Goal: Task Accomplishment & Management: Manage account settings

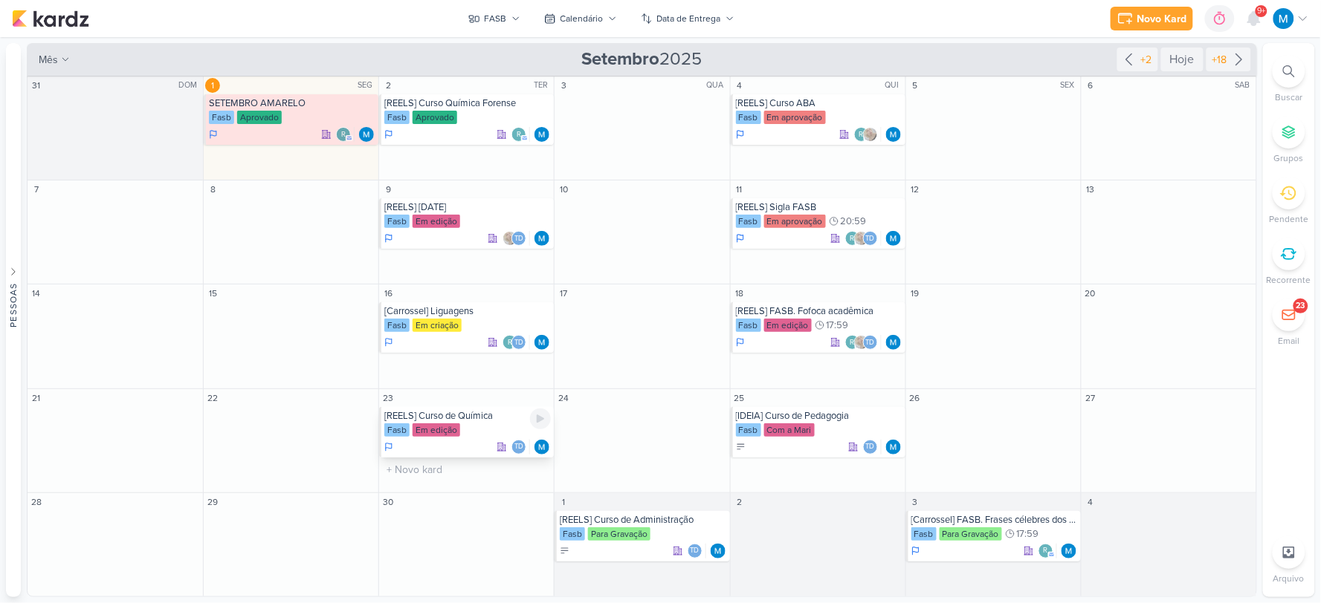
click at [482, 416] on div "[REELS] Curso de Química" at bounding box center [467, 416] width 166 height 12
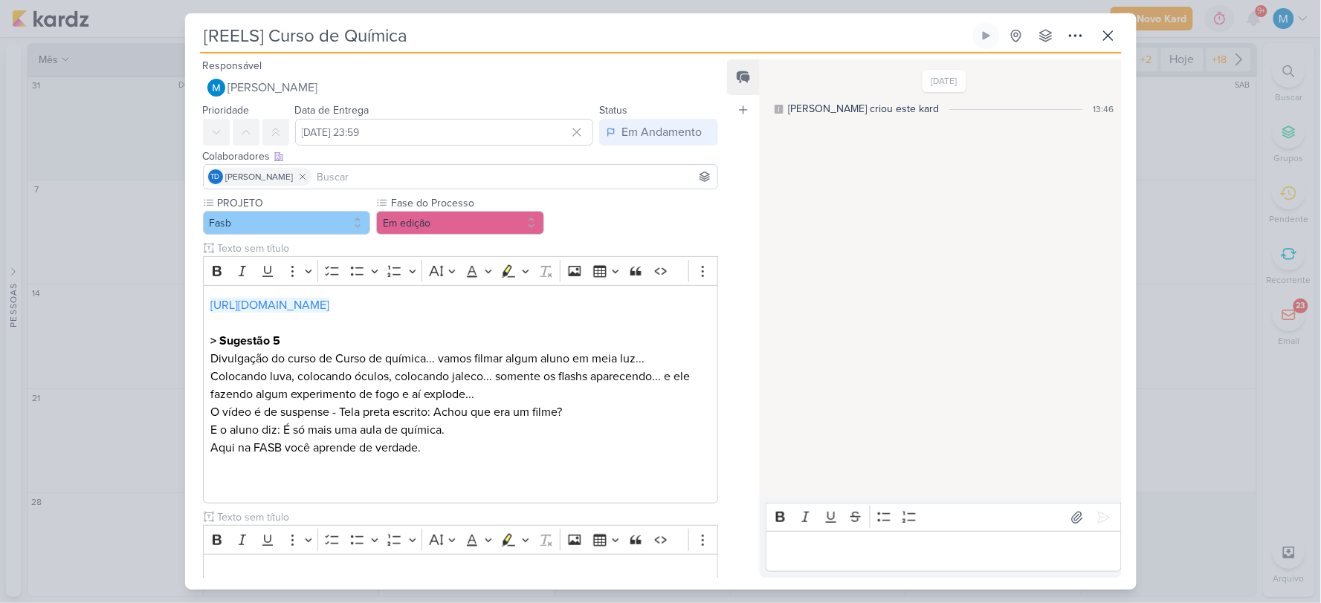
click at [337, 178] on input at bounding box center [514, 177] width 401 height 18
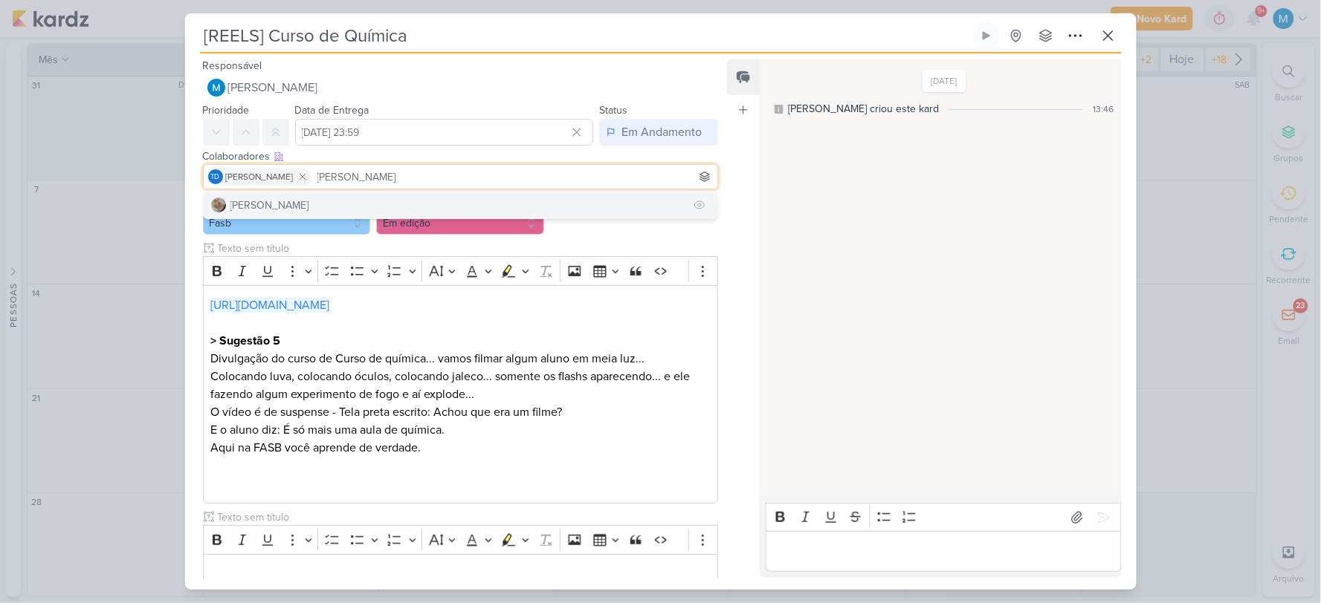
type input "[PERSON_NAME]"
click at [287, 204] on div "[PERSON_NAME]" at bounding box center [269, 206] width 79 height 16
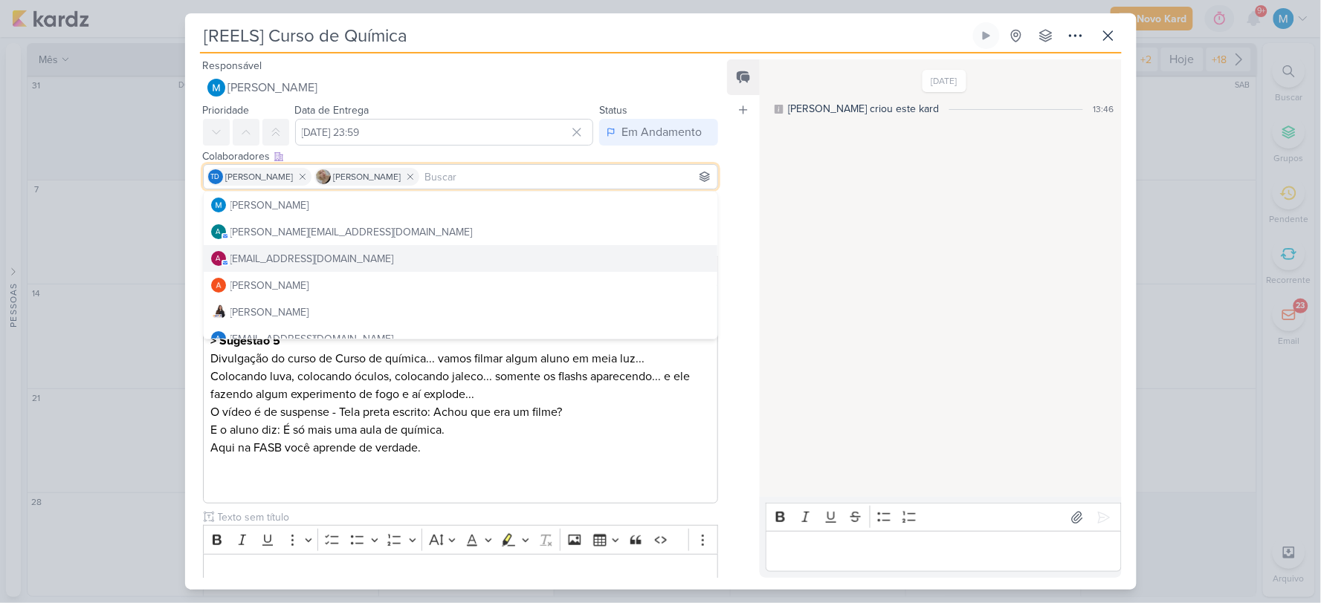
click at [734, 230] on div "Feed Atrelar email Solte o email para atrelar ao kard" at bounding box center [743, 318] width 33 height 519
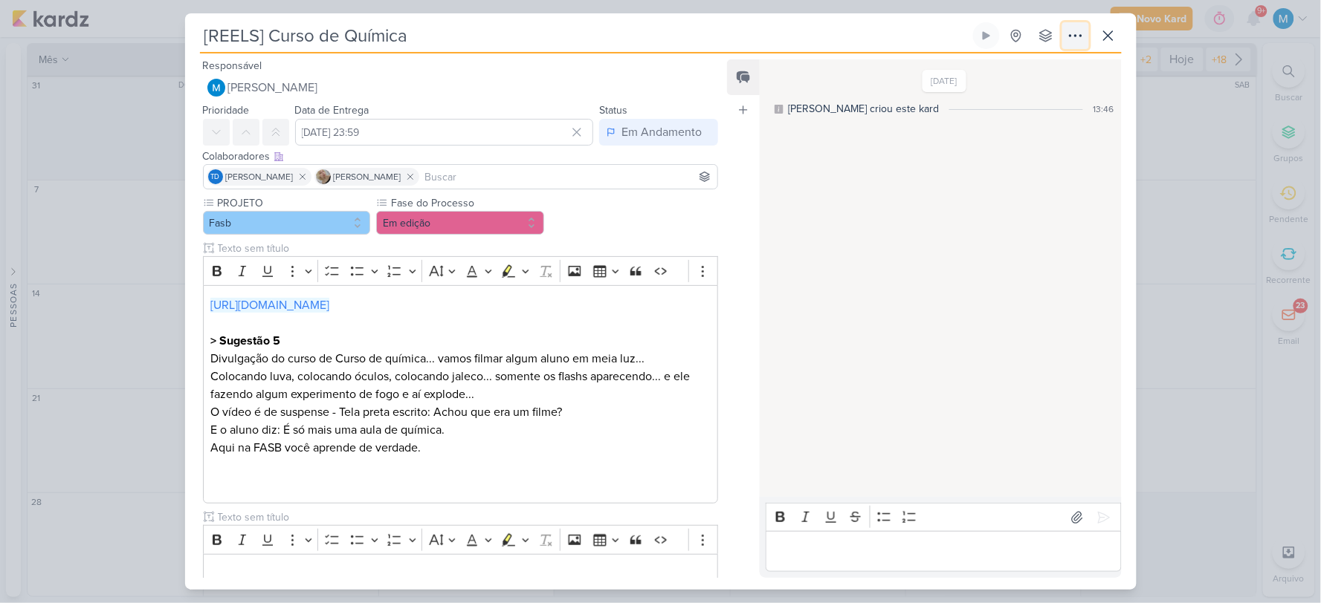
click at [1080, 43] on icon at bounding box center [1075, 36] width 18 height 18
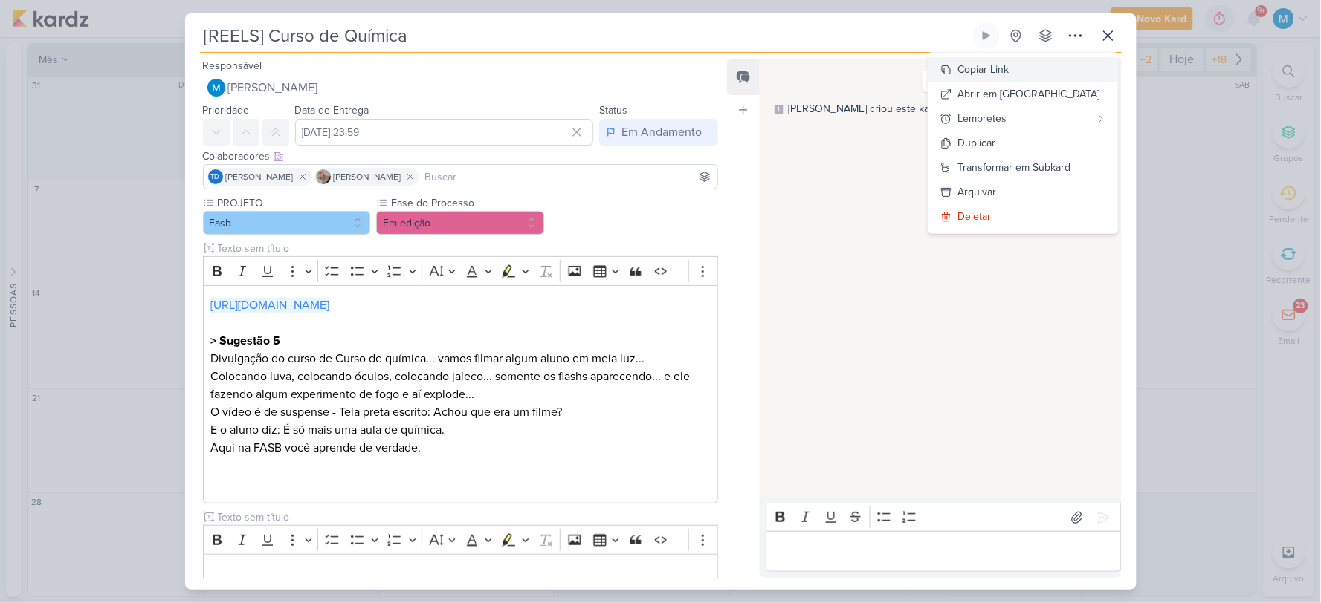
click at [1009, 64] on div "Copiar Link" at bounding box center [983, 70] width 51 height 16
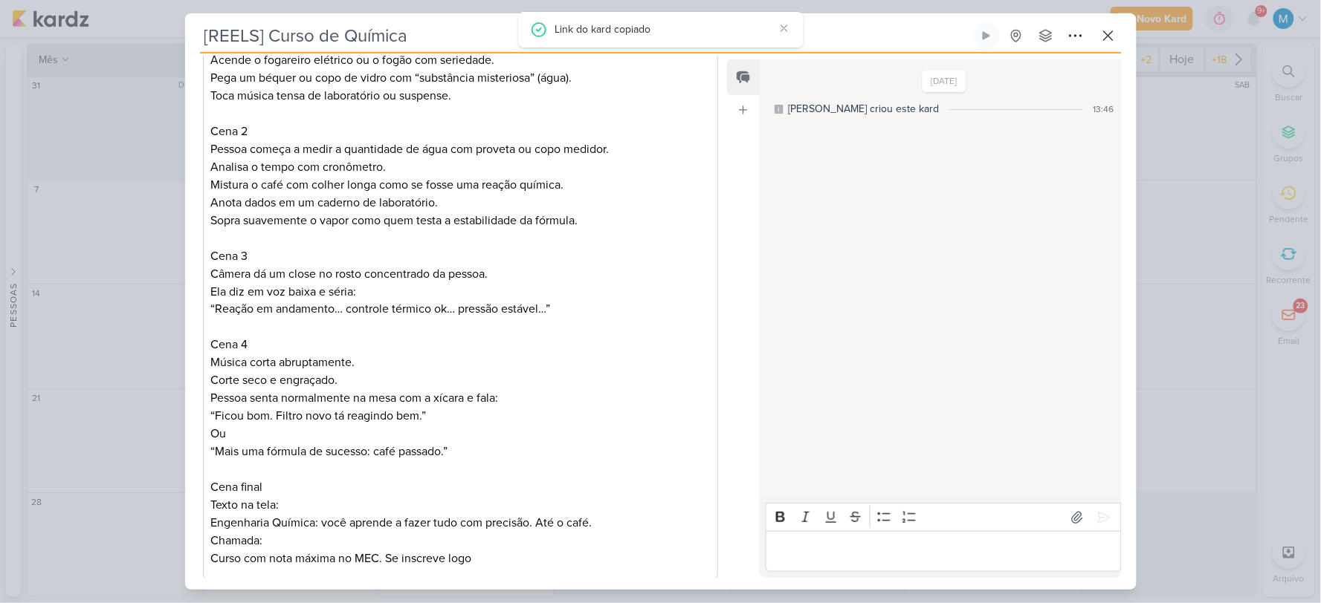
scroll to position [688, 0]
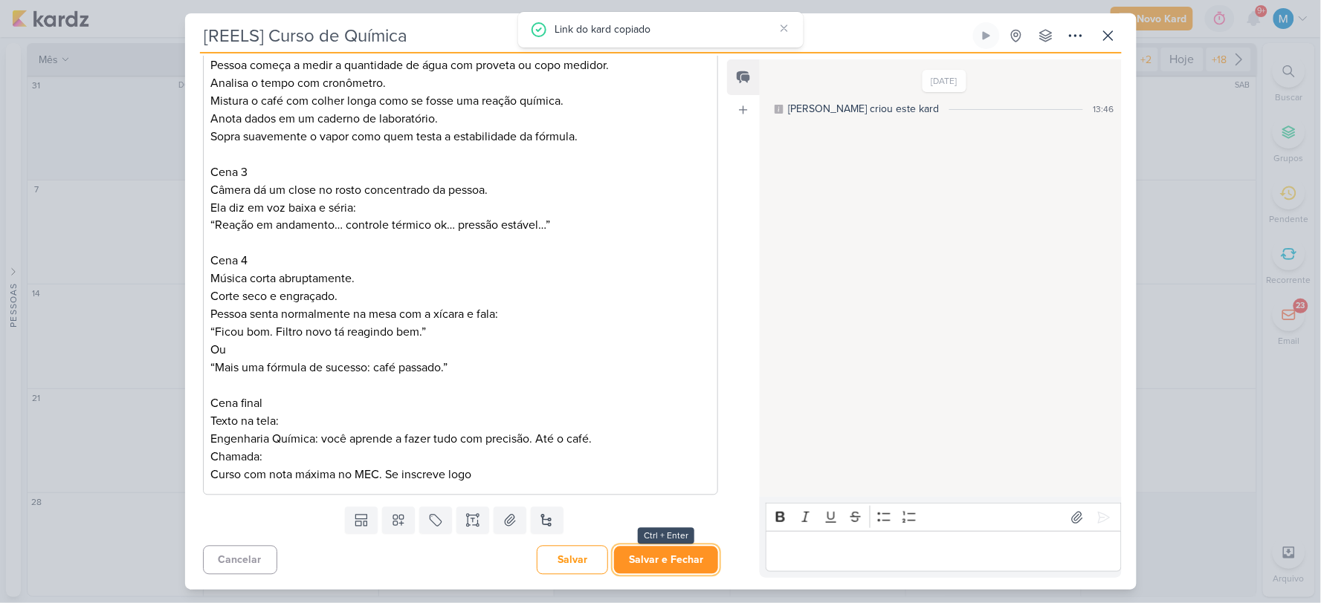
click at [666, 554] on button "Salvar e Fechar" at bounding box center [666, 560] width 104 height 27
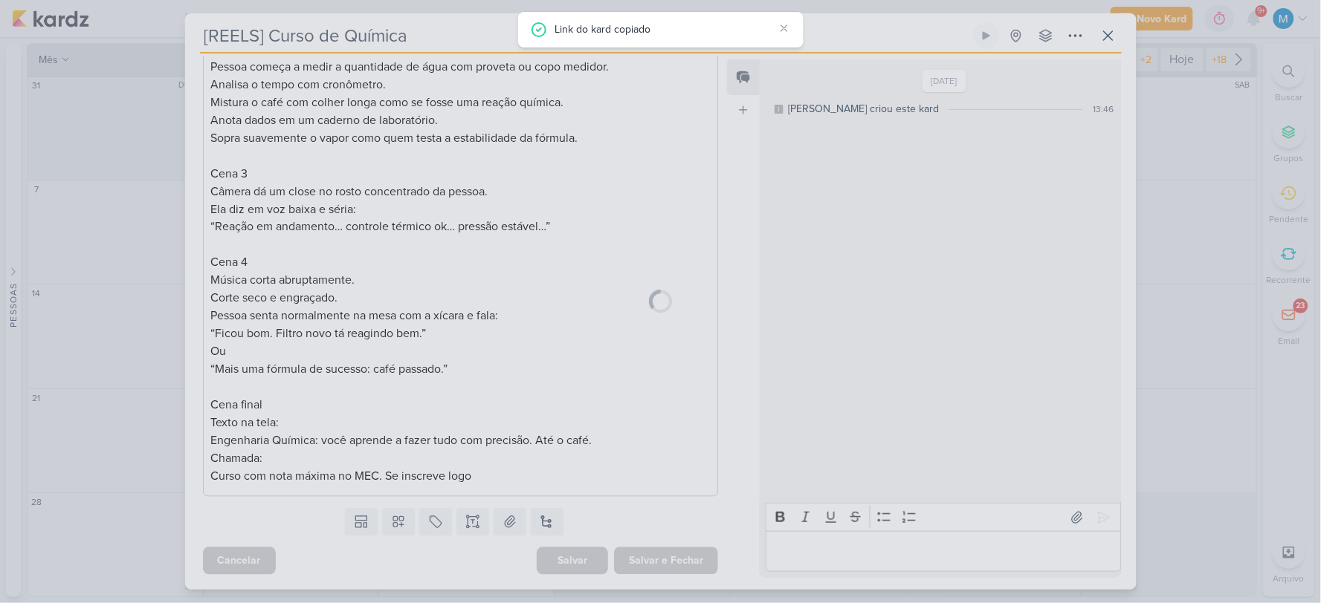
scroll to position [687, 0]
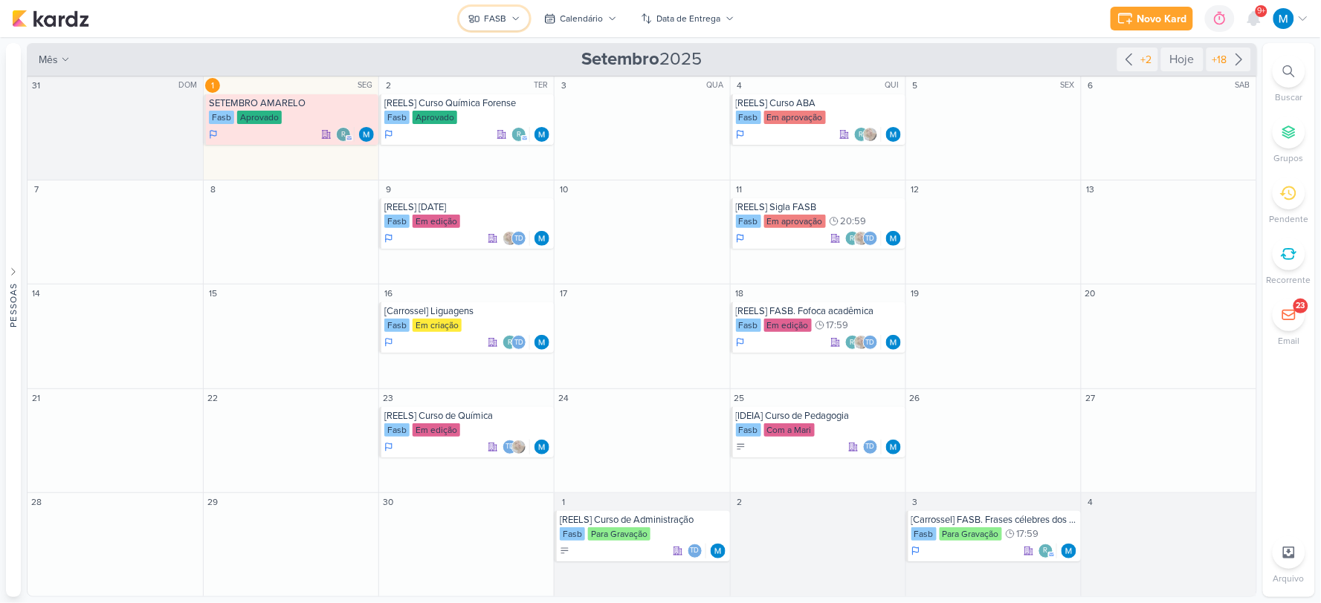
click at [510, 20] on button "FASB" at bounding box center [494, 19] width 70 height 24
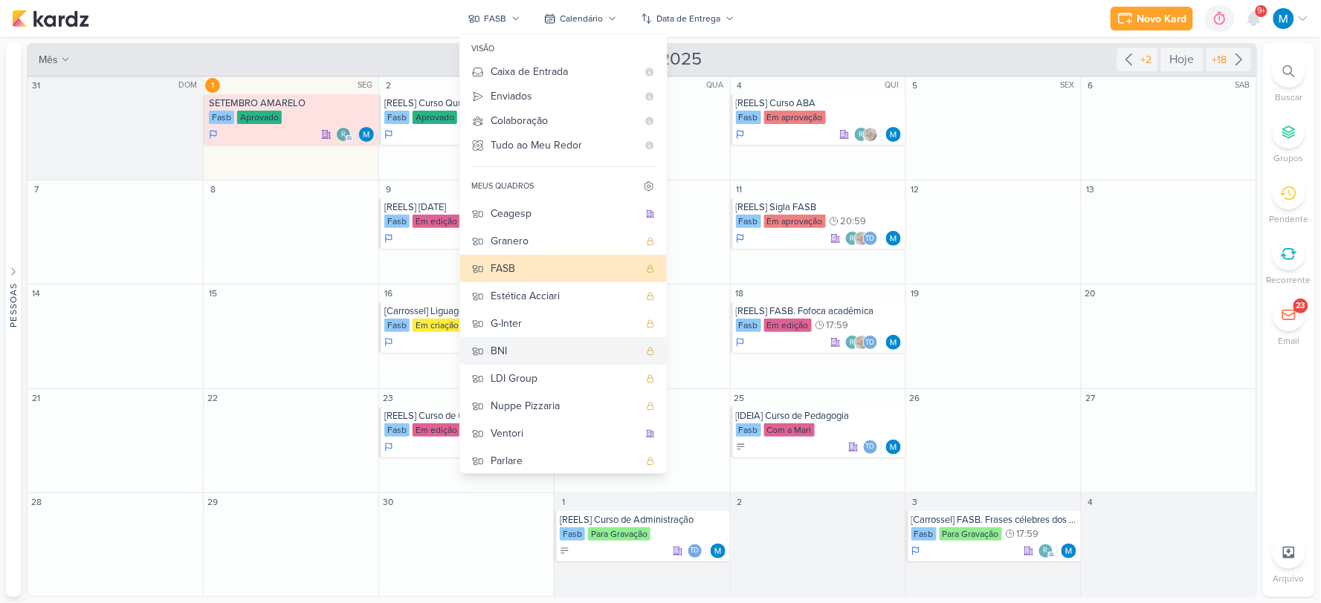
click at [514, 353] on div "BNI" at bounding box center [564, 351] width 147 height 16
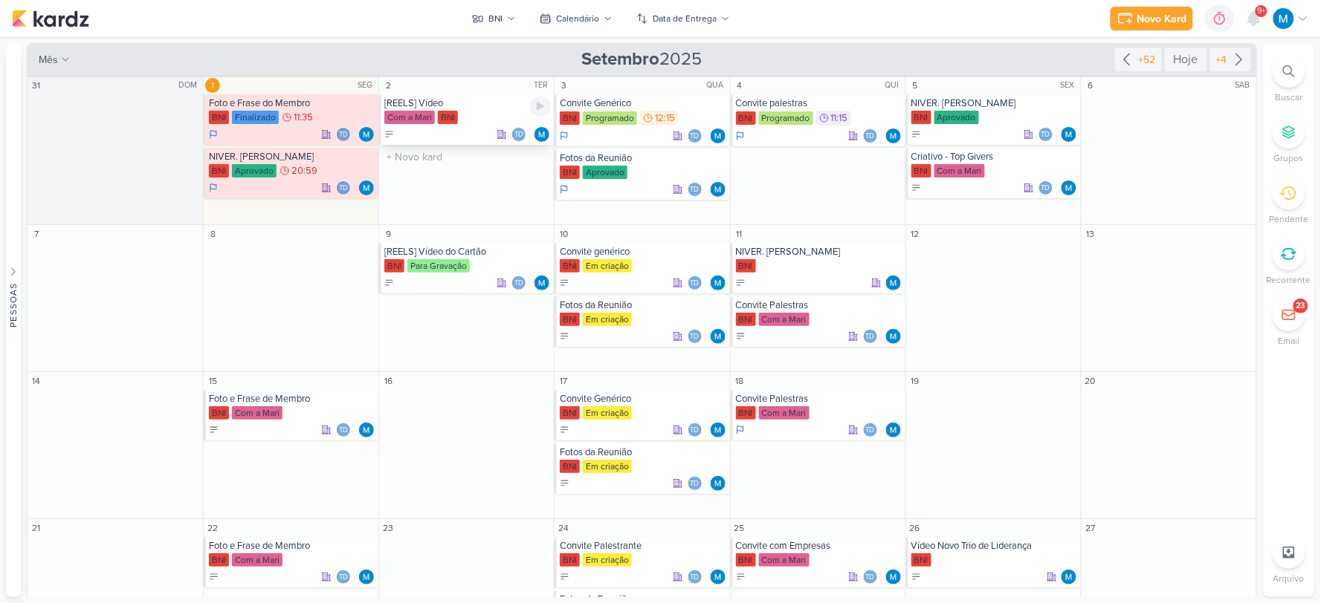
click at [466, 102] on div "[REELS] Vídeo" at bounding box center [467, 103] width 166 height 12
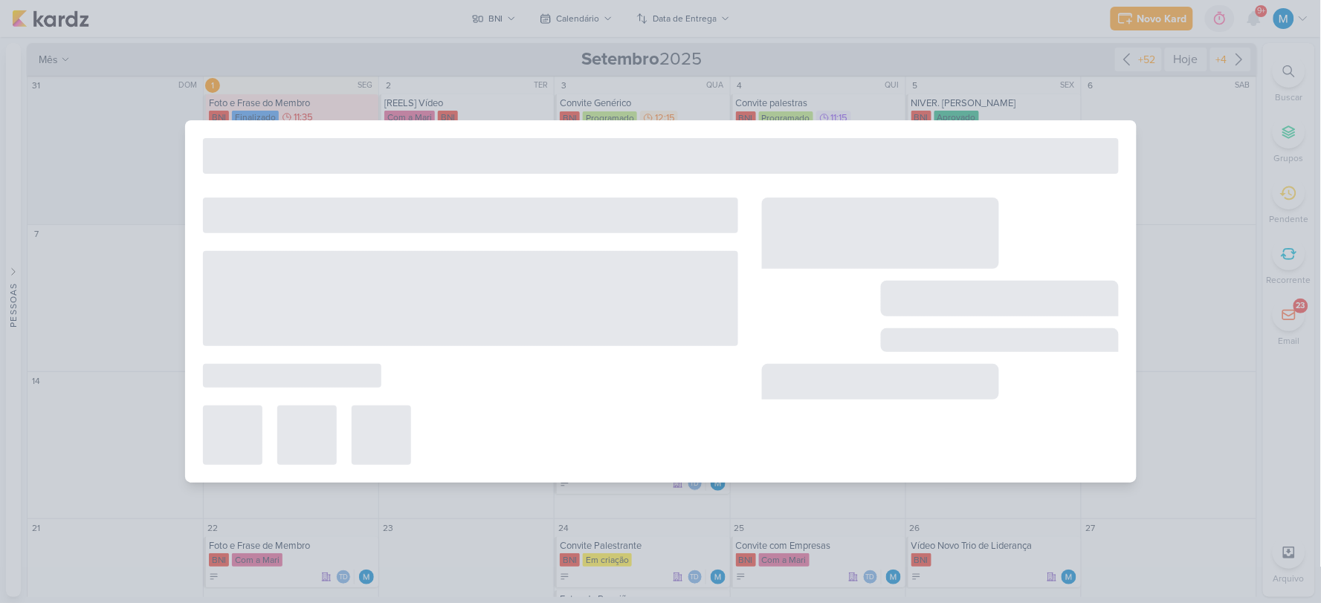
type input "[REELS] Vídeo"
type input "2 de setembro de 2025 às 23:59"
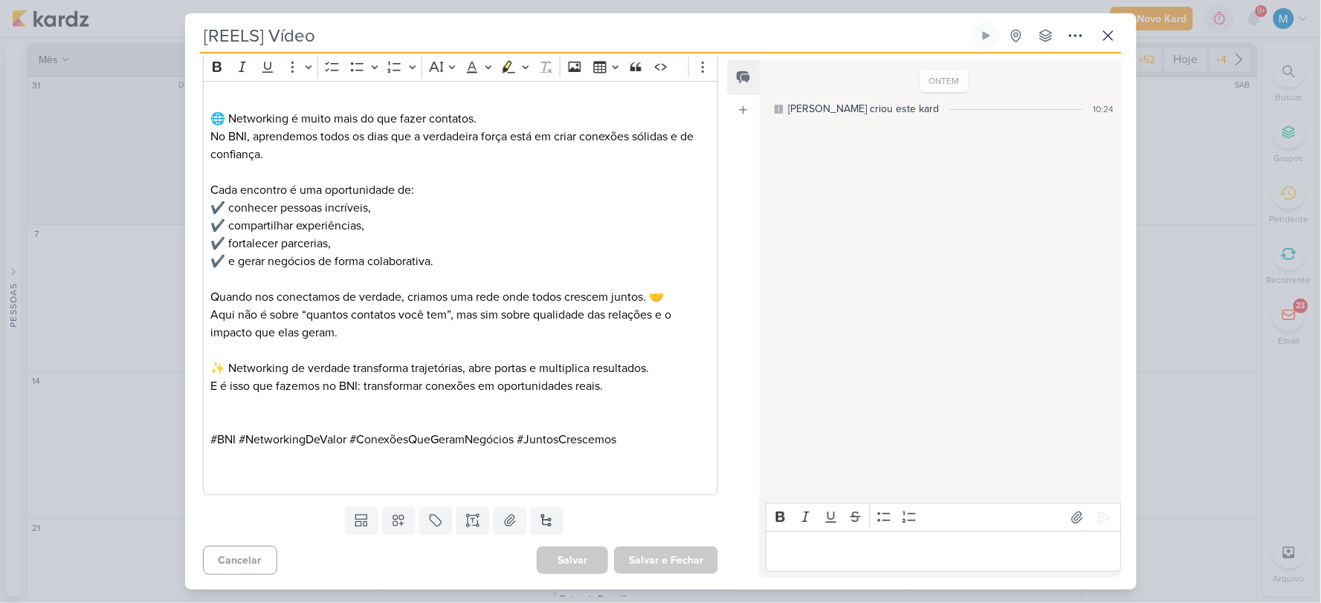
scroll to position [0, 0]
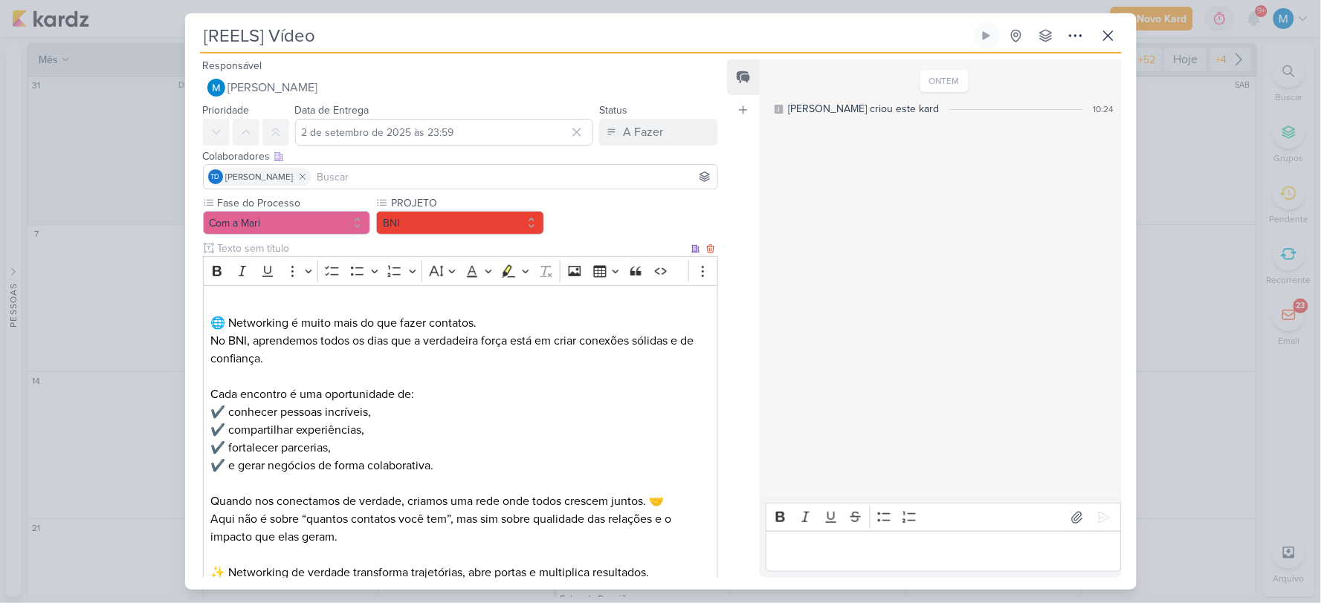
click at [291, 307] on p "⁠⁠⁠⁠⁠⁠⁠ 🌐 Networking é muito mais do que fazer contatos. No BNI, aprendemos tod…" at bounding box center [459, 332] width 499 height 71
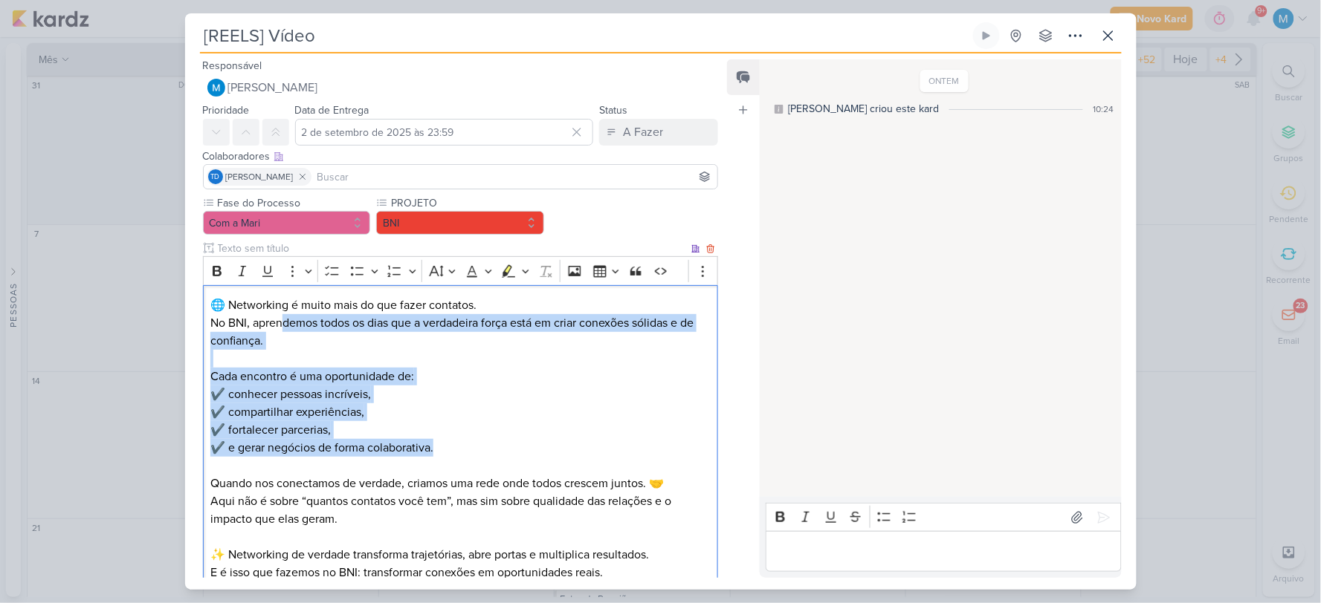
drag, startPoint x: 280, startPoint y: 320, endPoint x: 663, endPoint y: 443, distance: 402.1
click at [663, 443] on div "⁠⁠⁠⁠⁠⁠⁠🌐 Networking é muito mais do que fazer contatos. No BNI, aprendemos todo…" at bounding box center [461, 484] width 516 height 398
click at [654, 441] on p "Cada encontro é uma oportunidade de: ✔️ conhecer pessoas incríveis, ✔️ comparti…" at bounding box center [459, 412] width 499 height 89
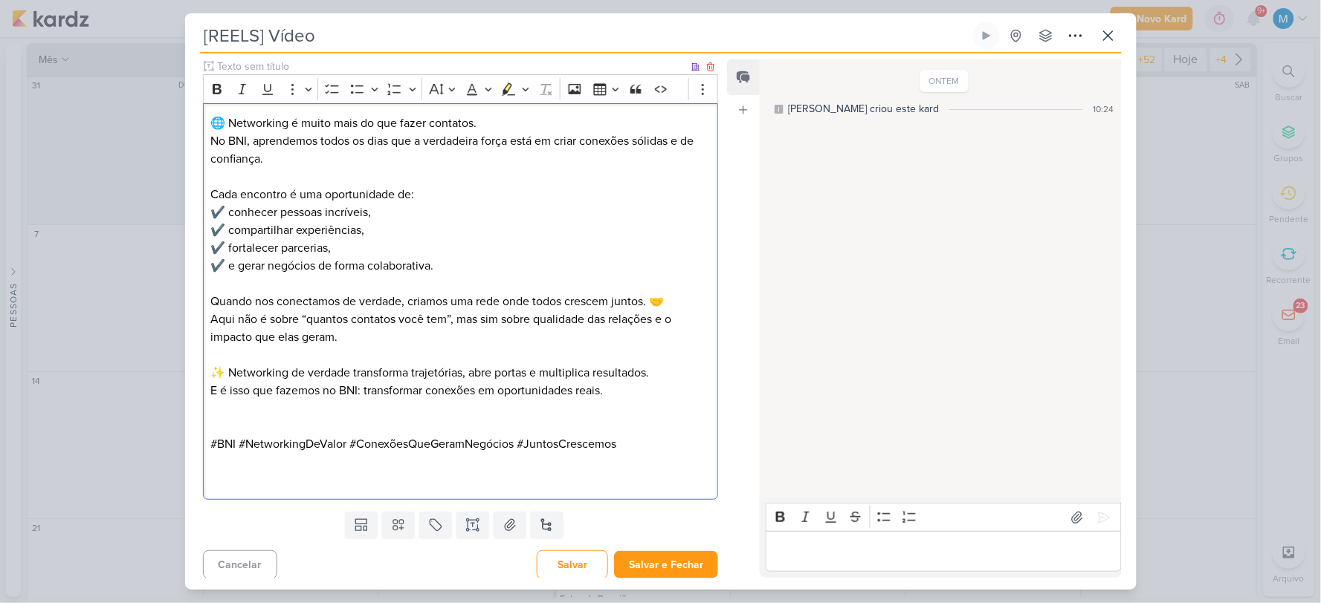
scroll to position [187, 0]
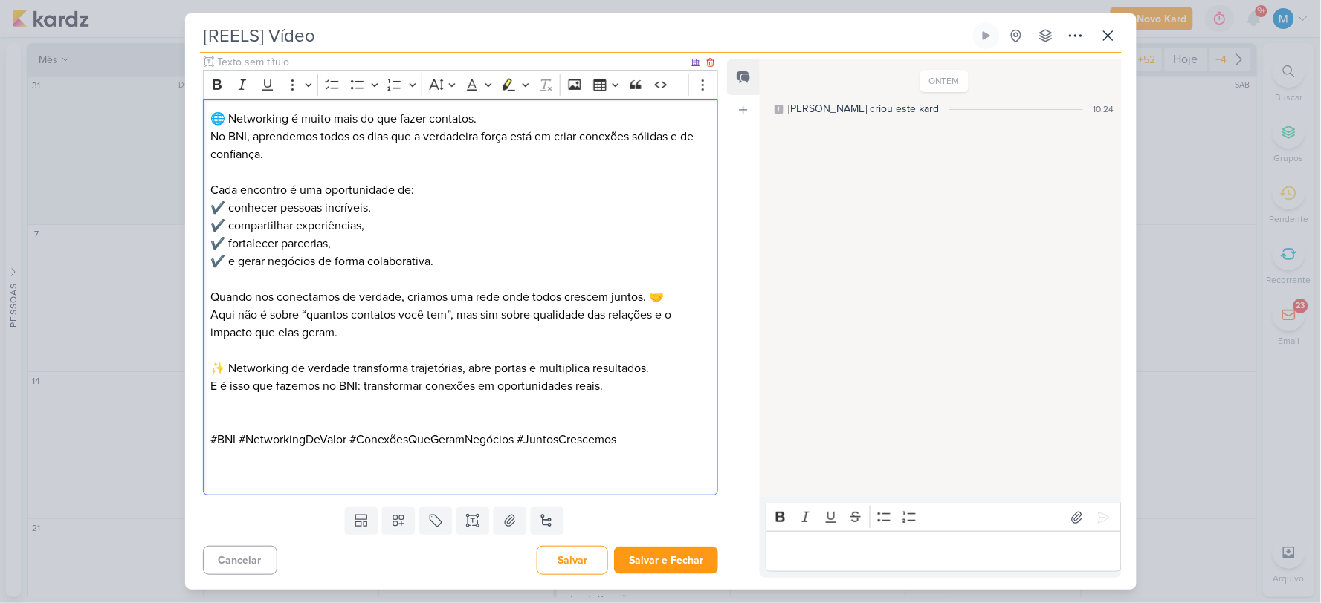
click at [636, 428] on p "Editor editing area: main" at bounding box center [459, 422] width 499 height 18
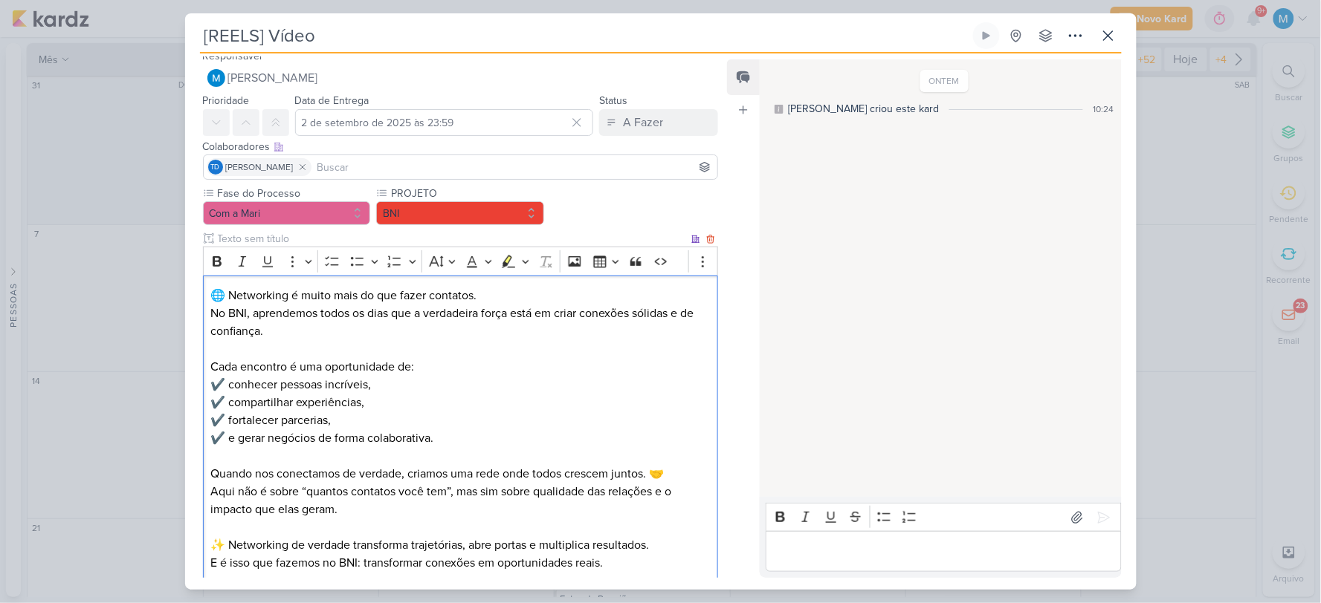
scroll to position [0, 0]
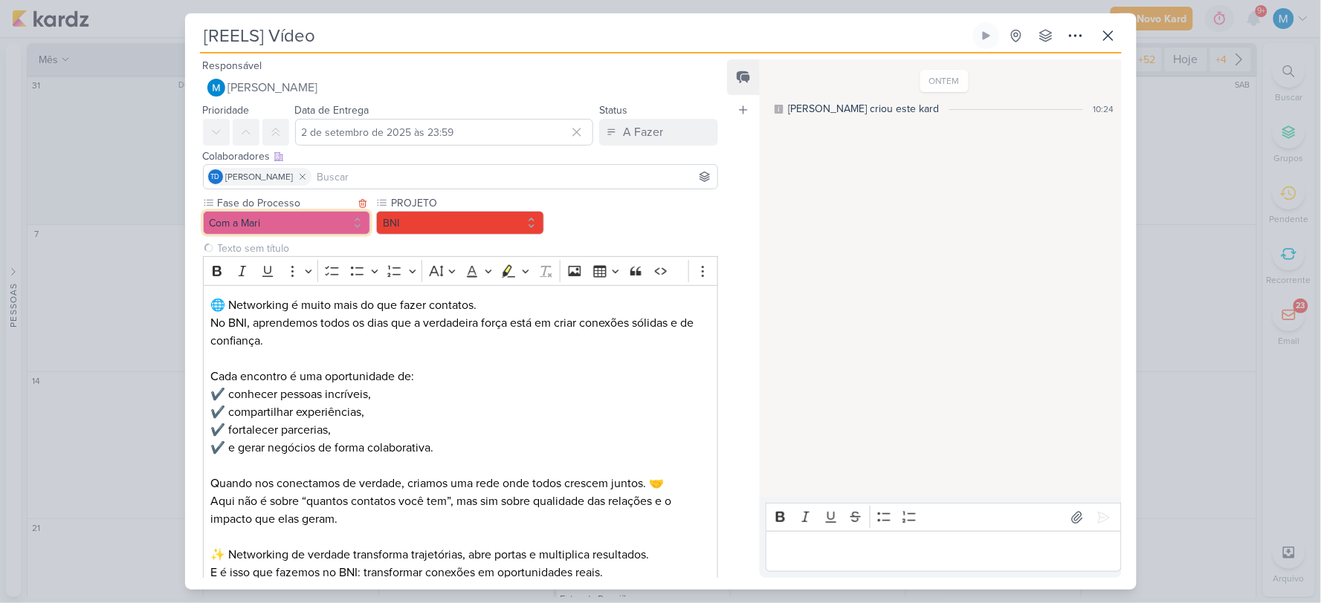
click at [302, 225] on button "Com a Mari" at bounding box center [287, 223] width 168 height 24
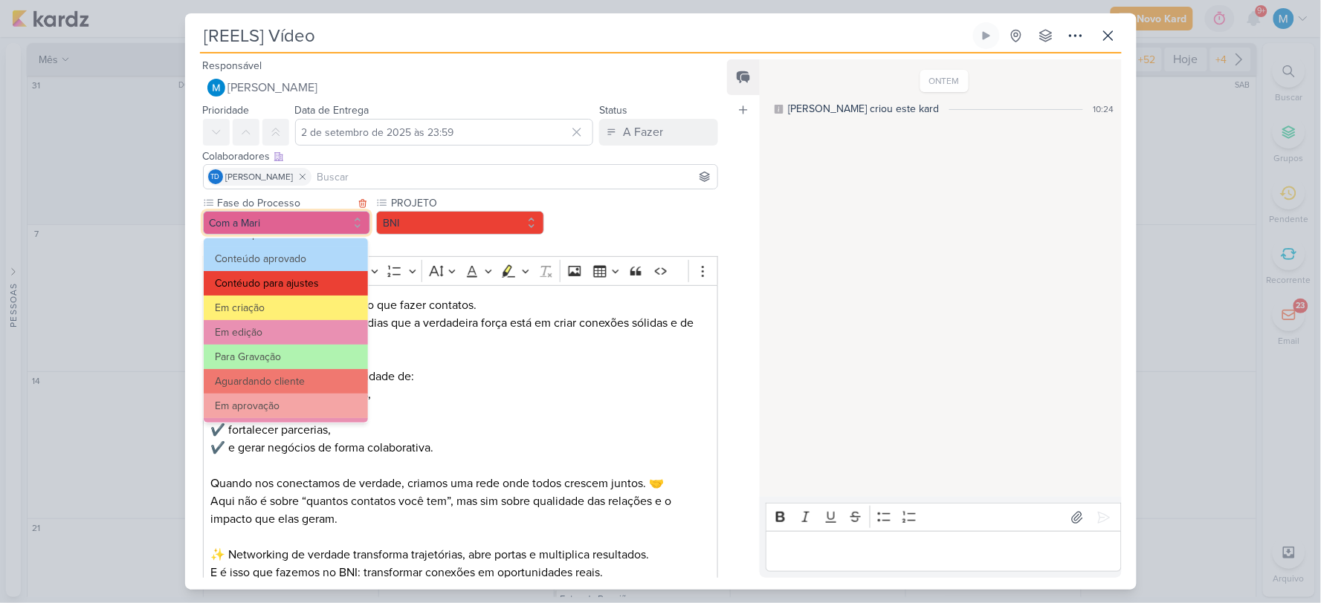
scroll to position [82, 0]
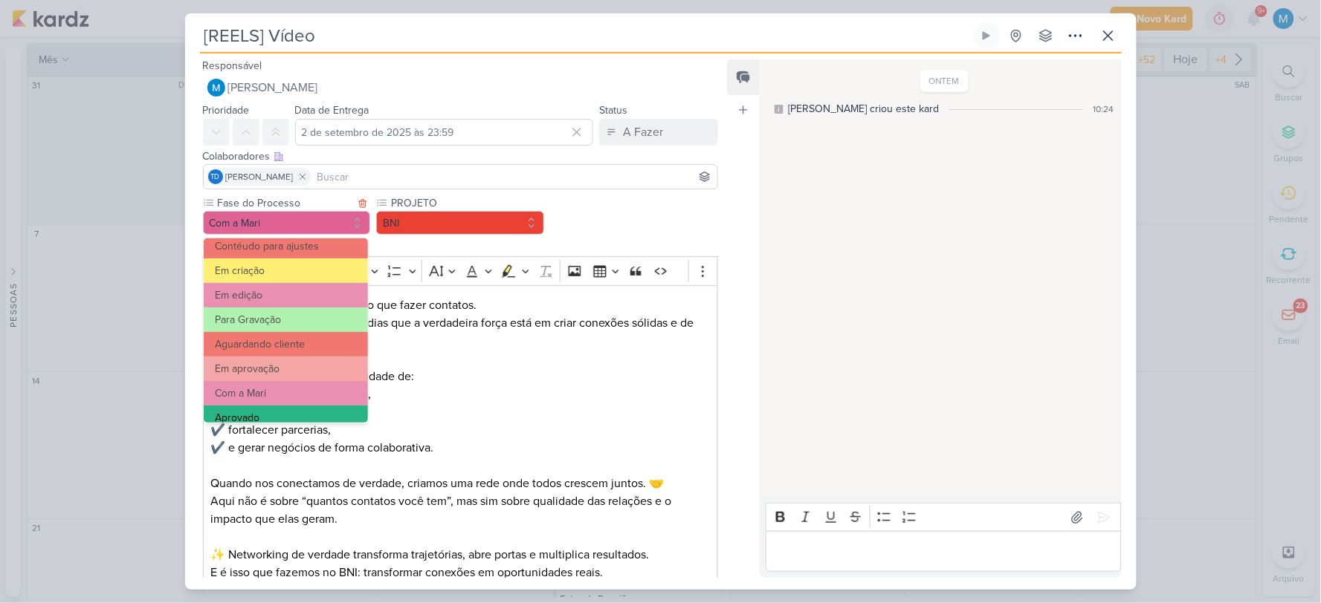
click at [263, 406] on button "Aprovado" at bounding box center [286, 418] width 164 height 25
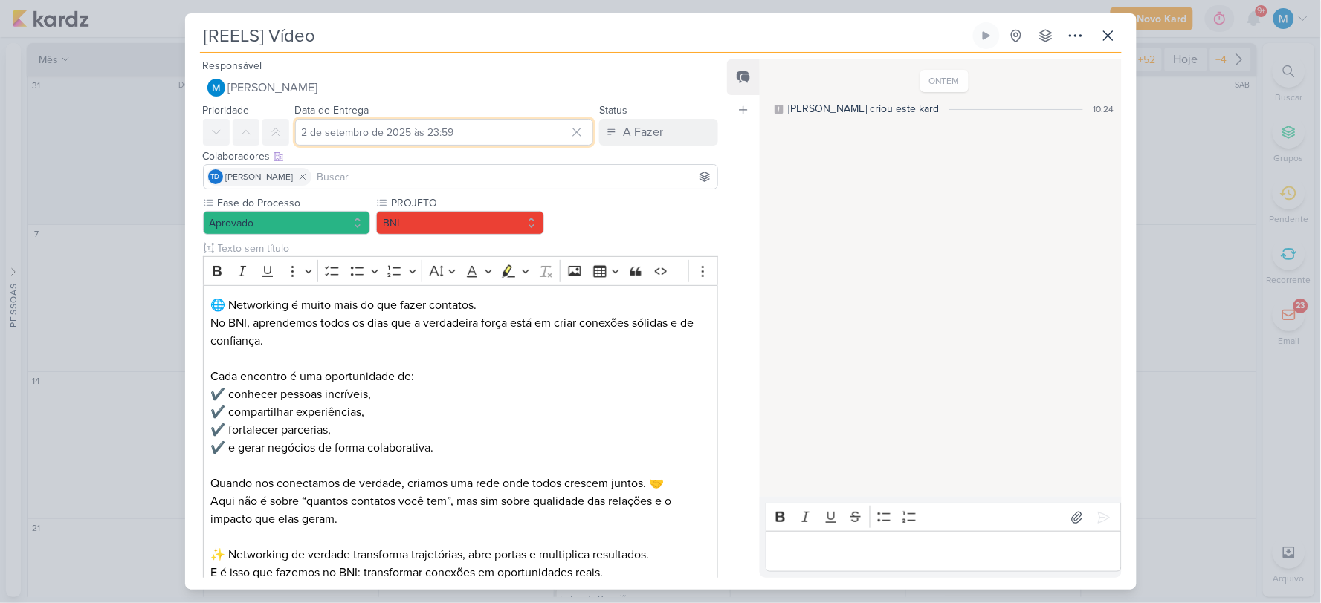
click at [433, 131] on input "2 de setembro de 2025 às 23:59" at bounding box center [444, 132] width 299 height 27
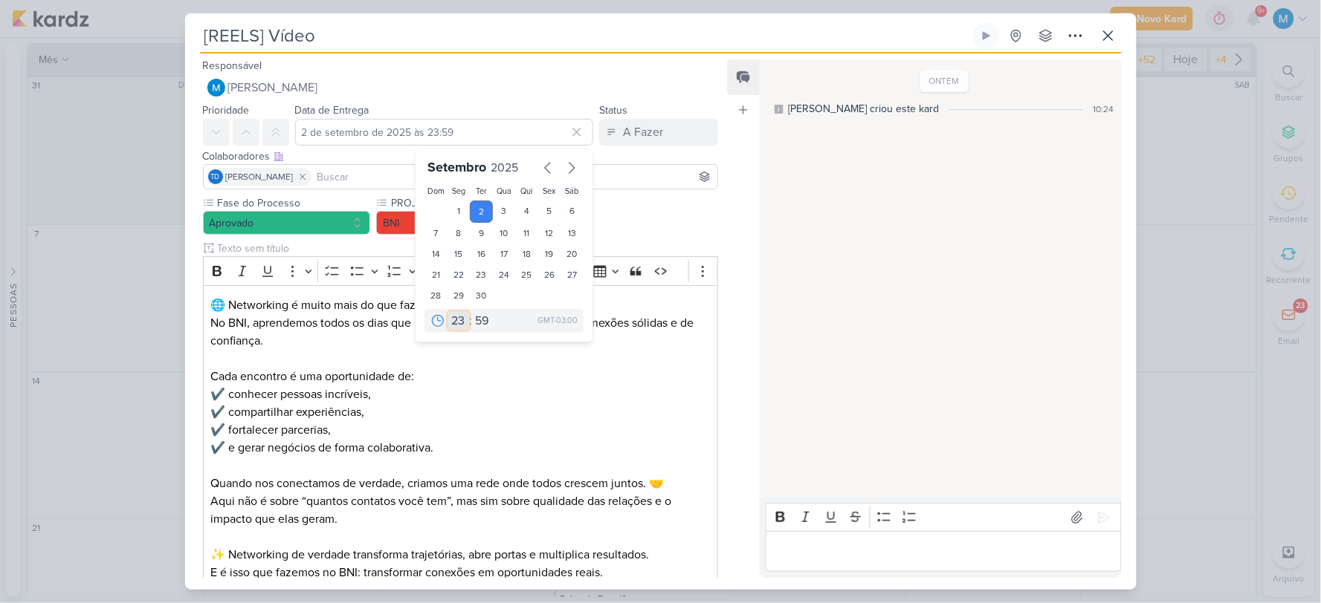
click at [451, 317] on select "00 01 02 03 04 05 06 07 08 09 10 11 12 13 14 15 16 17 18 19 20 21 22 23" at bounding box center [458, 321] width 21 height 18
select select "15"
click at [448, 312] on select "00 01 02 03 04 05 06 07 08 09 10 11 12 13 14 15 16 17 18 19 20 21 22 23" at bounding box center [458, 321] width 21 height 18
type input "[DATE] 15:59"
click at [479, 321] on select "00 05 10 15 20 25 30 35 40 45 50 55 59" at bounding box center [482, 321] width 21 height 18
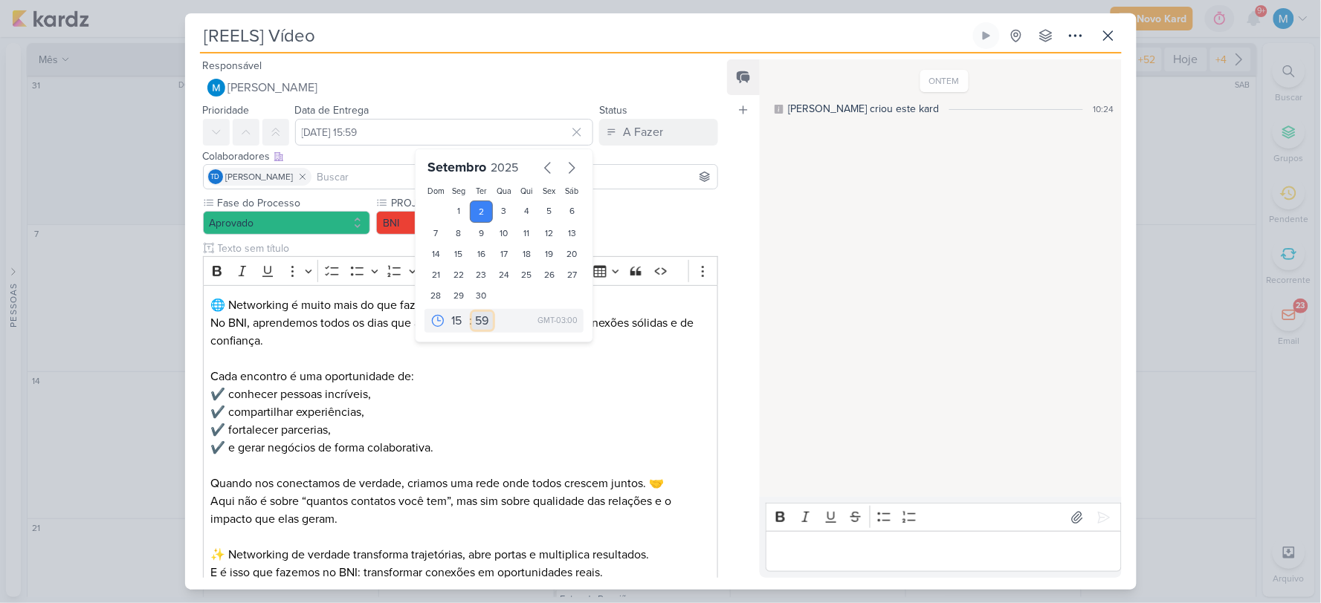
select select "35"
click at [472, 312] on select "00 05 10 15 20 25 30 35 40 45 50 55 59" at bounding box center [482, 321] width 21 height 18
type input "[DATE] 15:35"
click at [585, 428] on p "Cada encontro é uma oportunidade de: ✔️ conhecer pessoas incríveis, ✔️ comparti…" at bounding box center [459, 412] width 499 height 89
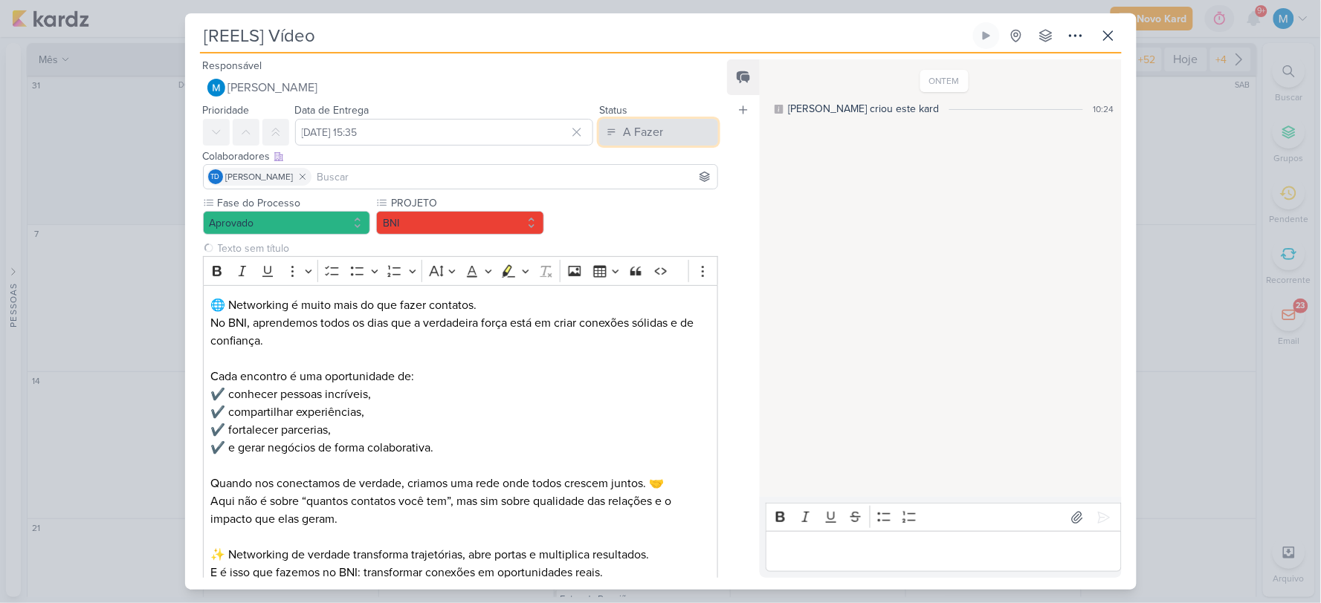
click at [650, 135] on div "A Fazer" at bounding box center [643, 132] width 40 height 18
click at [664, 211] on div "Em Andamento" at bounding box center [647, 215] width 70 height 16
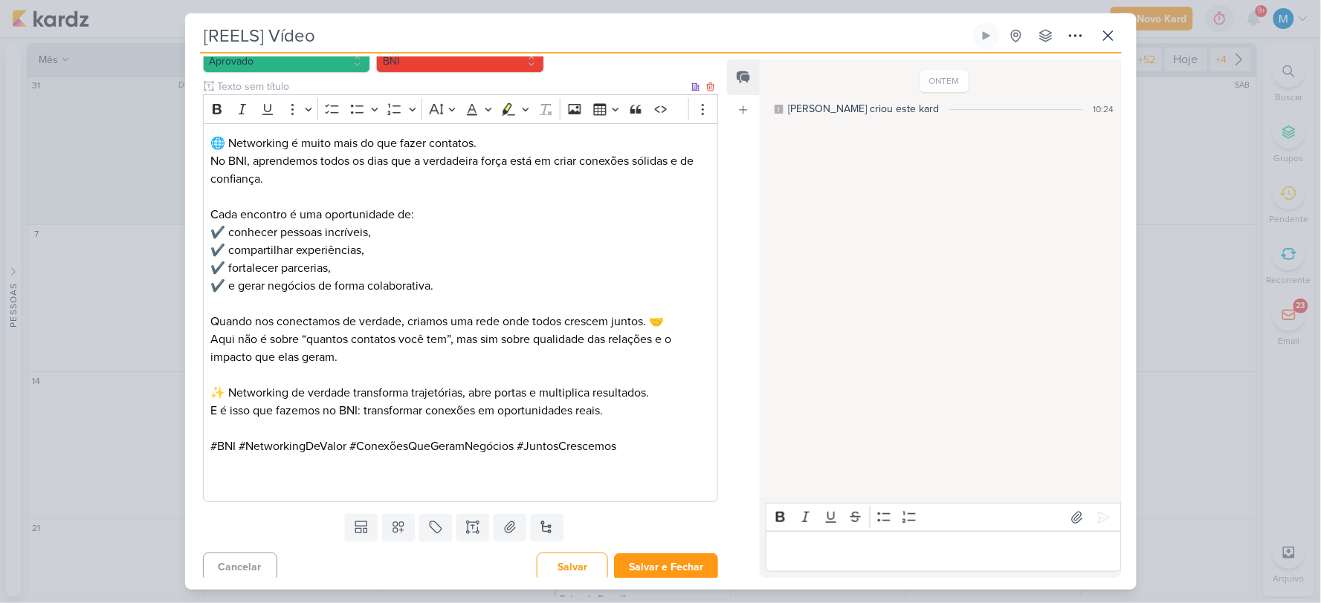
scroll to position [169, 0]
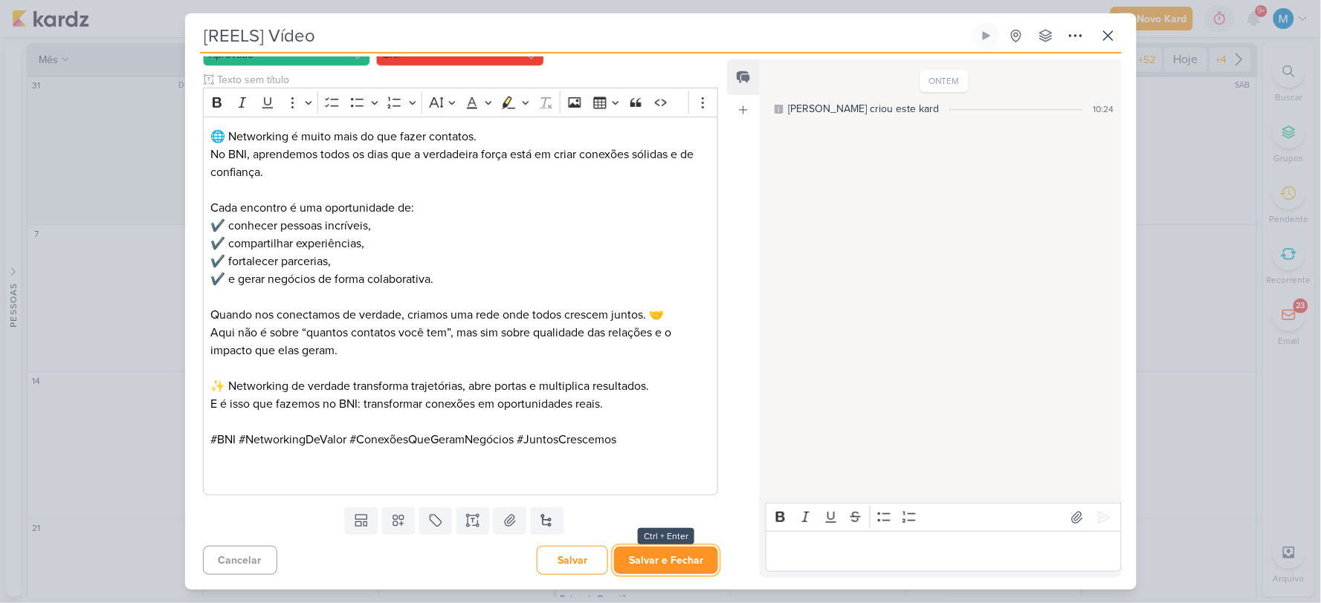
click at [680, 551] on button "Salvar e Fechar" at bounding box center [666, 560] width 104 height 27
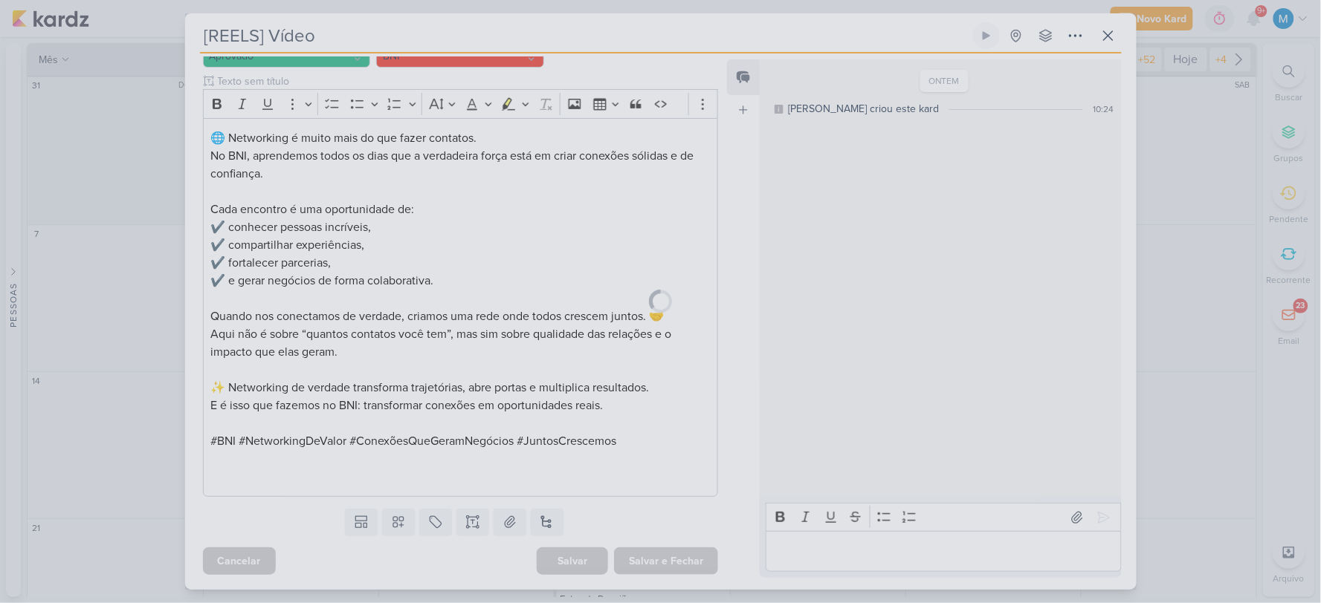
scroll to position [167, 0]
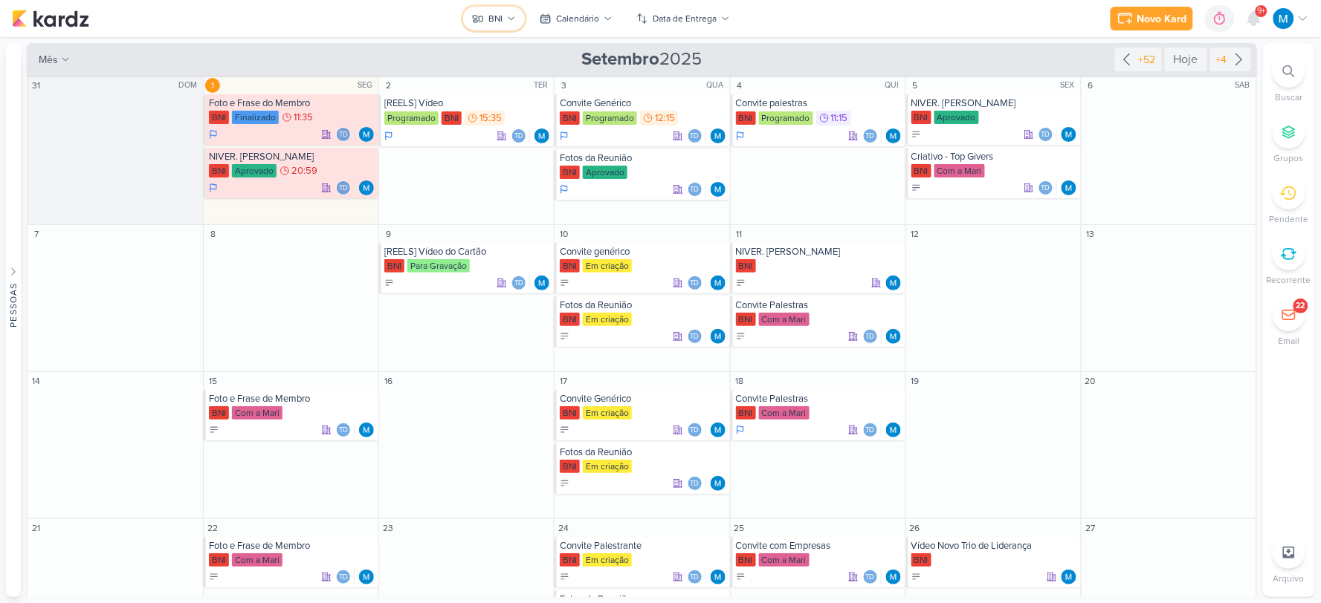
click at [514, 21] on icon at bounding box center [511, 18] width 9 height 9
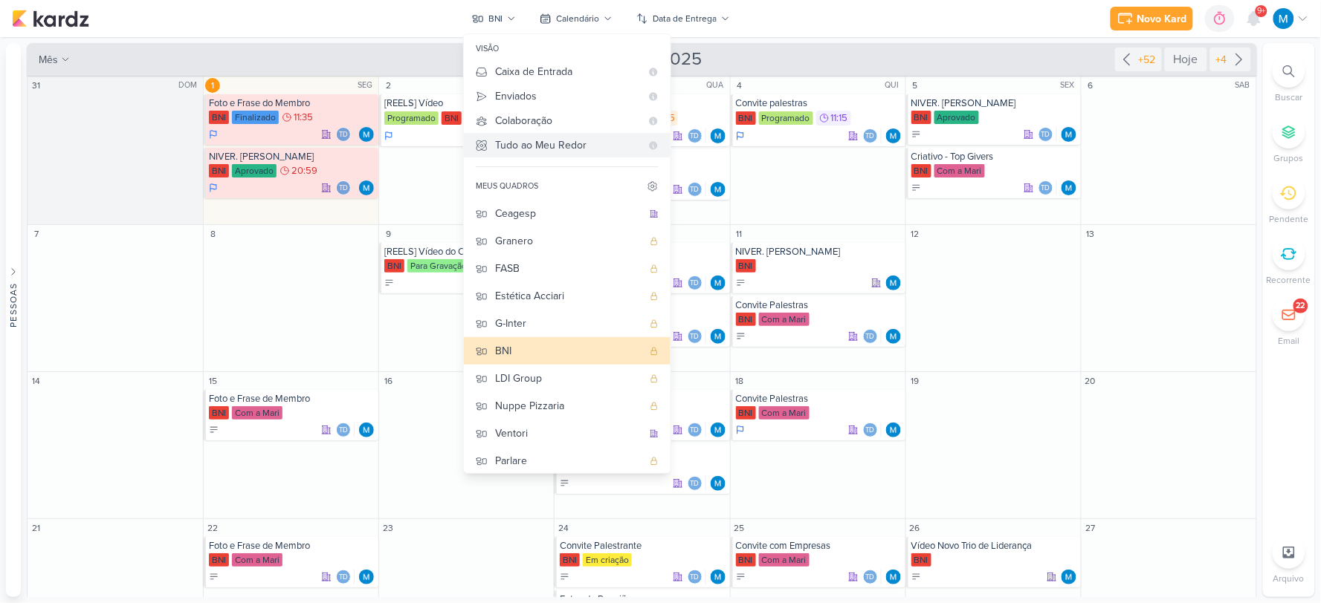
click at [538, 149] on div "Tudo ao Meu Redor" at bounding box center [568, 145] width 146 height 16
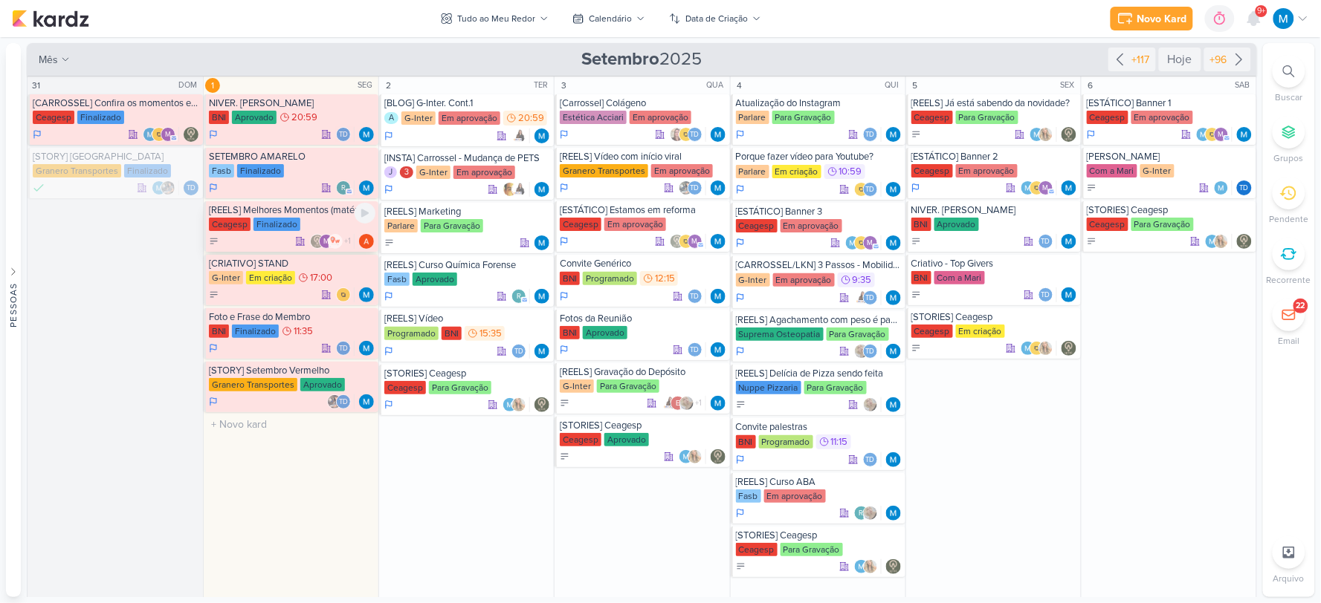
click at [324, 214] on div "[REELS] Melhores Momentos (matérias da TV)" at bounding box center [292, 210] width 166 height 12
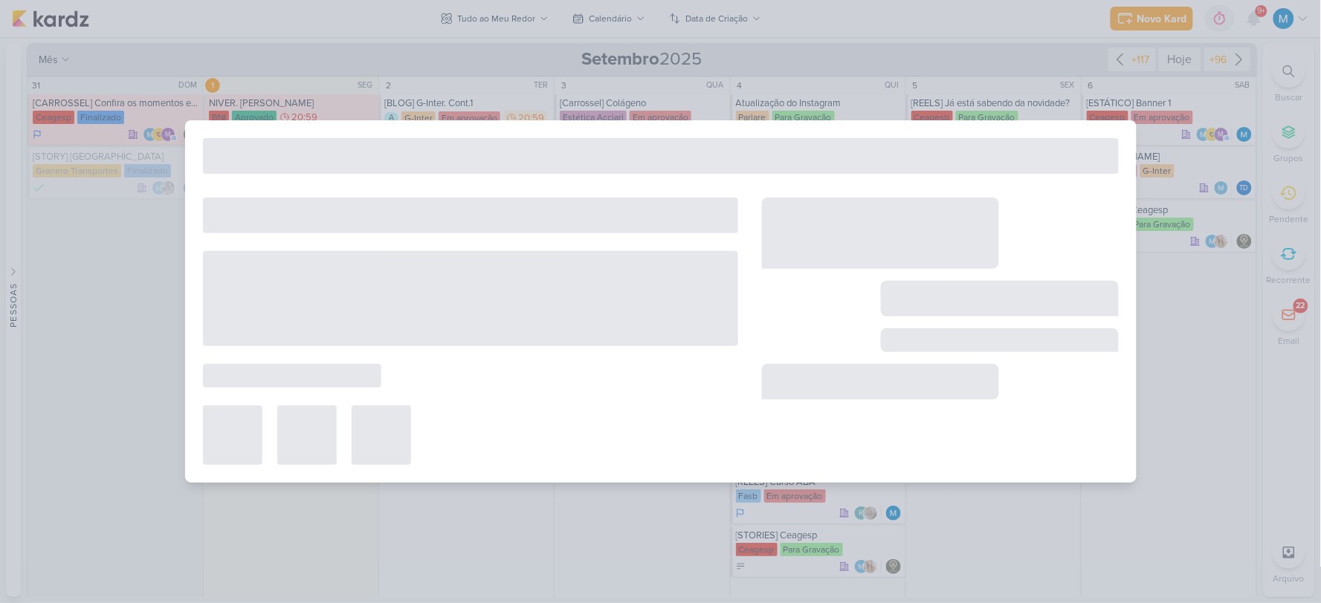
type input "[REELS] Melhores Momentos (matérias da TV)"
type input "1 de setembro de 2025 às 23:59"
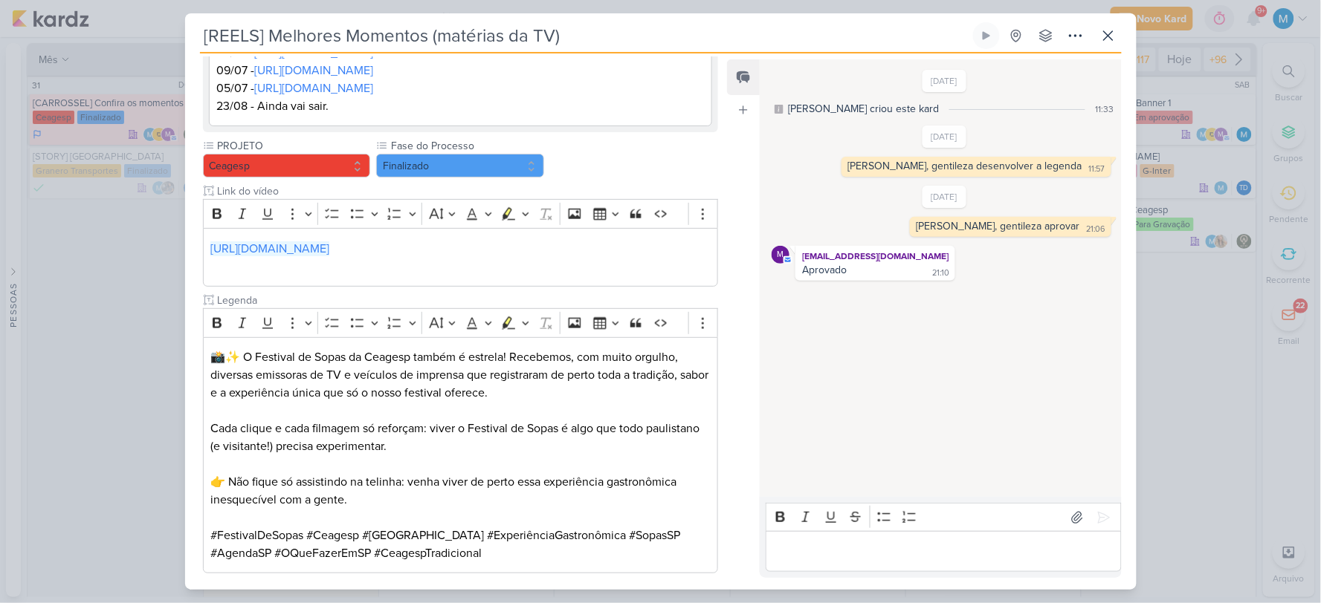
scroll to position [325, 0]
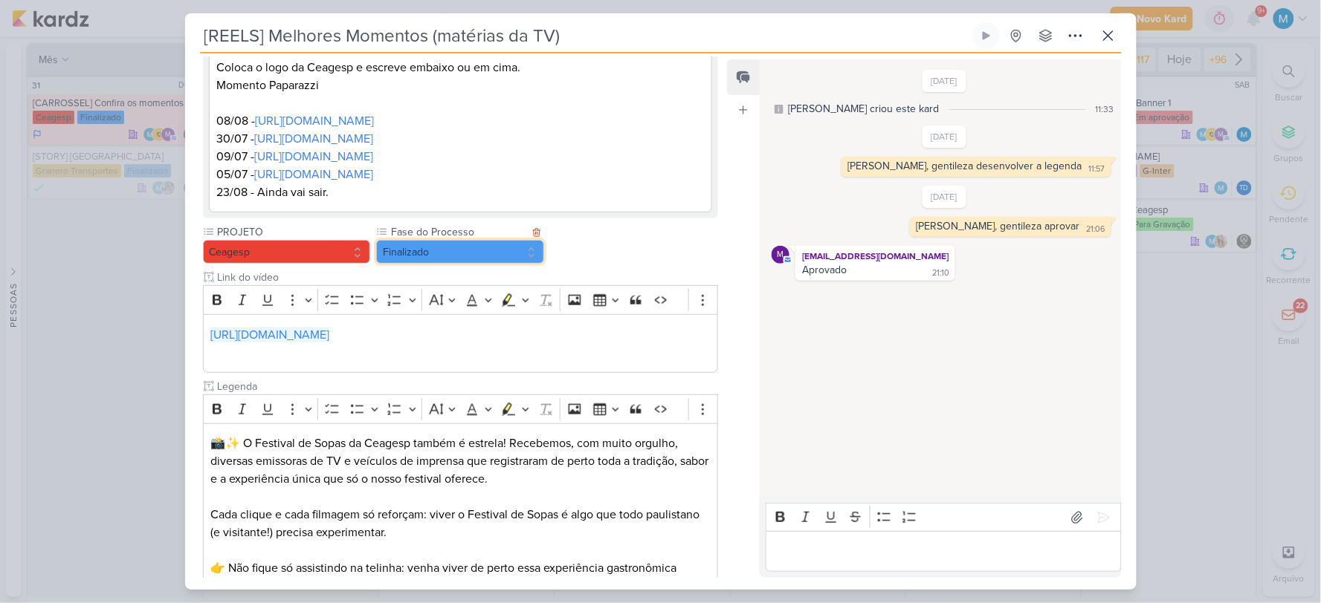
click at [470, 257] on button "Finalizado" at bounding box center [460, 252] width 168 height 24
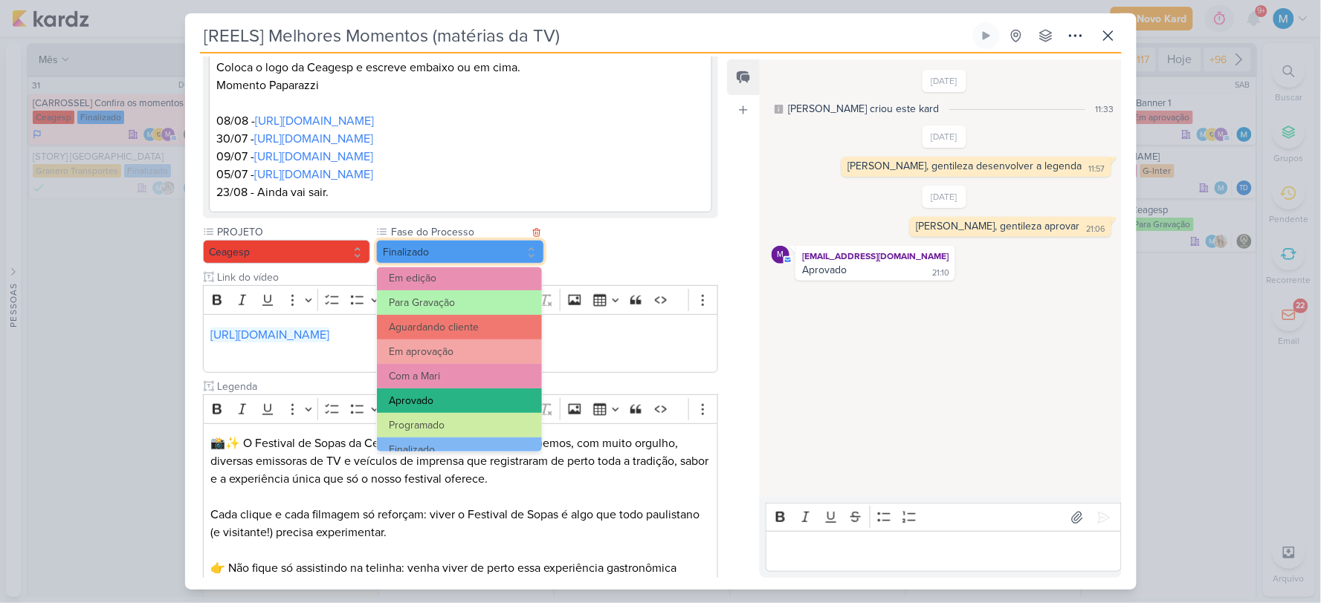
scroll to position [143, 0]
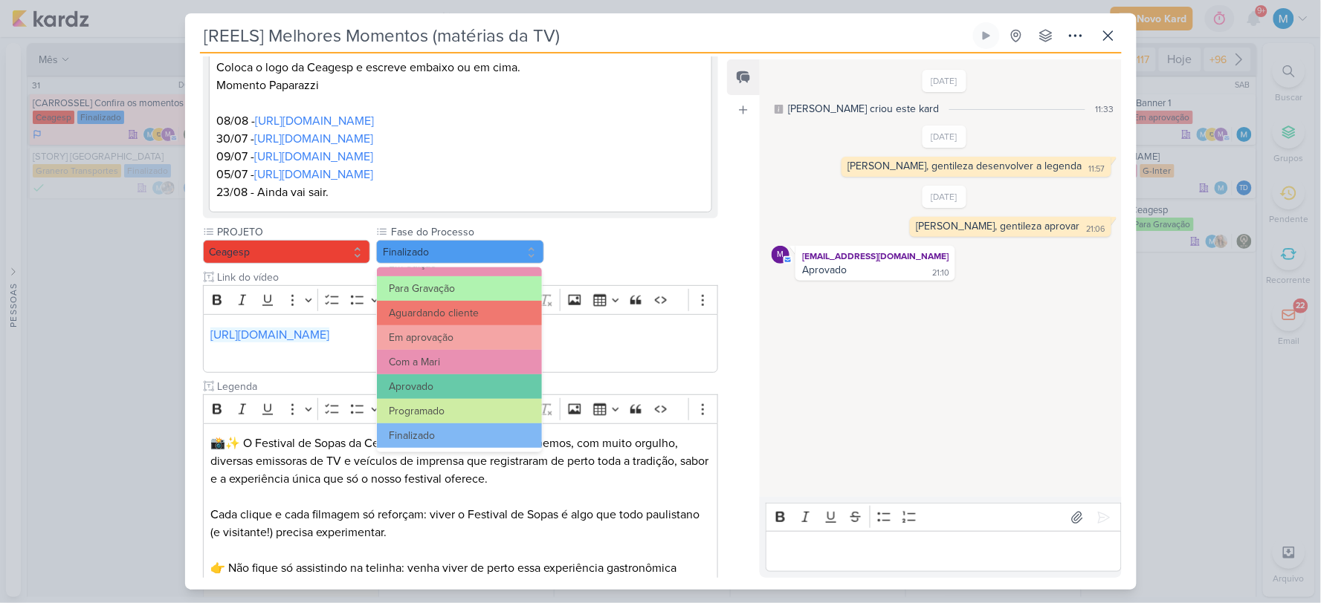
click at [609, 253] on div "PROJETO [GEOGRAPHIC_DATA] Fase do Processo" at bounding box center [461, 441] width 516 height 435
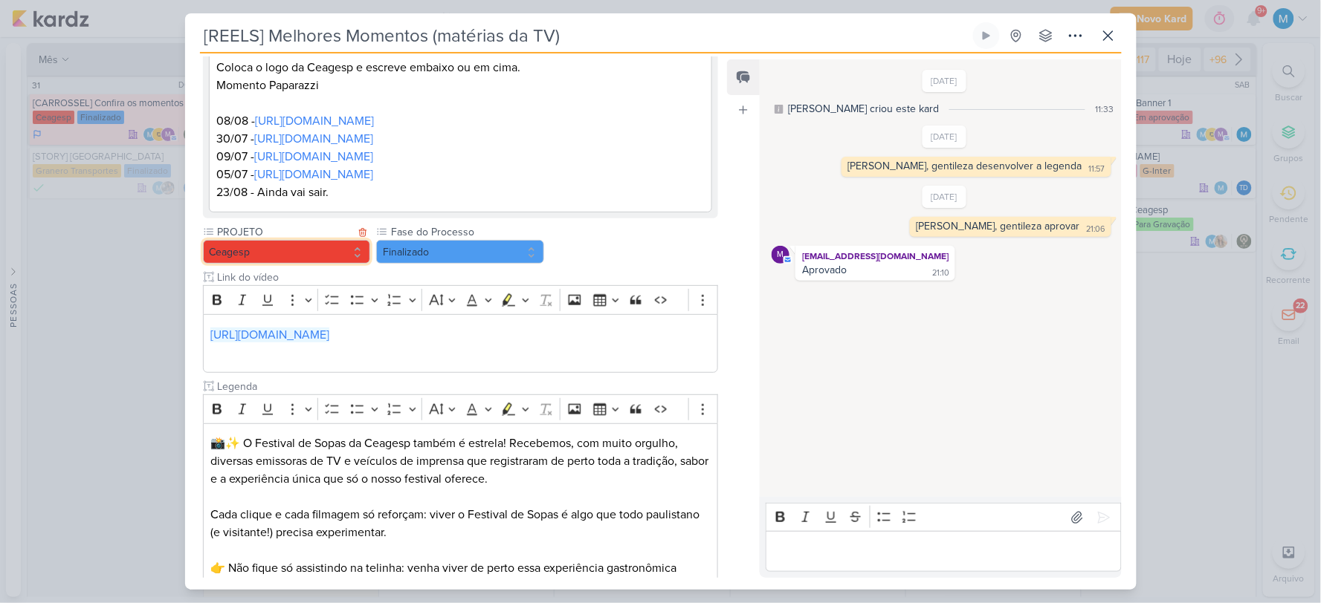
click at [271, 247] on button "Ceagesp" at bounding box center [287, 252] width 168 height 24
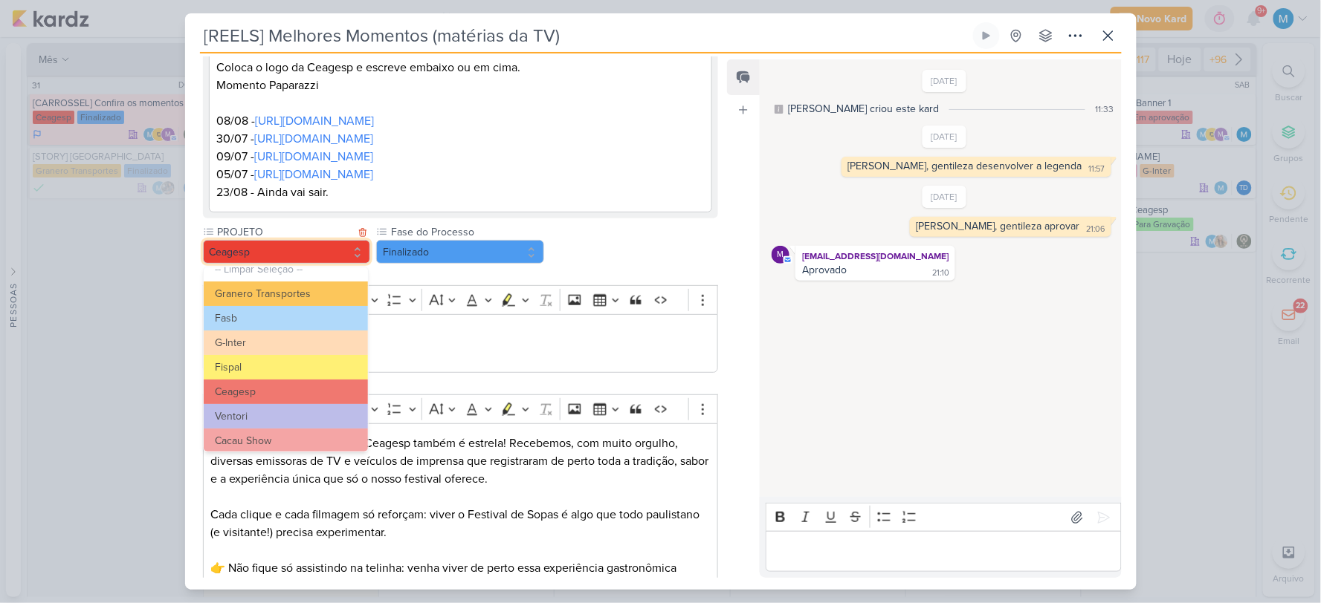
scroll to position [0, 0]
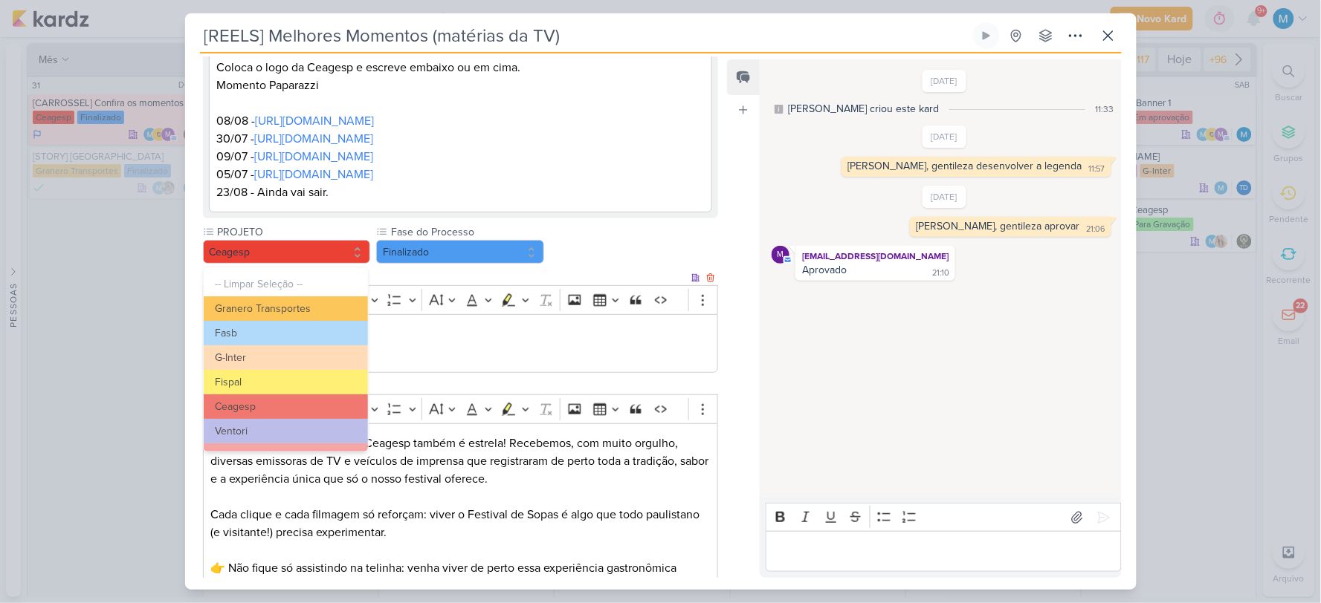
click at [588, 271] on input "Link do vídeo" at bounding box center [452, 278] width 474 height 16
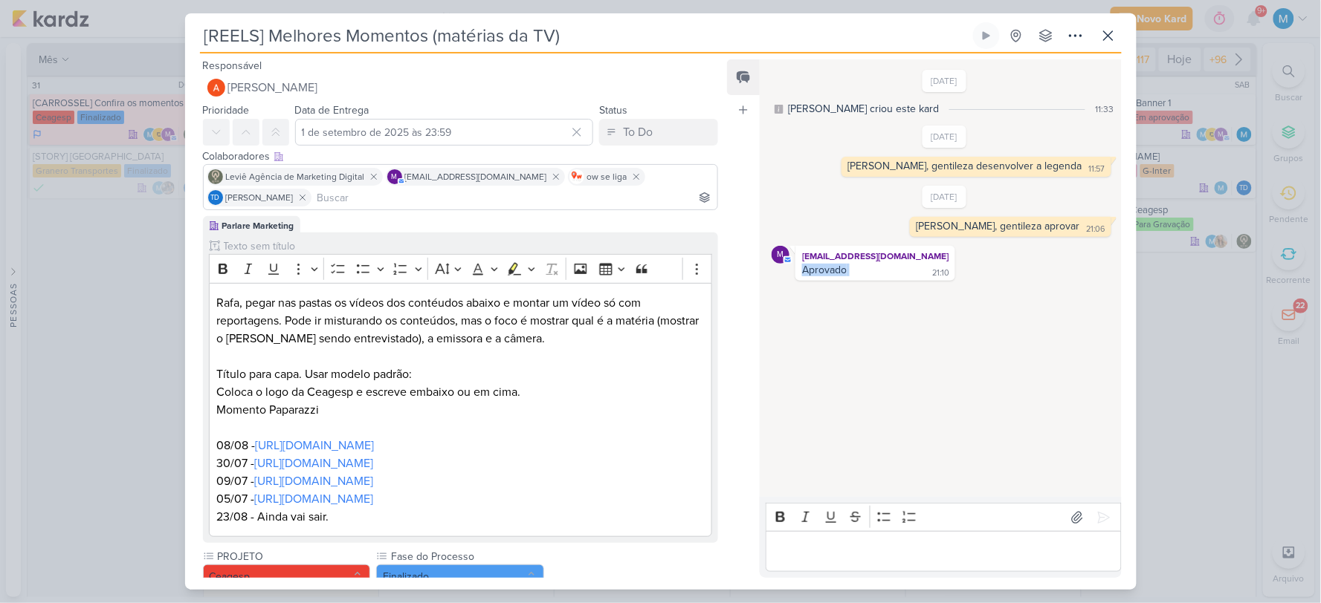
drag, startPoint x: 792, startPoint y: 270, endPoint x: 855, endPoint y: 279, distance: 63.8
click at [855, 279] on div "m [EMAIL_ADDRESS][DOMAIN_NAME] Aprovado 21:10 21:10" at bounding box center [943, 263] width 345 height 35
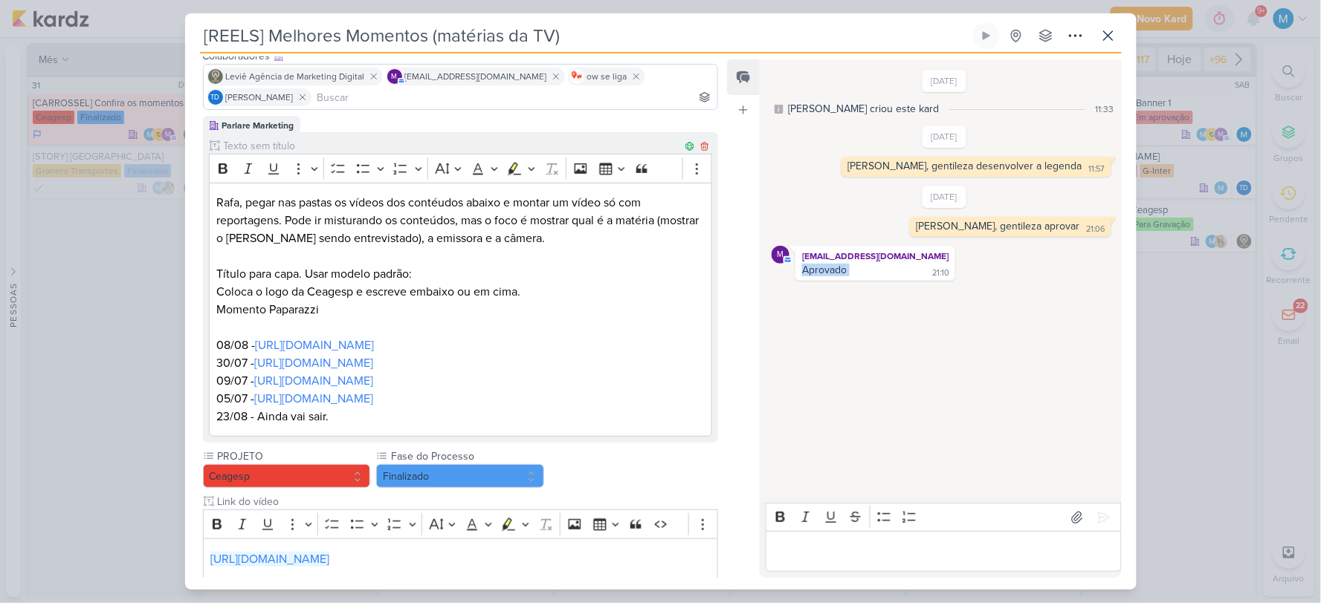
scroll to position [165, 0]
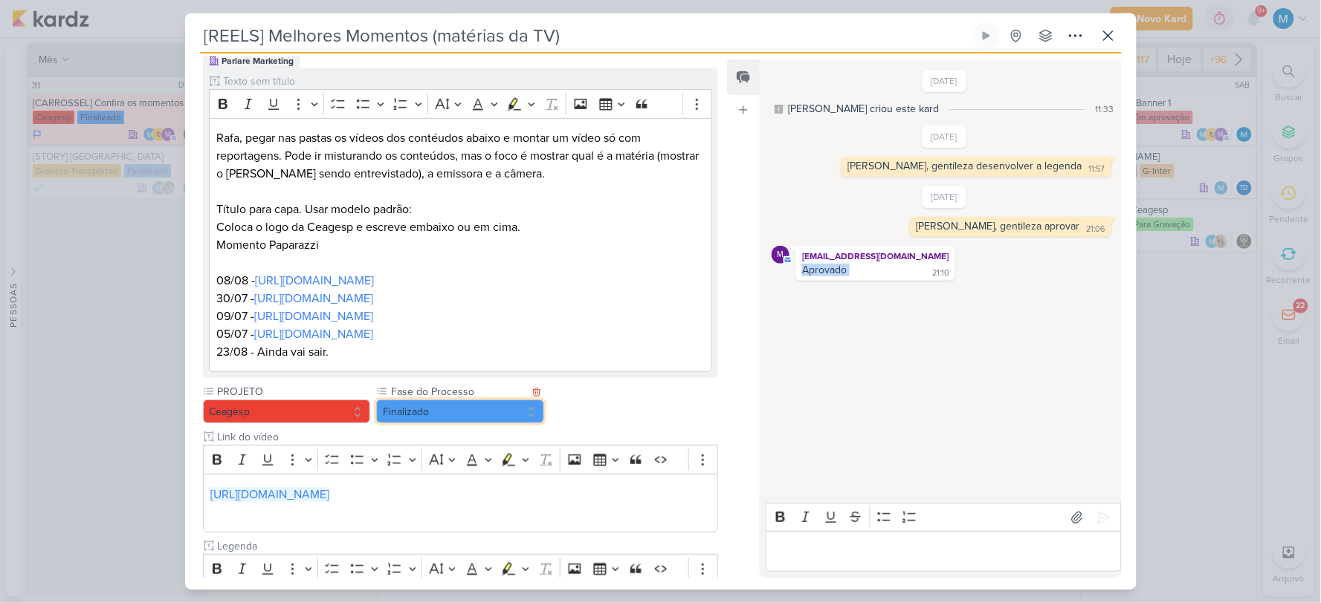
click at [424, 412] on button "Finalizado" at bounding box center [460, 412] width 168 height 24
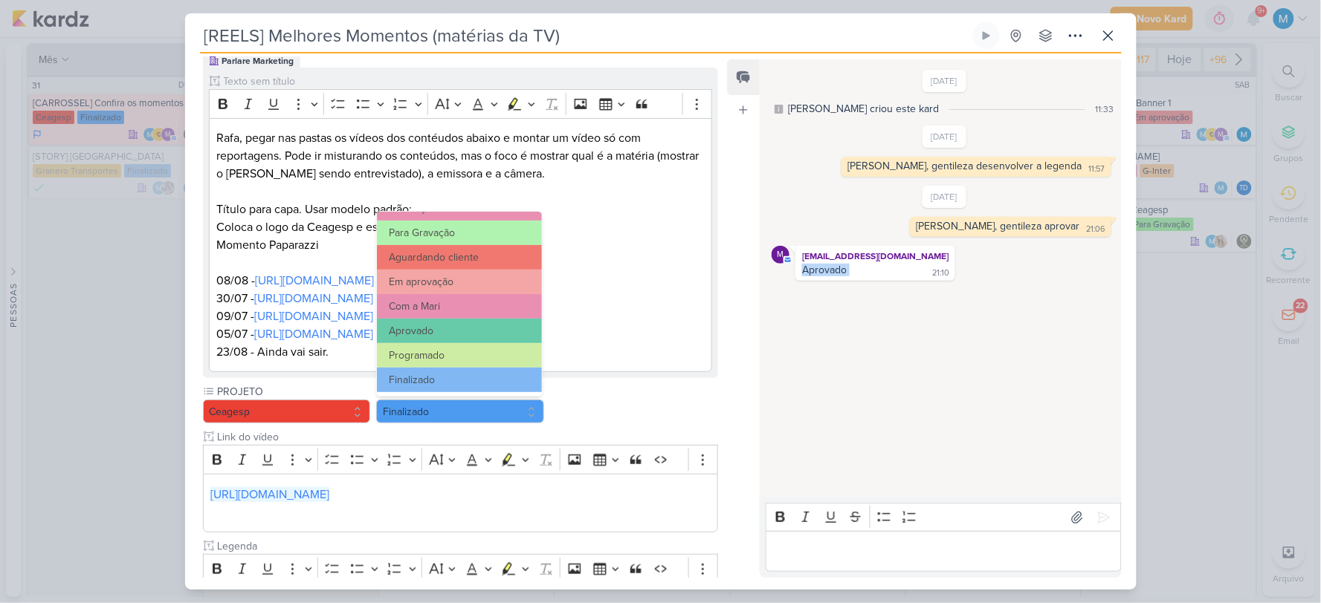
click at [849, 278] on div "Aprovado 21:10" at bounding box center [875, 271] width 154 height 14
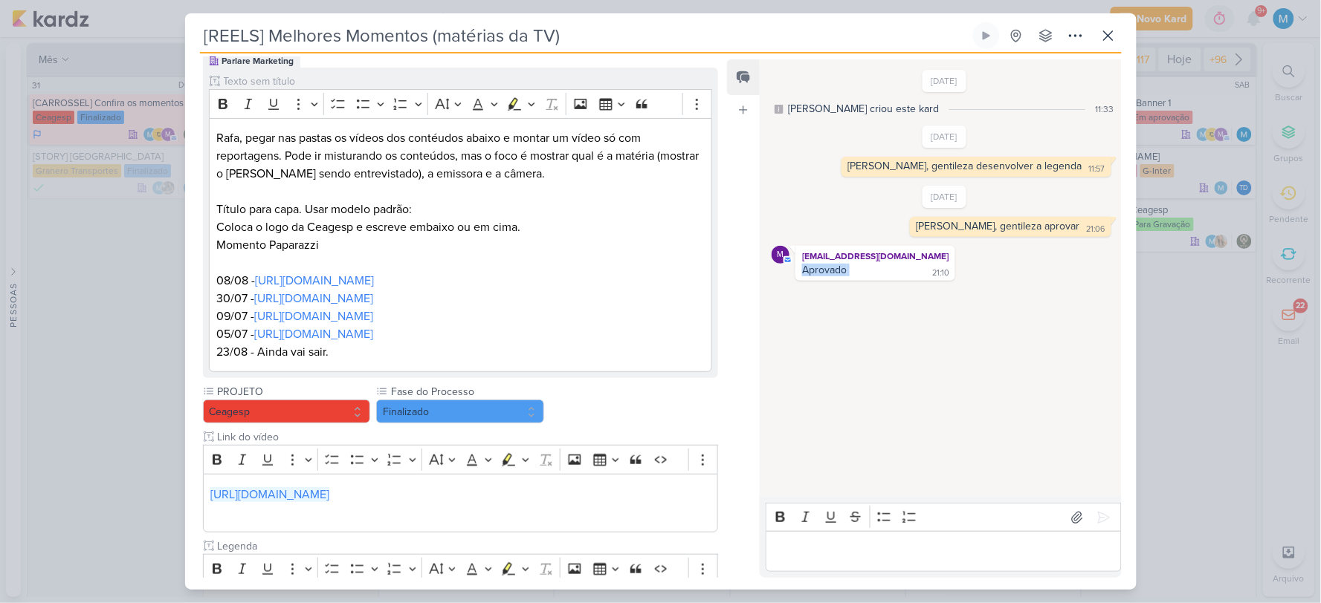
drag, startPoint x: 855, startPoint y: 275, endPoint x: 797, endPoint y: 275, distance: 58.7
click at [797, 275] on div "m [EMAIL_ADDRESS][DOMAIN_NAME] Aprovado 21:10 21:10" at bounding box center [875, 263] width 160 height 35
click at [855, 266] on div "Aprovado 21:10" at bounding box center [875, 271] width 154 height 14
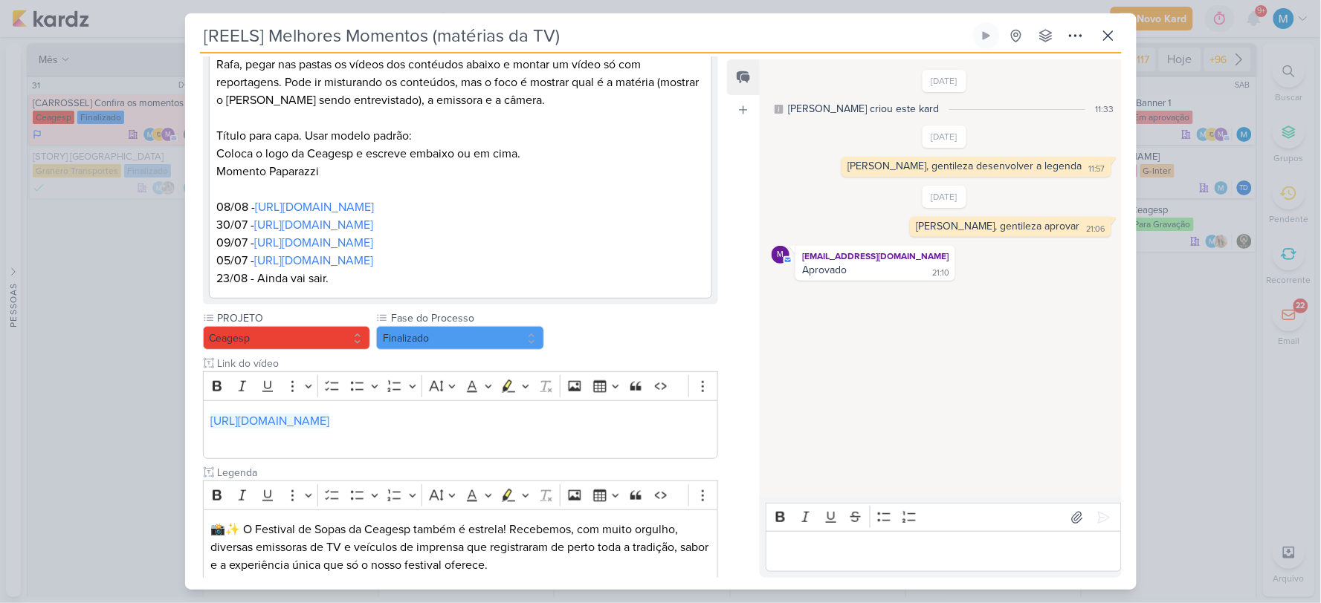
scroll to position [247, 0]
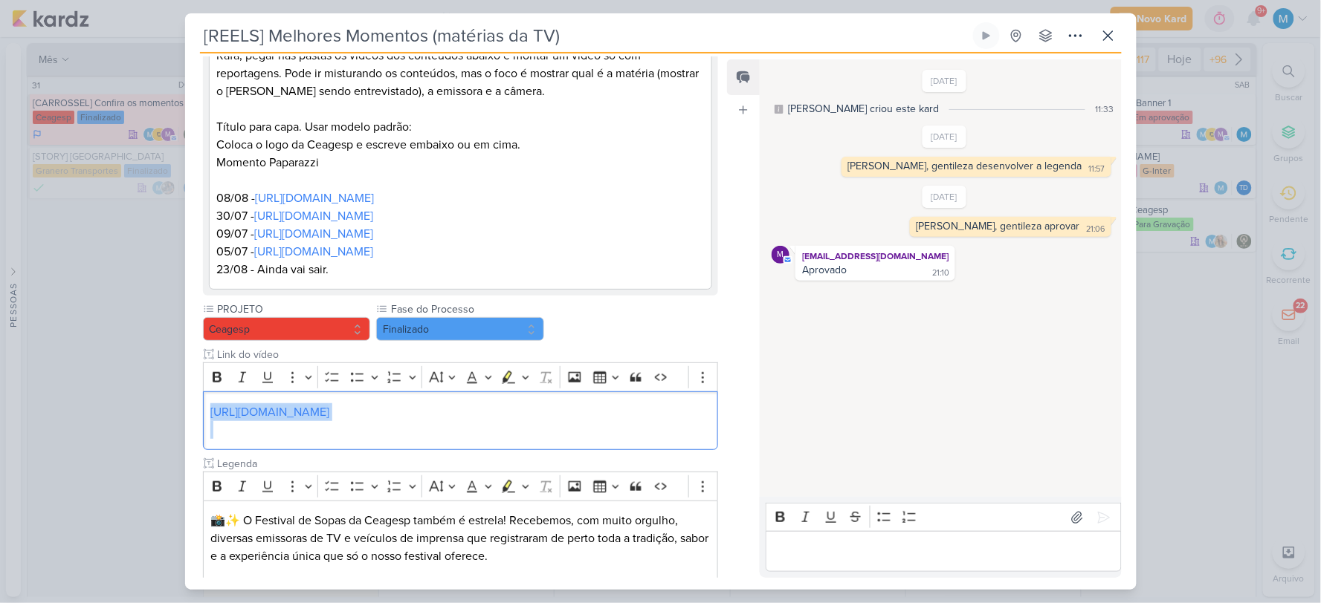
drag, startPoint x: 240, startPoint y: 442, endPoint x: 184, endPoint y: 404, distance: 68.4
click at [184, 404] on div "[REELS] Melhores Momentos (matérias da TV) Criado por mim" at bounding box center [660, 301] width 1321 height 603
click at [299, 436] on p "[URL][DOMAIN_NAME]" at bounding box center [459, 422] width 499 height 36
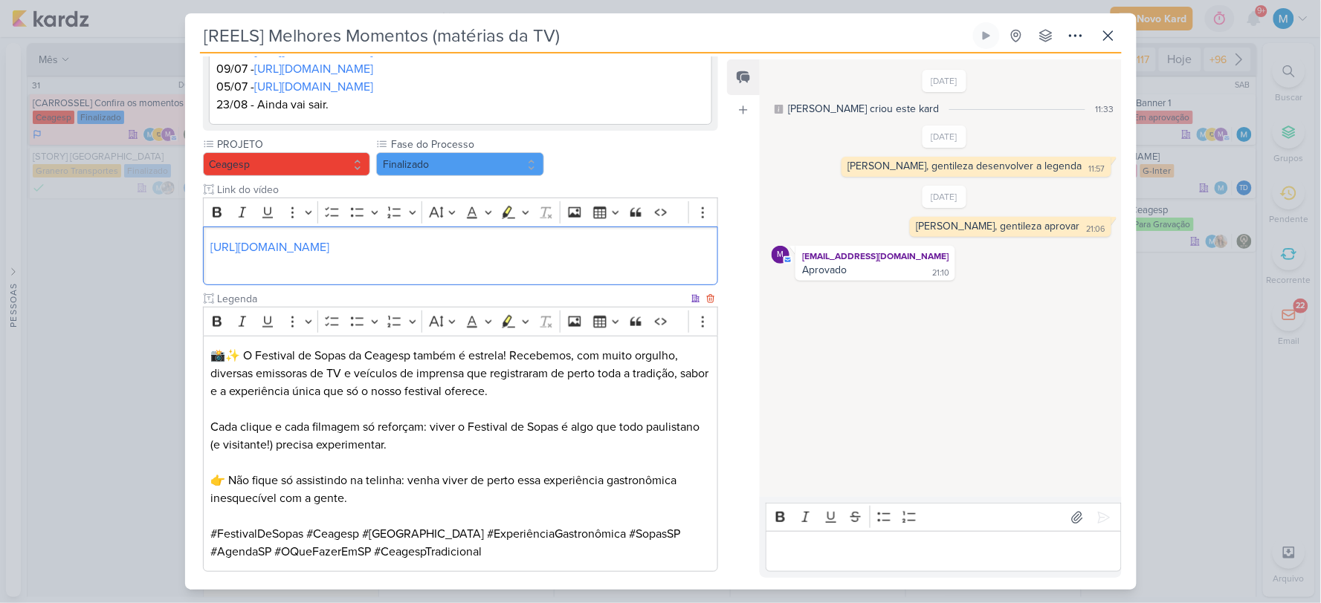
scroll to position [490, 0]
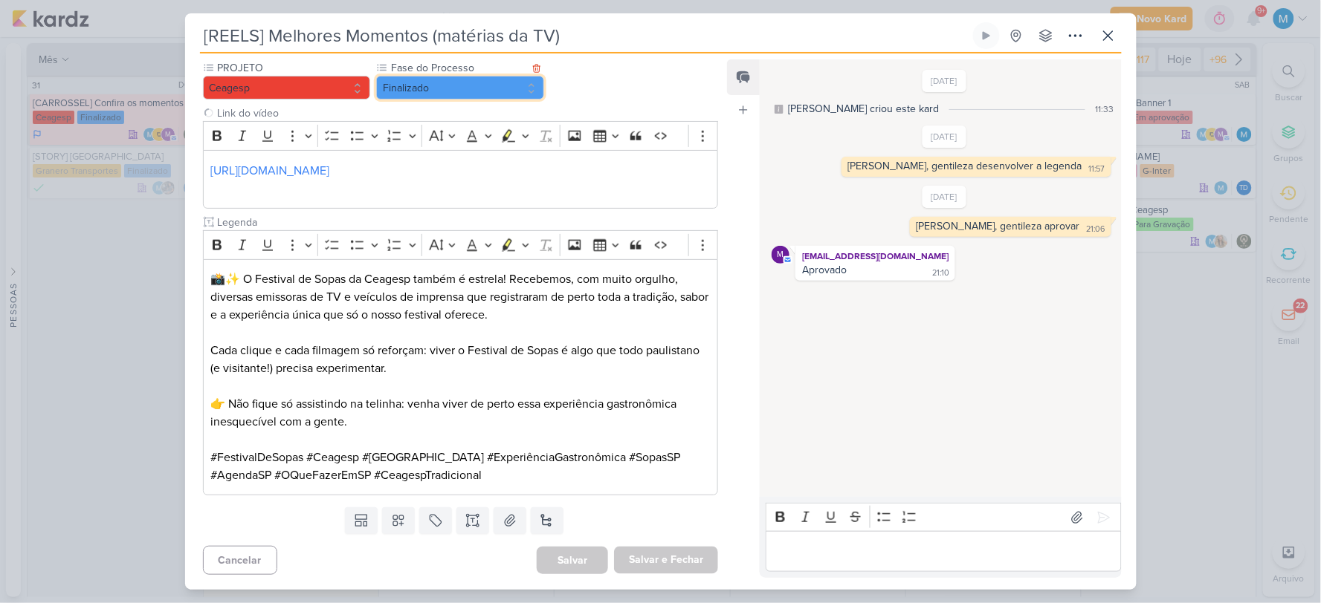
click at [415, 85] on button "Finalizado" at bounding box center [460, 88] width 168 height 24
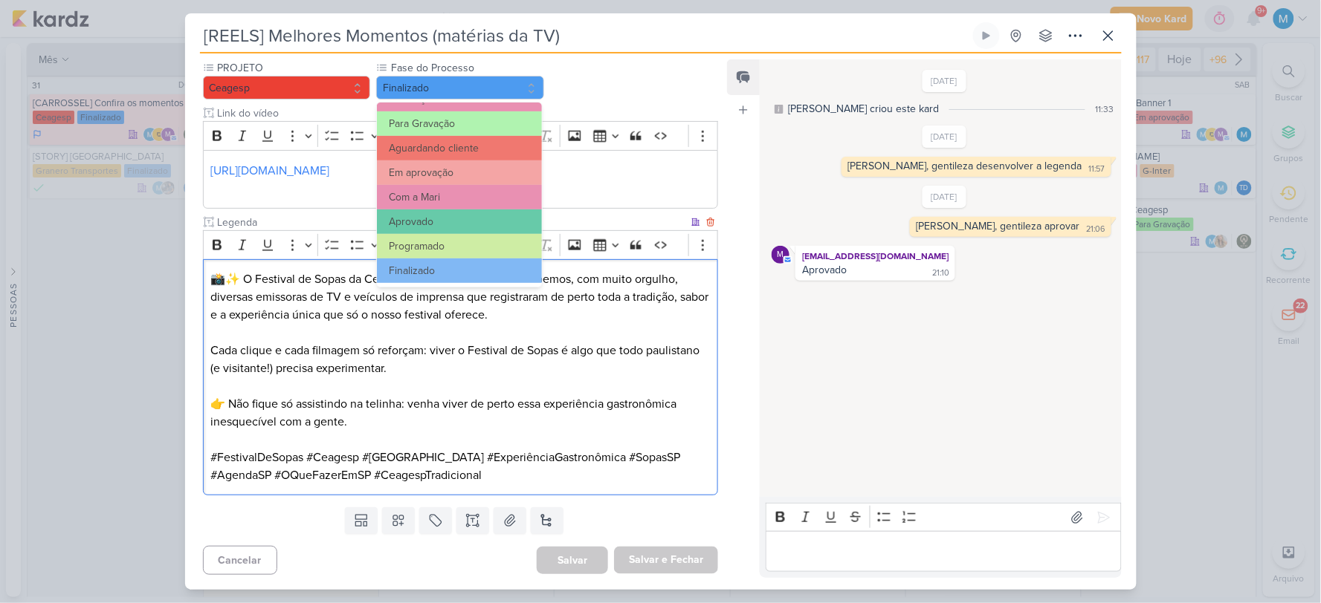
click at [547, 414] on p "👉 Não fique só assistindo na telinha: venha viver de perto essa experiência gas…" at bounding box center [459, 413] width 499 height 36
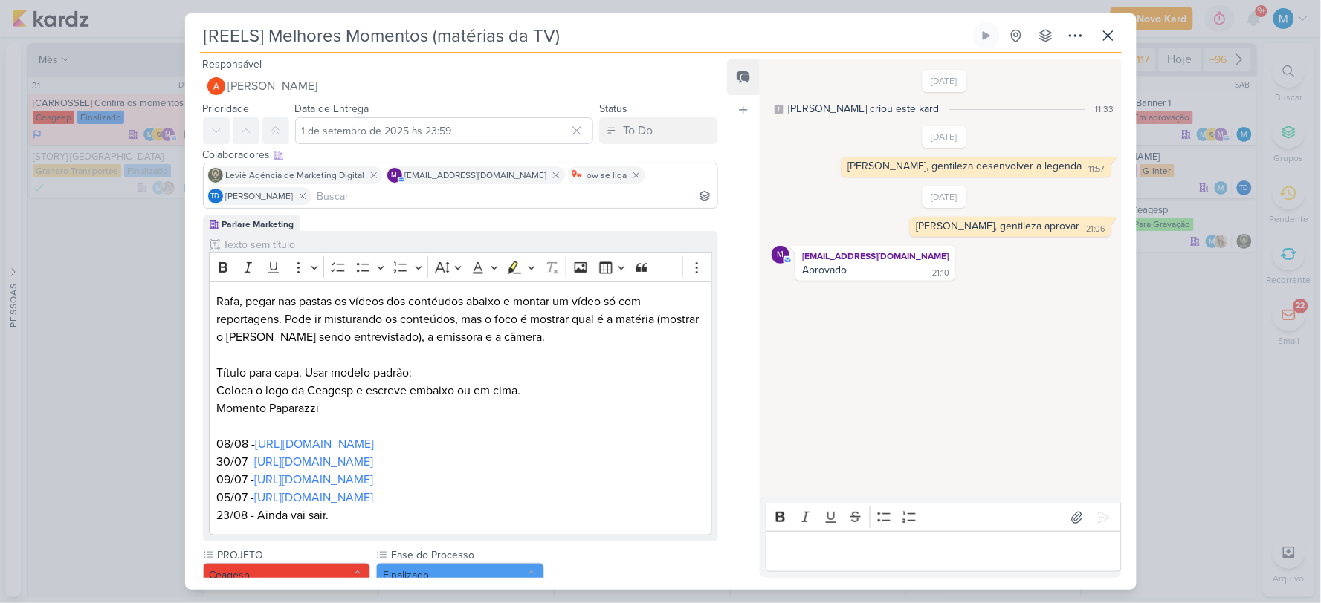
scroll to position [0, 0]
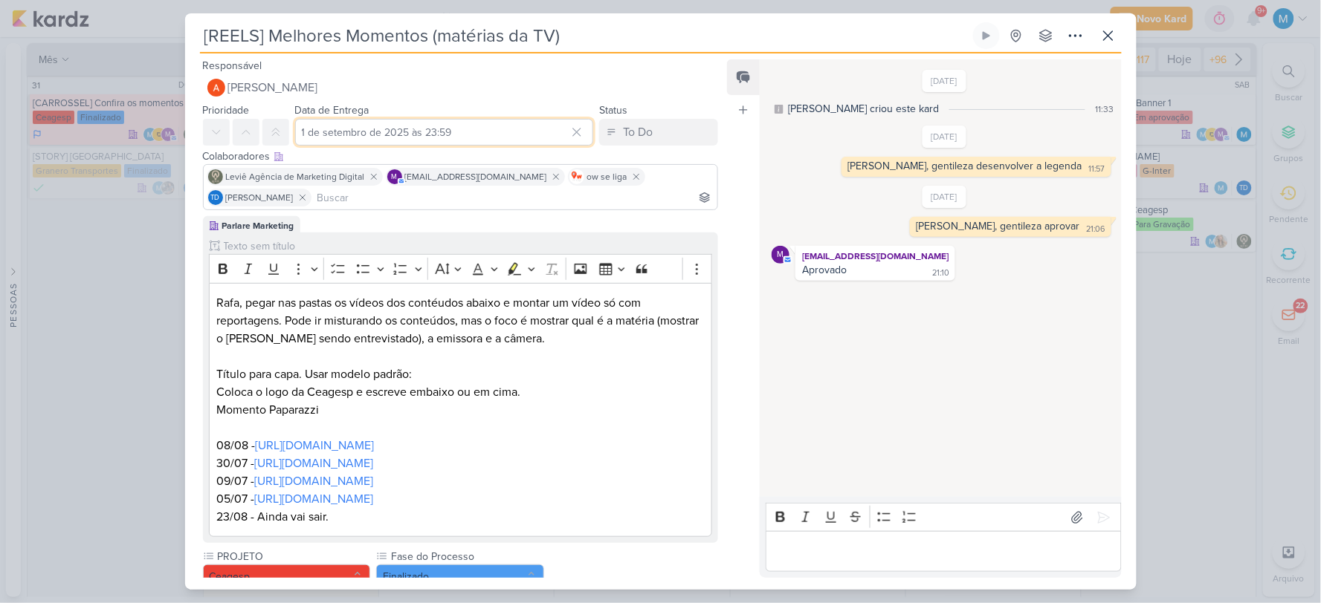
click at [432, 132] on input "1 de setembro de 2025 às 23:59" at bounding box center [444, 132] width 299 height 27
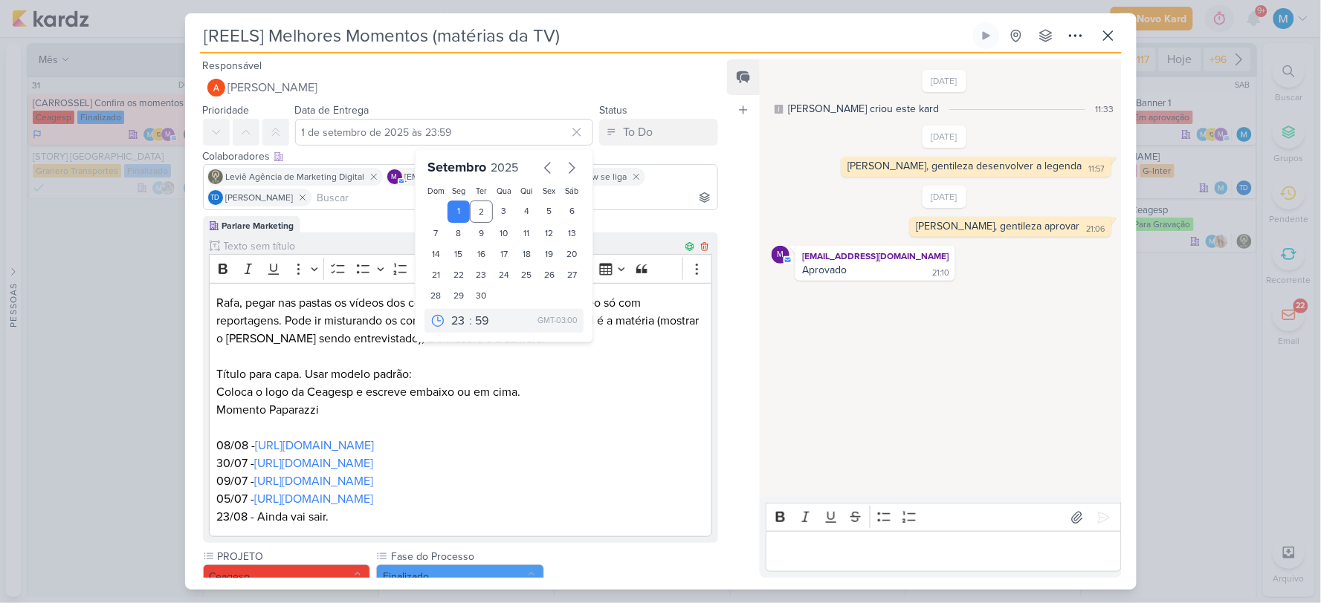
click at [547, 427] on p "Editor editing area: main" at bounding box center [460, 428] width 488 height 18
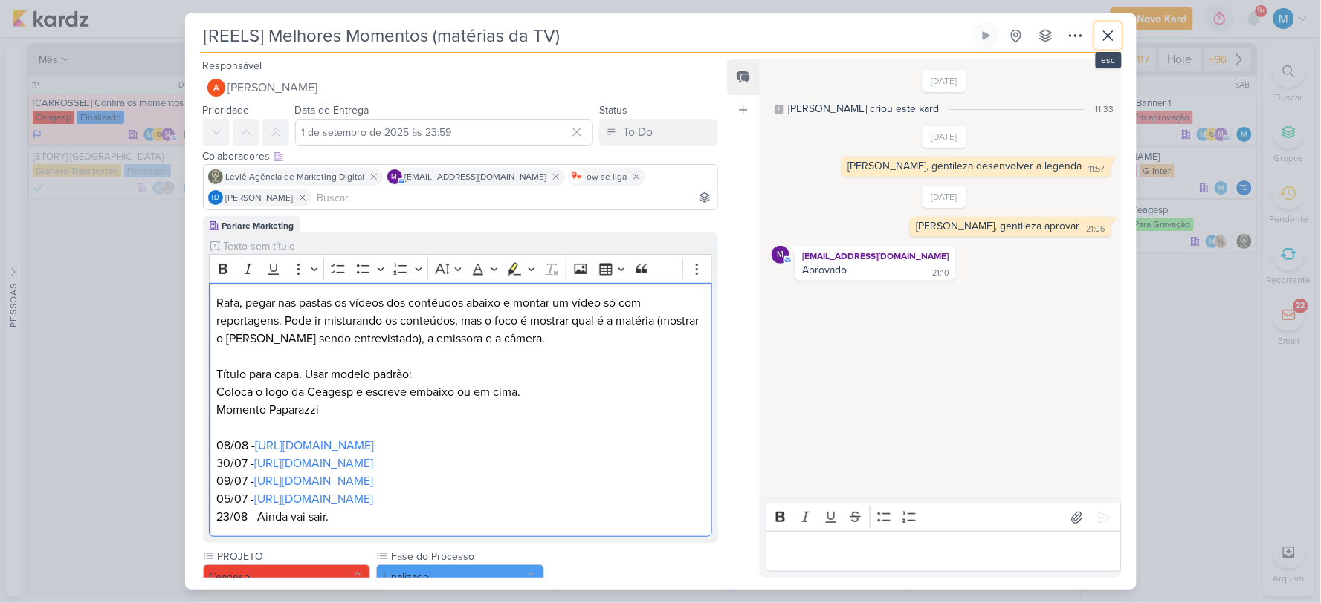
click at [1106, 40] on icon at bounding box center [1108, 36] width 18 height 18
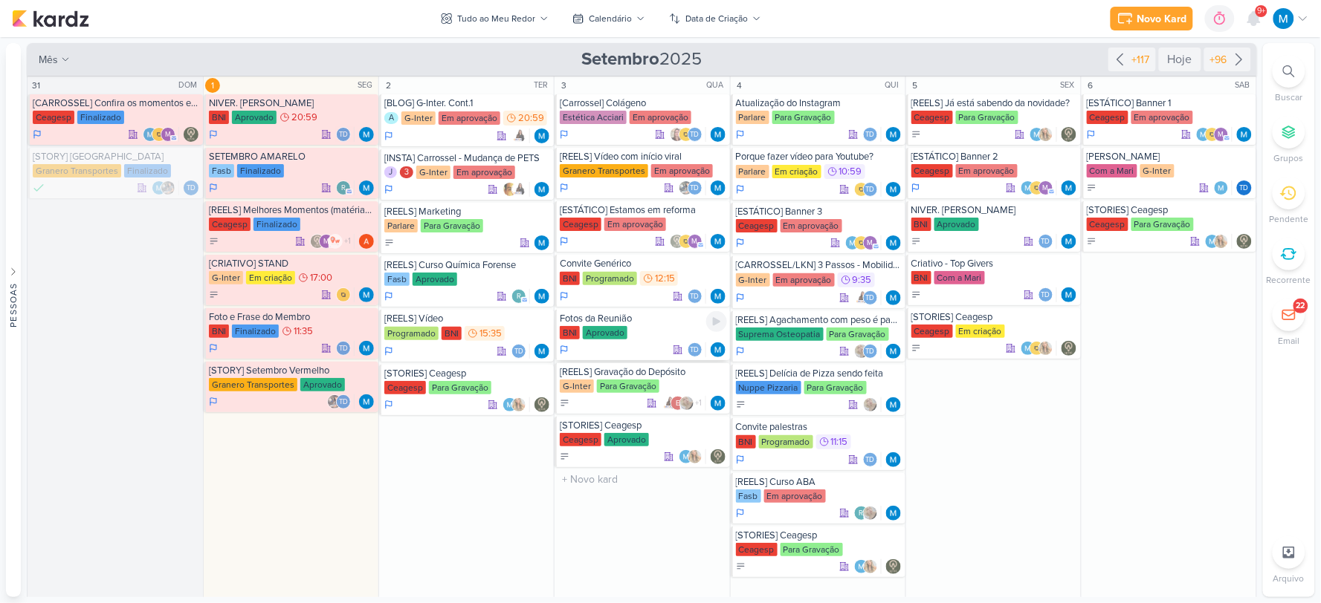
click at [644, 323] on div "Fotos da Reunião" at bounding box center [643, 319] width 166 height 12
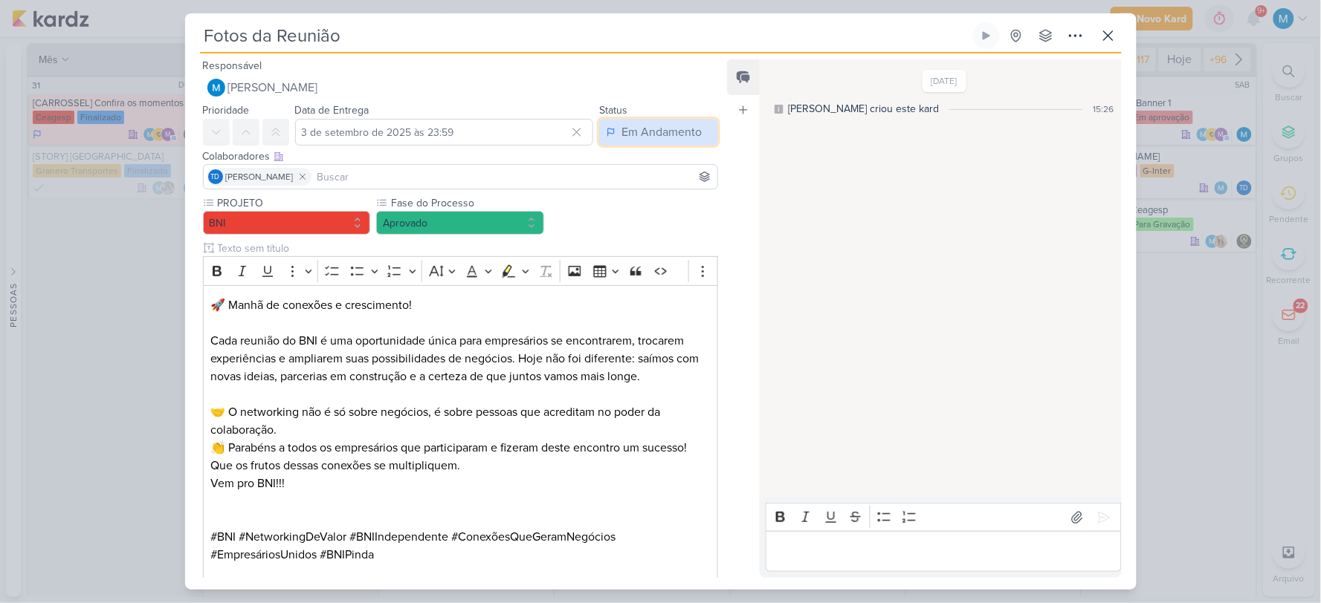
click at [680, 123] on div "Em Andamento" at bounding box center [661, 132] width 80 height 18
click at [749, 223] on div "Feed Atrelar email Solte o email para atrelar ao kard" at bounding box center [743, 318] width 33 height 519
click at [1108, 40] on icon at bounding box center [1108, 36] width 18 height 18
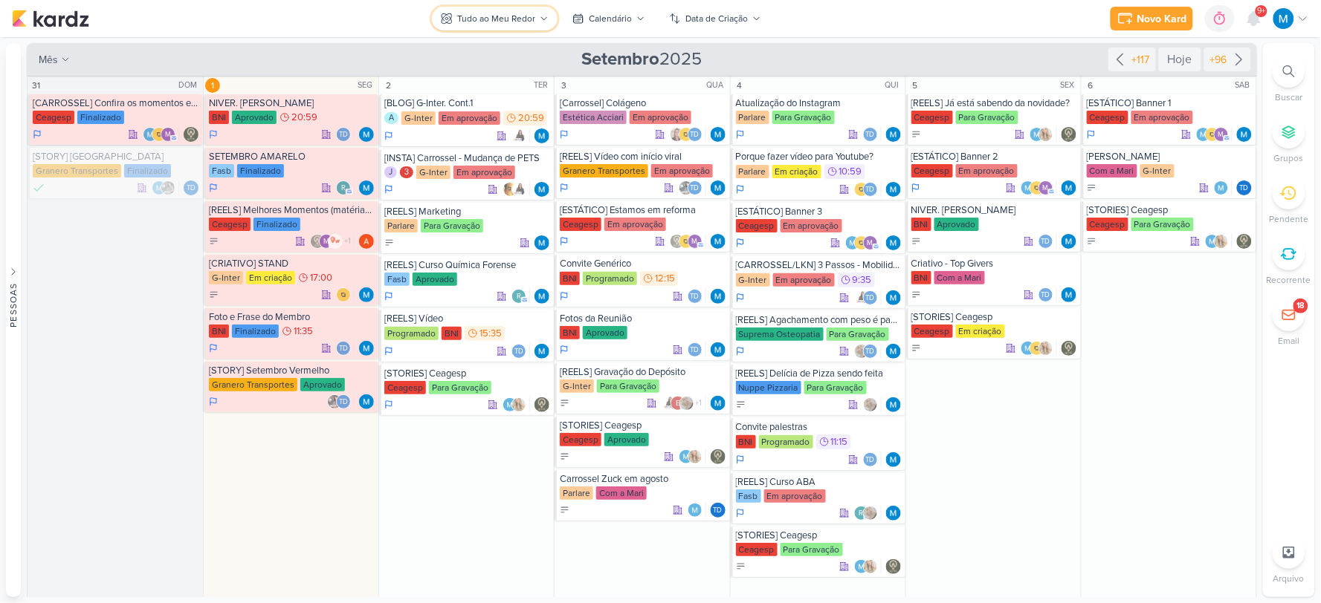
click at [528, 18] on div "Tudo ao Meu Redor" at bounding box center [496, 18] width 78 height 13
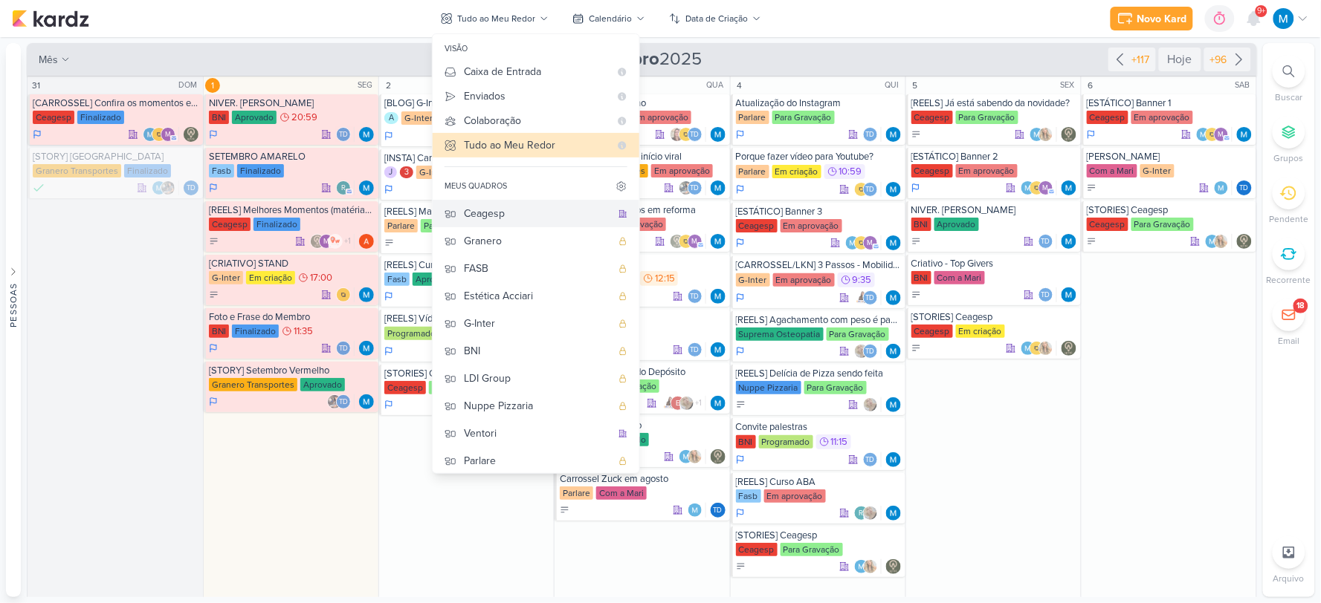
click at [525, 210] on div "Ceagesp" at bounding box center [537, 214] width 147 height 16
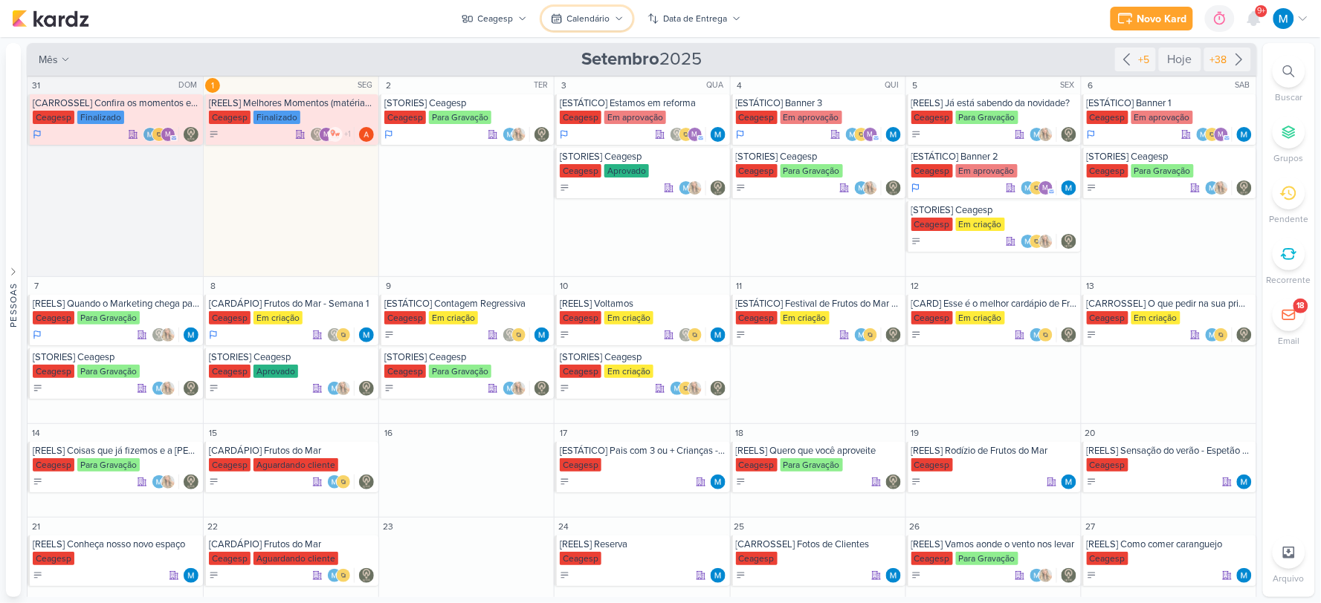
click at [608, 18] on div "Calendário" at bounding box center [588, 18] width 43 height 13
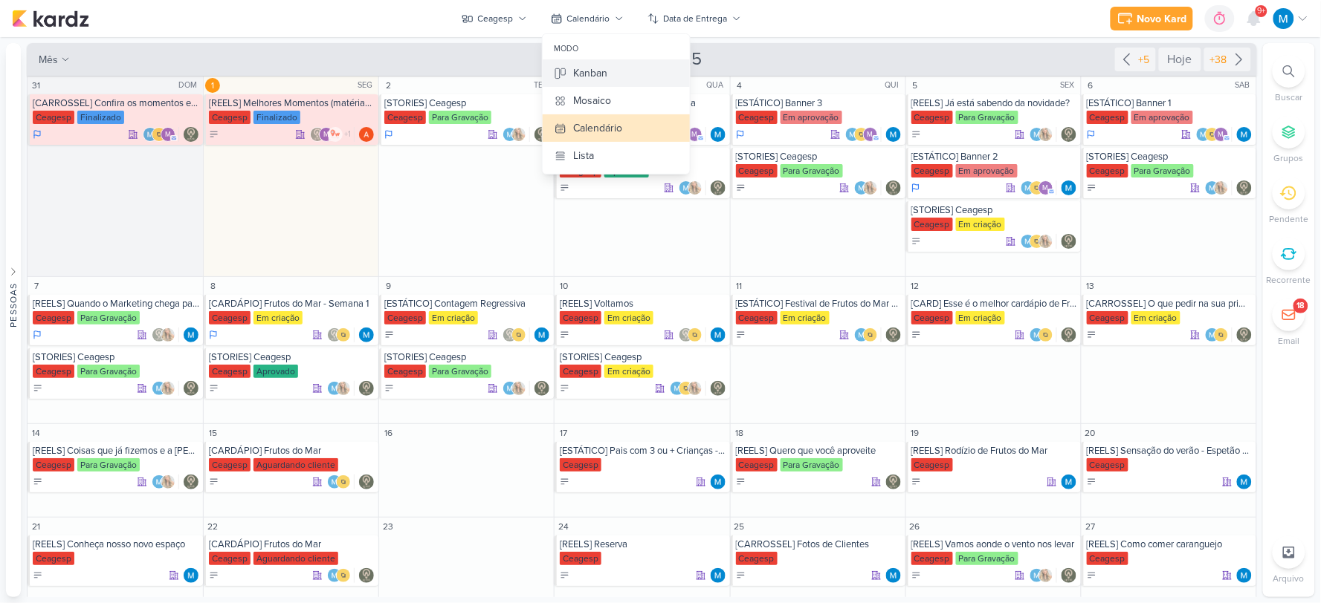
click at [603, 74] on div "Kanban" at bounding box center [591, 73] width 34 height 16
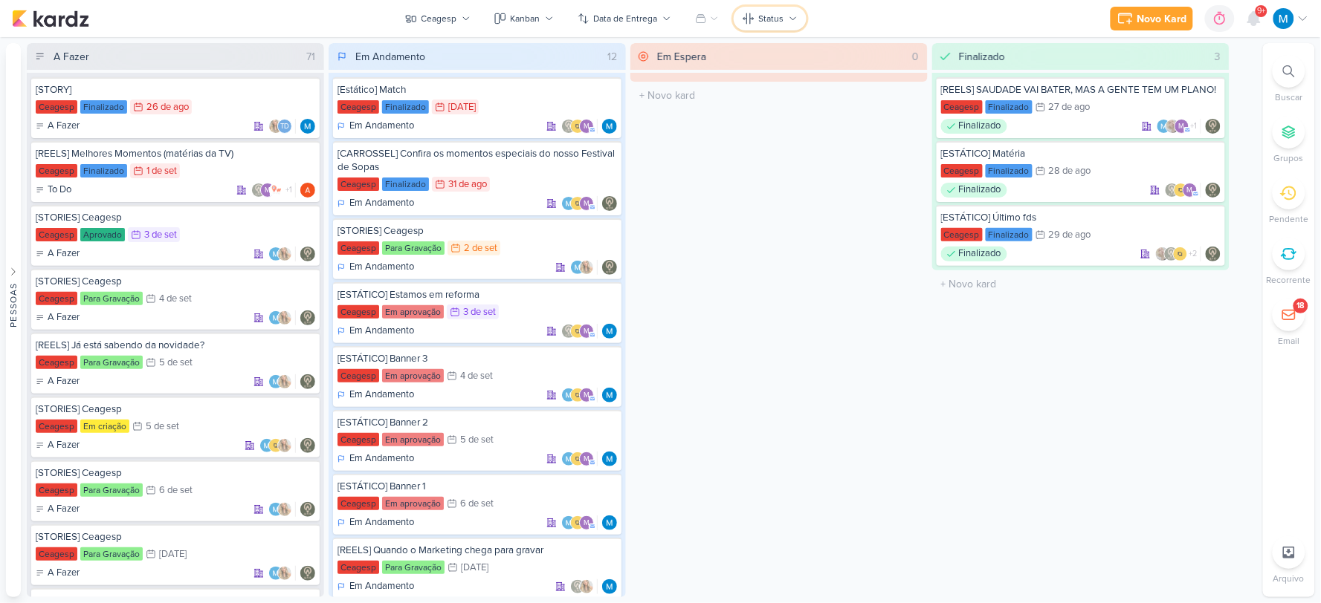
click at [790, 19] on icon at bounding box center [792, 18] width 9 height 9
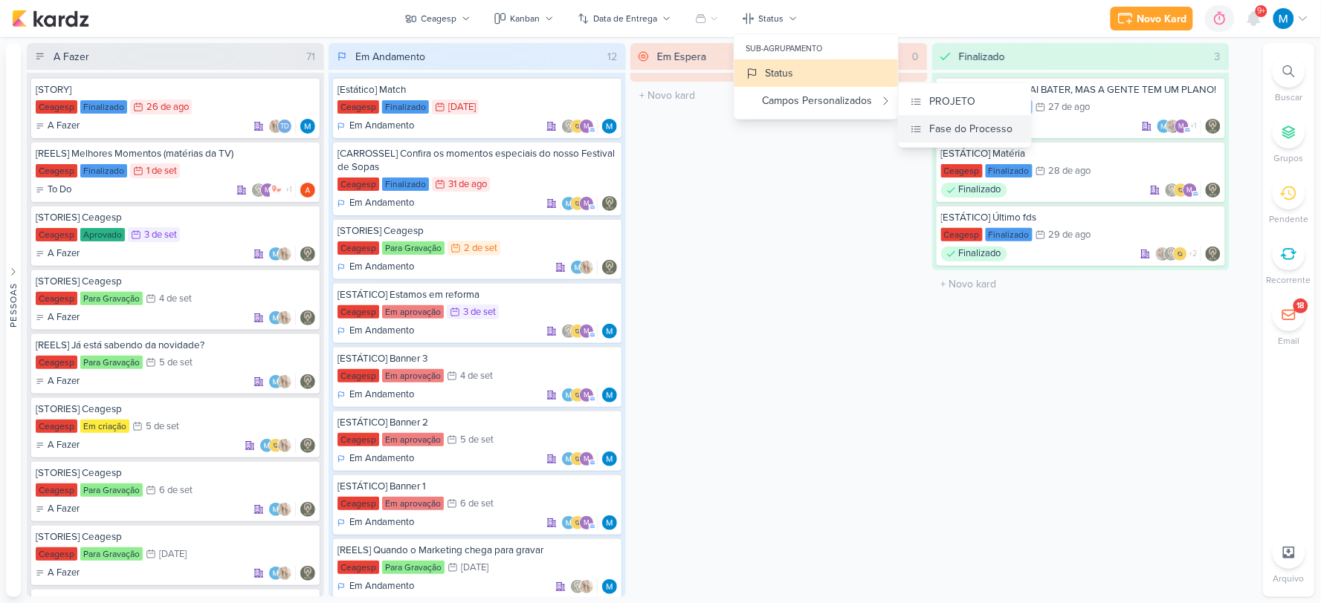
click at [972, 129] on div "Fase do Processo" at bounding box center [971, 129] width 83 height 16
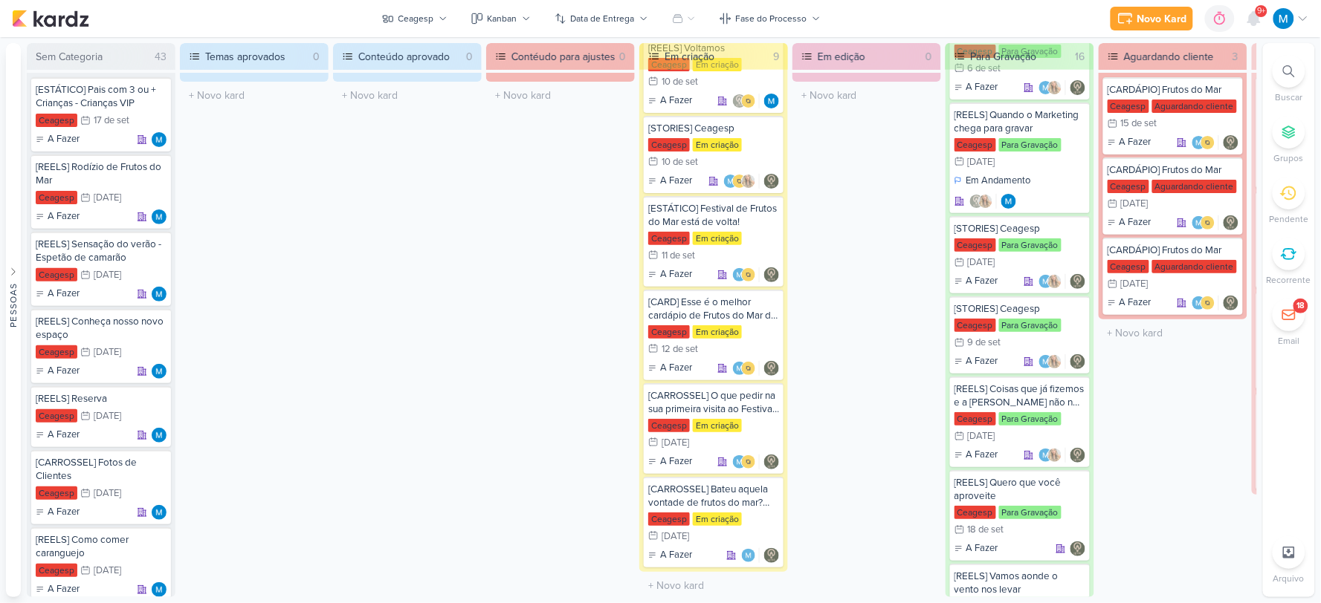
scroll to position [82, 0]
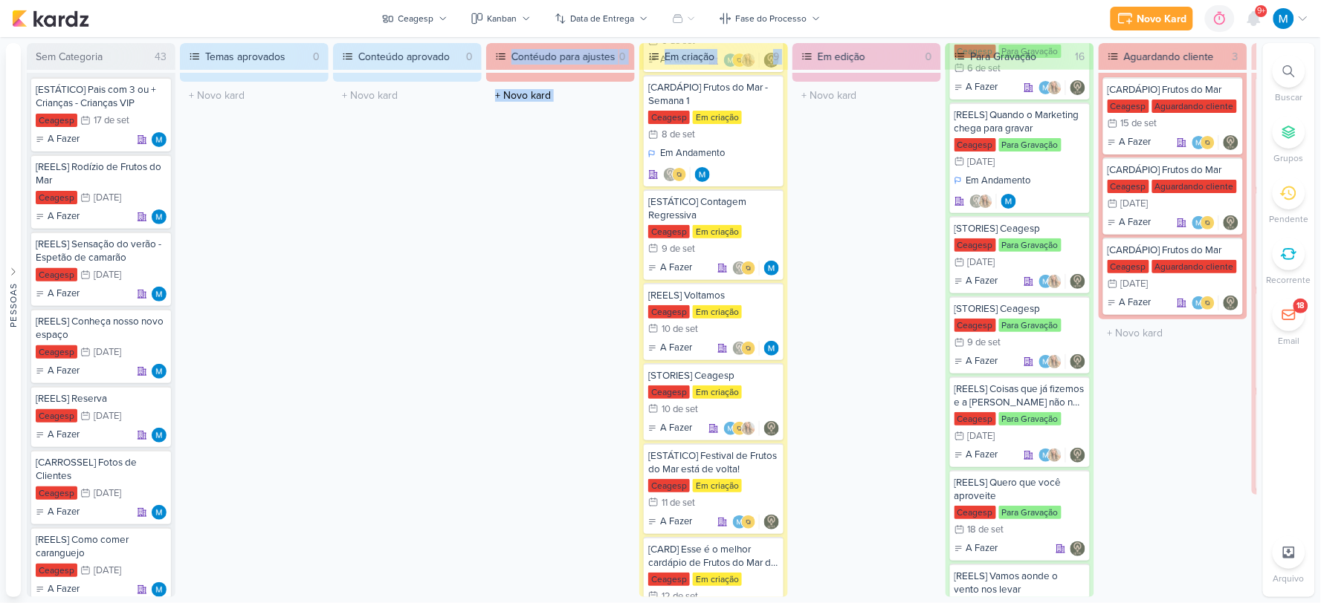
drag, startPoint x: 466, startPoint y: 598, endPoint x: 701, endPoint y: 593, distance: 234.9
click at [774, 588] on div "Preferências de Quadros [GEOGRAPHIC_DATA] Organização Não tem nenhum quadro aqu…" at bounding box center [660, 320] width 1321 height 566
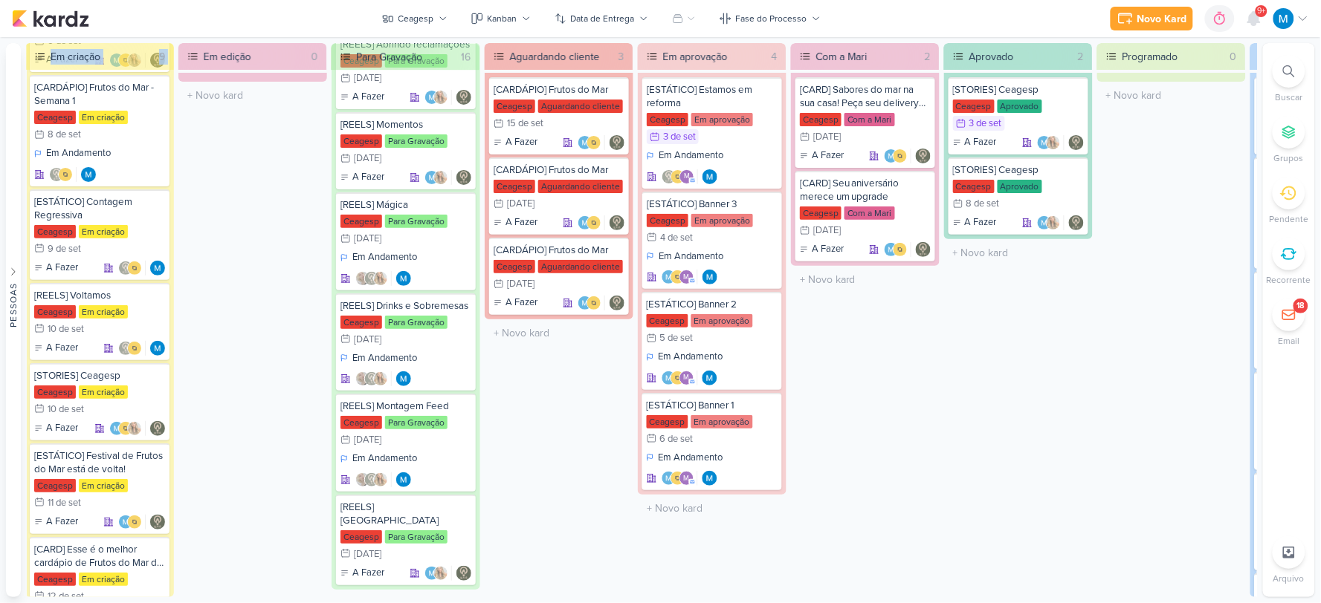
scroll to position [0, 754]
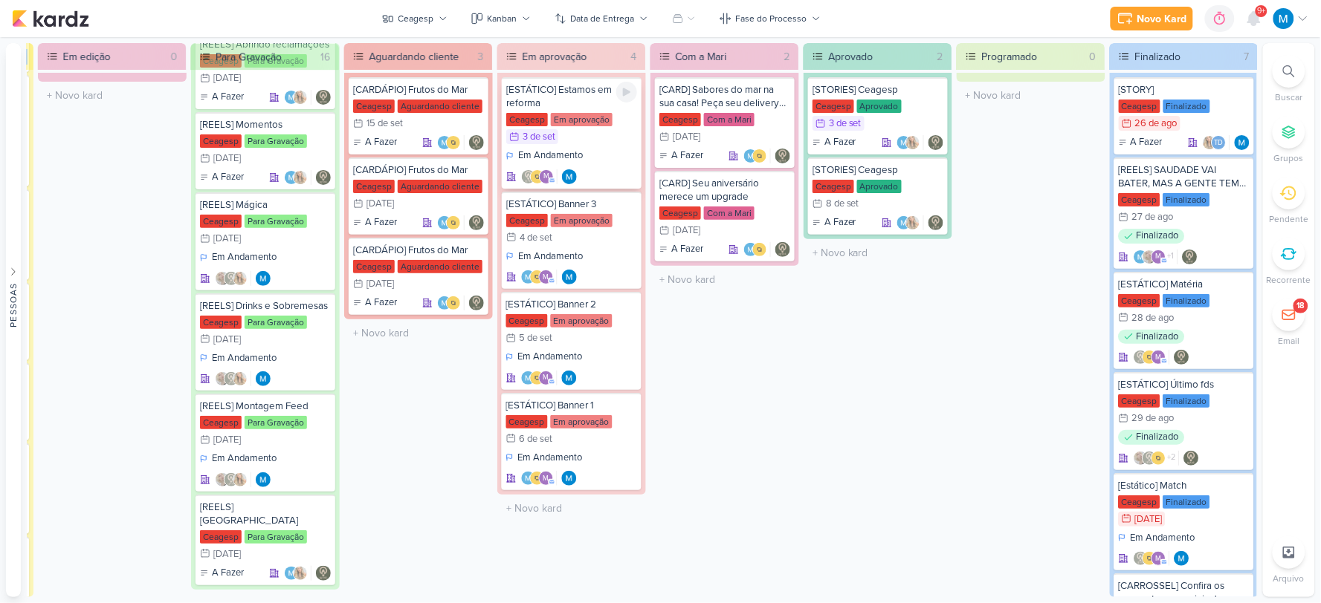
click at [572, 97] on div "[ESTÁTICO] Estamos em reforma" at bounding box center [571, 96] width 131 height 27
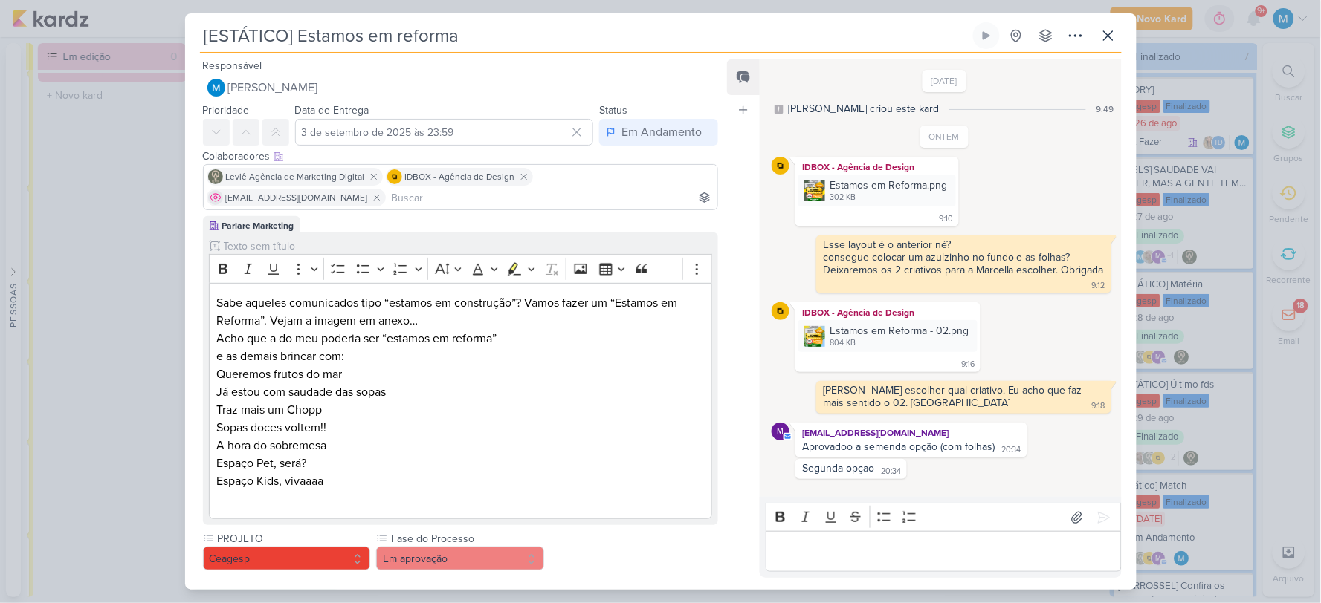
click at [221, 192] on icon at bounding box center [216, 198] width 12 height 12
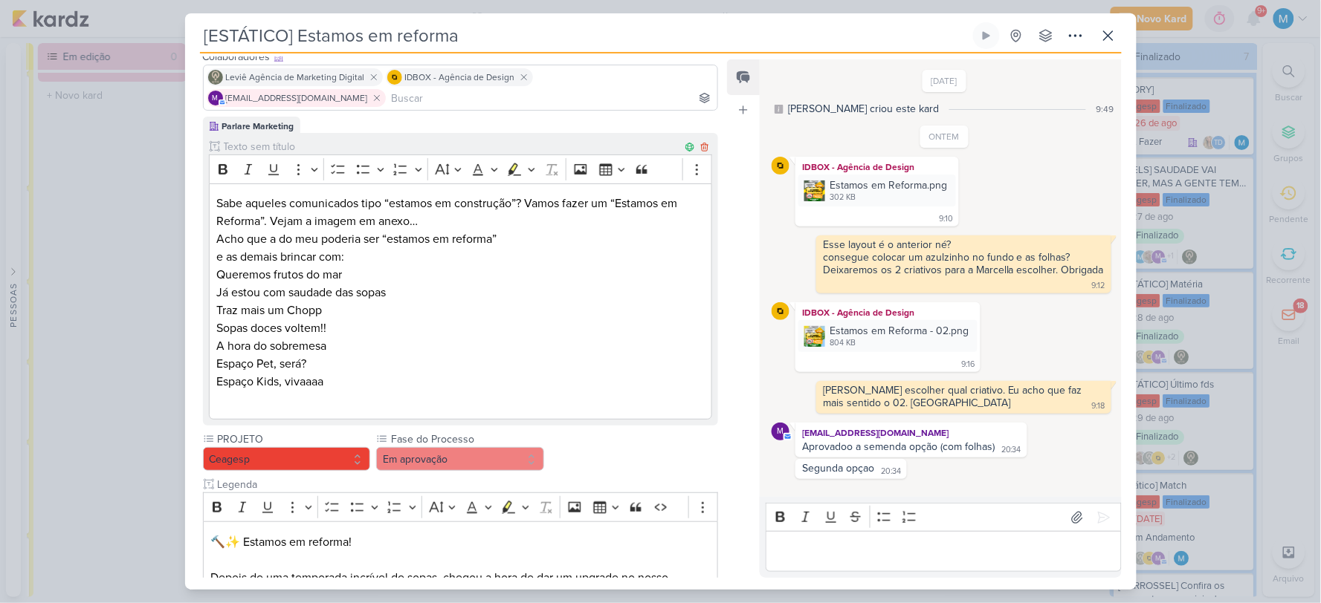
scroll to position [500, 0]
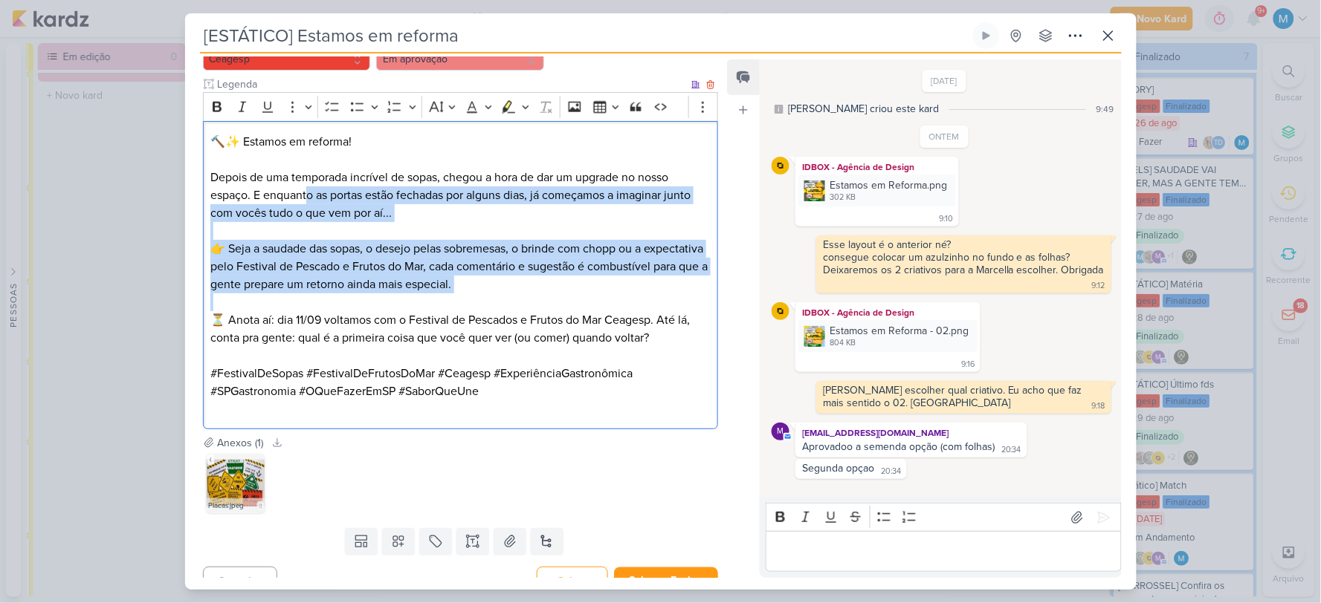
drag, startPoint x: 462, startPoint y: 262, endPoint x: 479, endPoint y: 282, distance: 27.4
click at [479, 282] on div "🔨✨ Estamos em reforma! Depois de uma temporada incrível de sopas, chegou a hora…" at bounding box center [461, 275] width 516 height 308
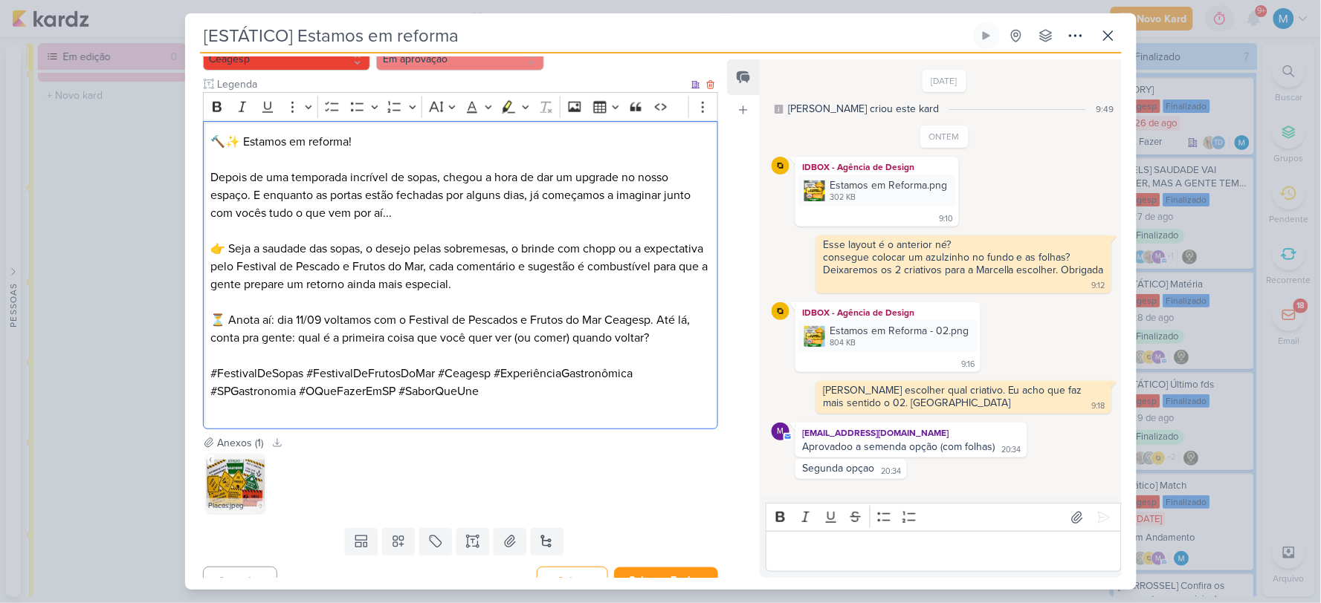
click at [519, 347] on p "Editor editing area: main" at bounding box center [459, 356] width 499 height 18
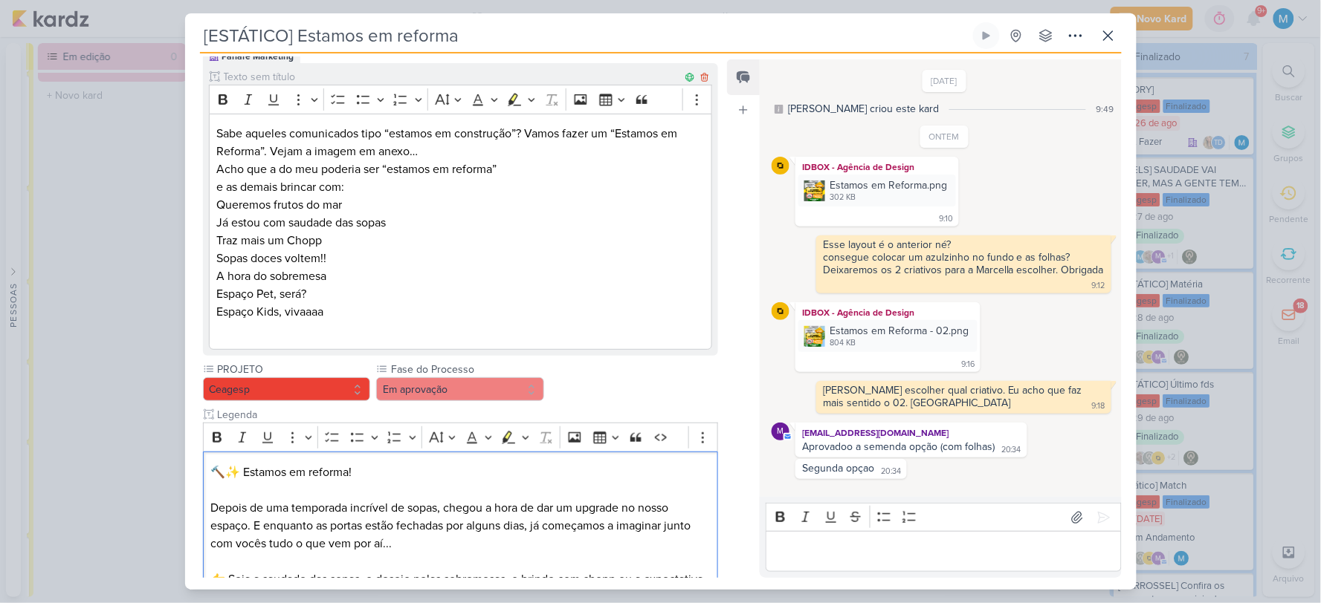
scroll to position [0, 0]
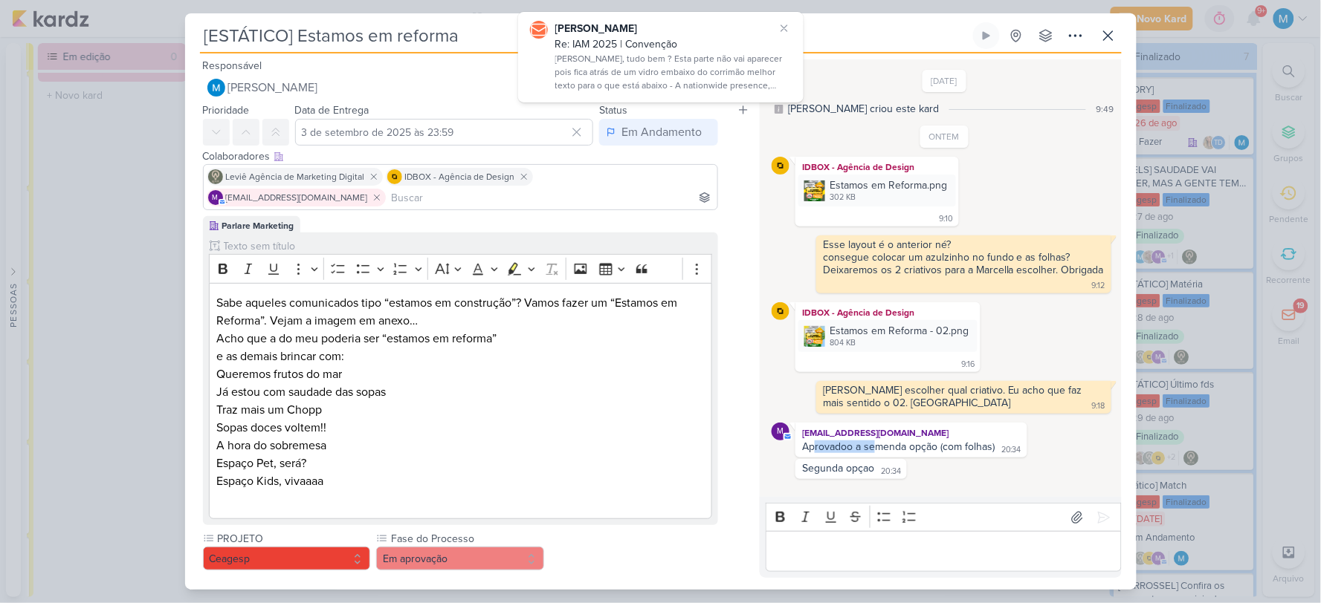
drag, startPoint x: 817, startPoint y: 450, endPoint x: 803, endPoint y: 450, distance: 14.1
click at [875, 453] on div "Aprovadoo a semenda opção (com folhas)" at bounding box center [898, 447] width 192 height 13
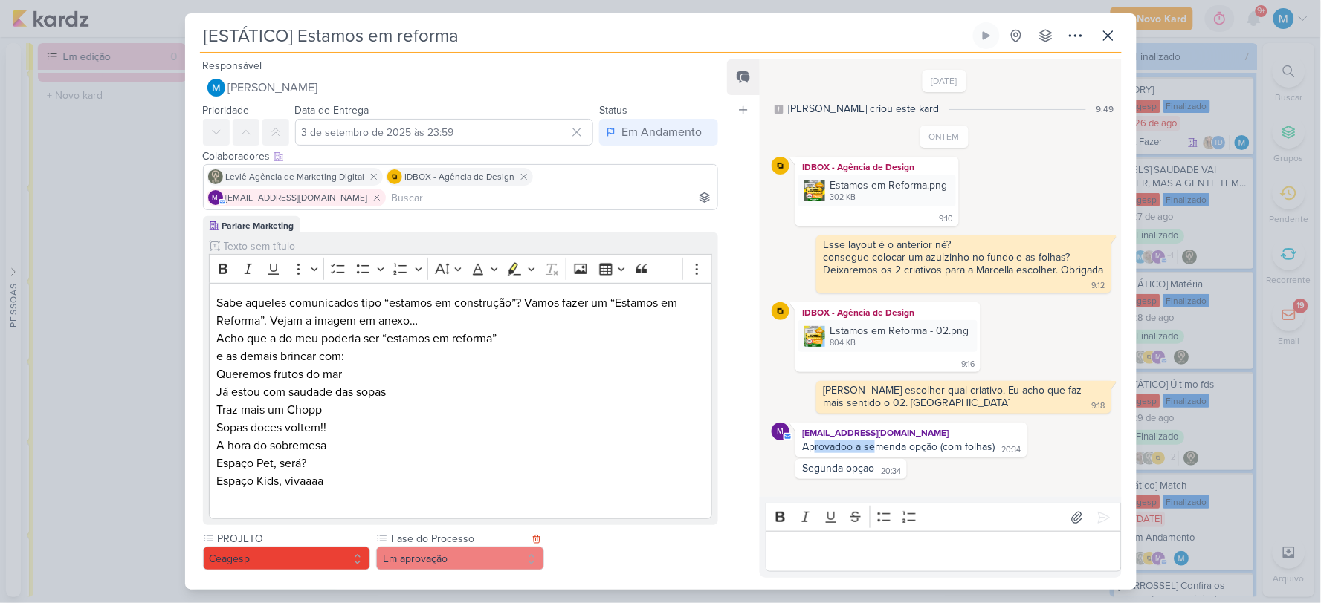
scroll to position [82, 0]
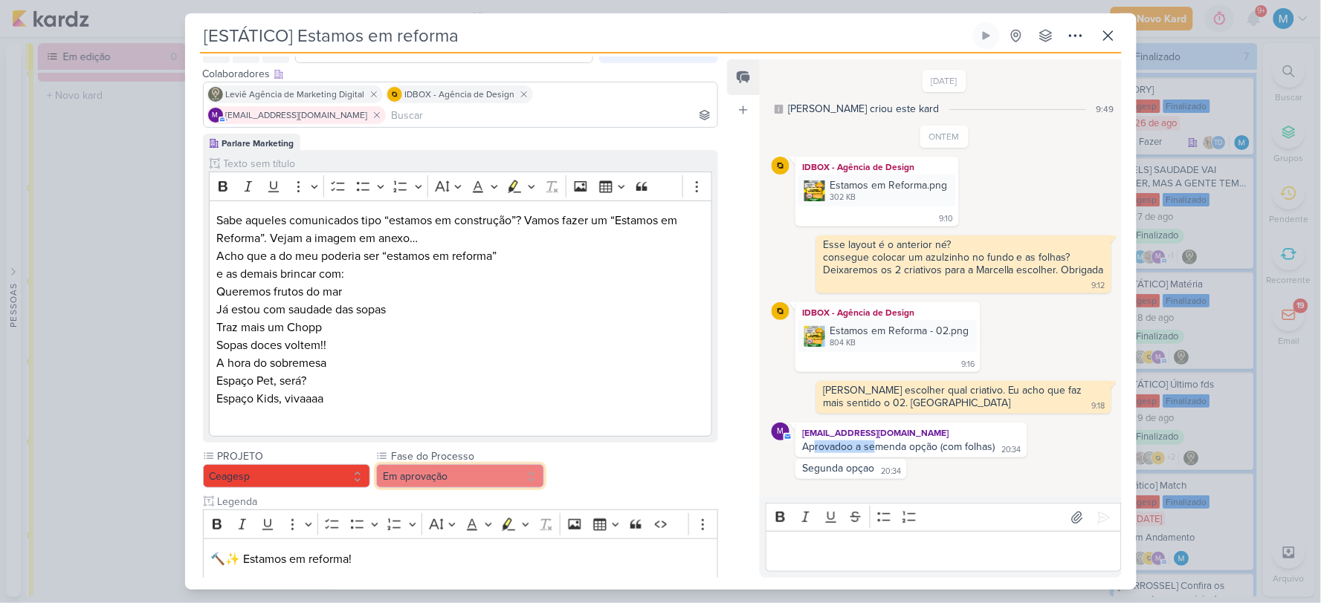
click at [456, 464] on button "Em aprovação" at bounding box center [460, 476] width 168 height 24
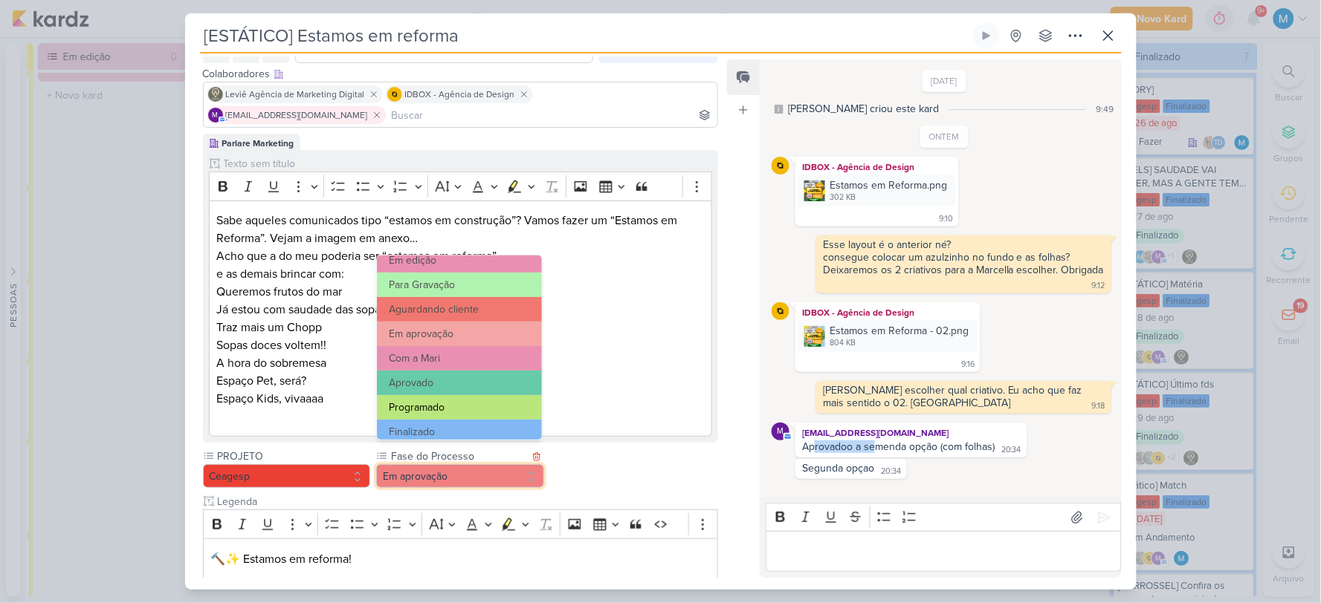
scroll to position [143, 0]
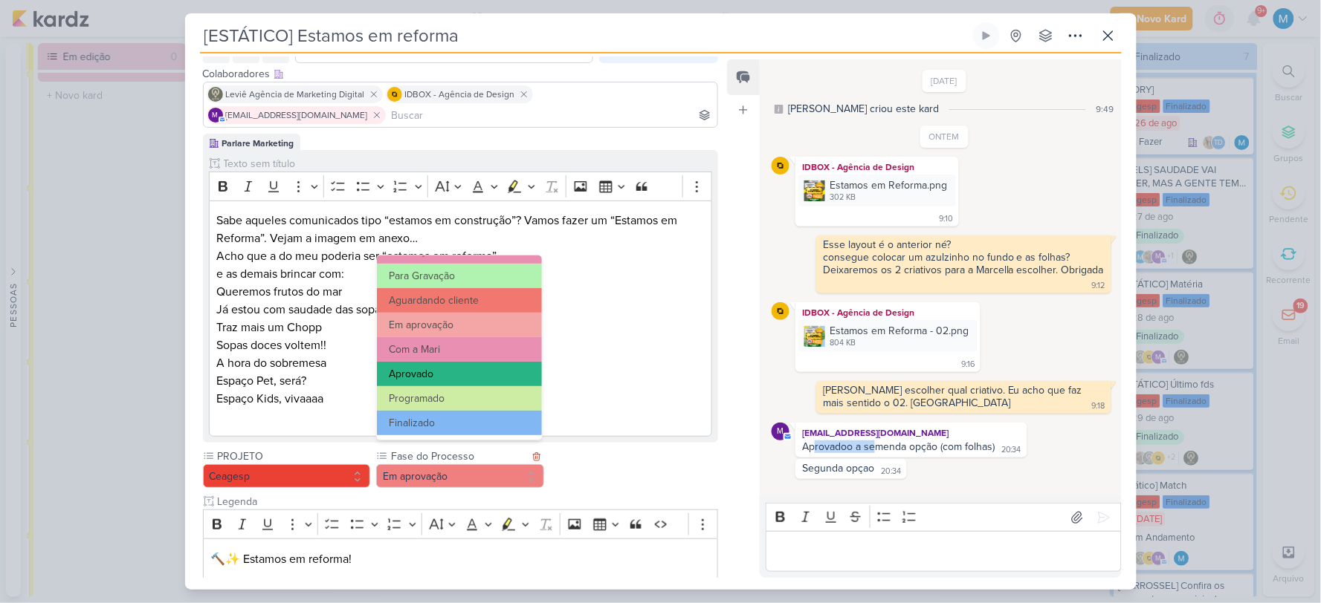
click at [443, 375] on button "Aprovado" at bounding box center [459, 374] width 164 height 25
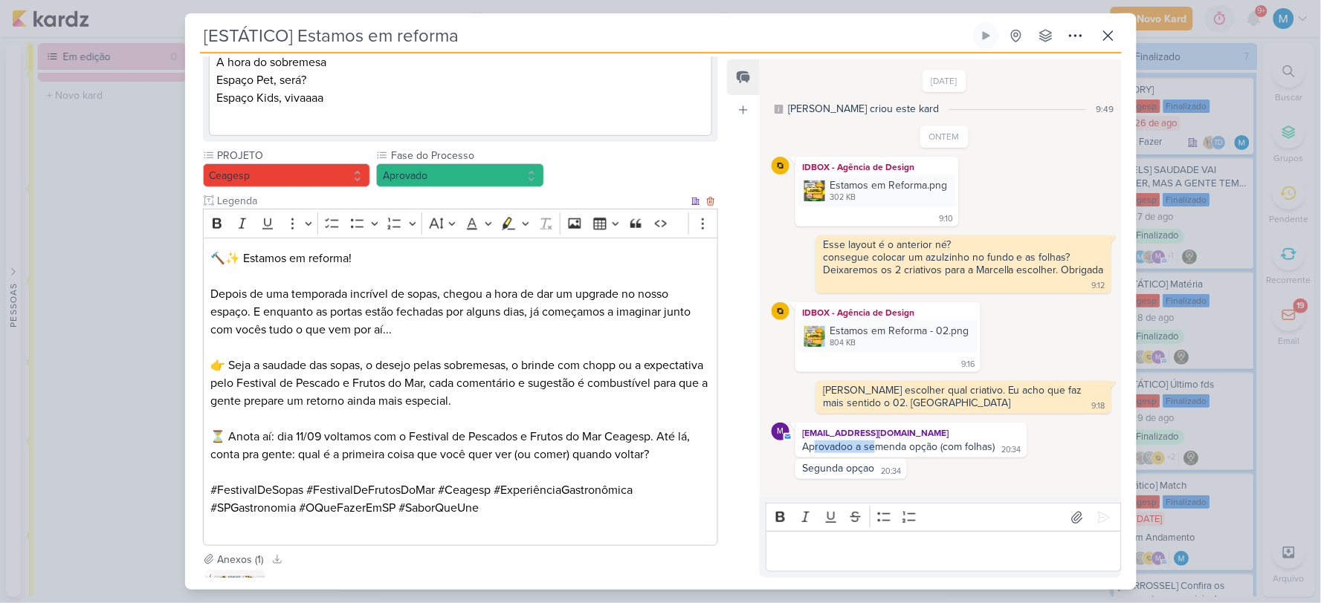
scroll to position [500, 0]
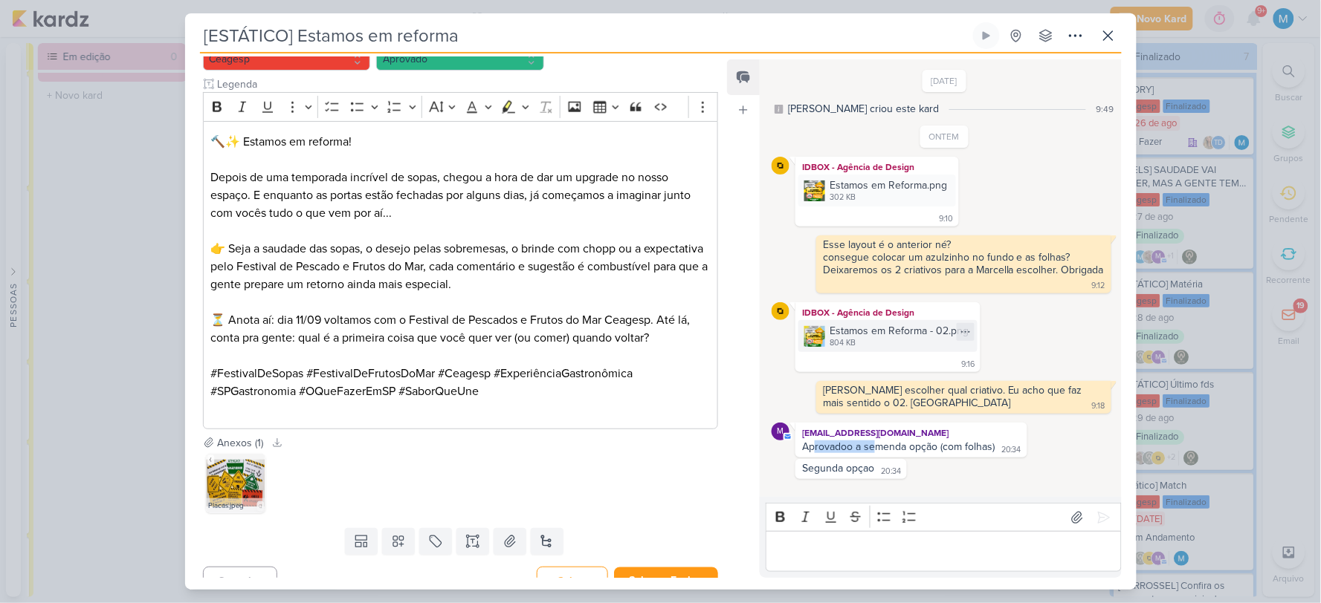
click at [812, 335] on img at bounding box center [814, 336] width 21 height 21
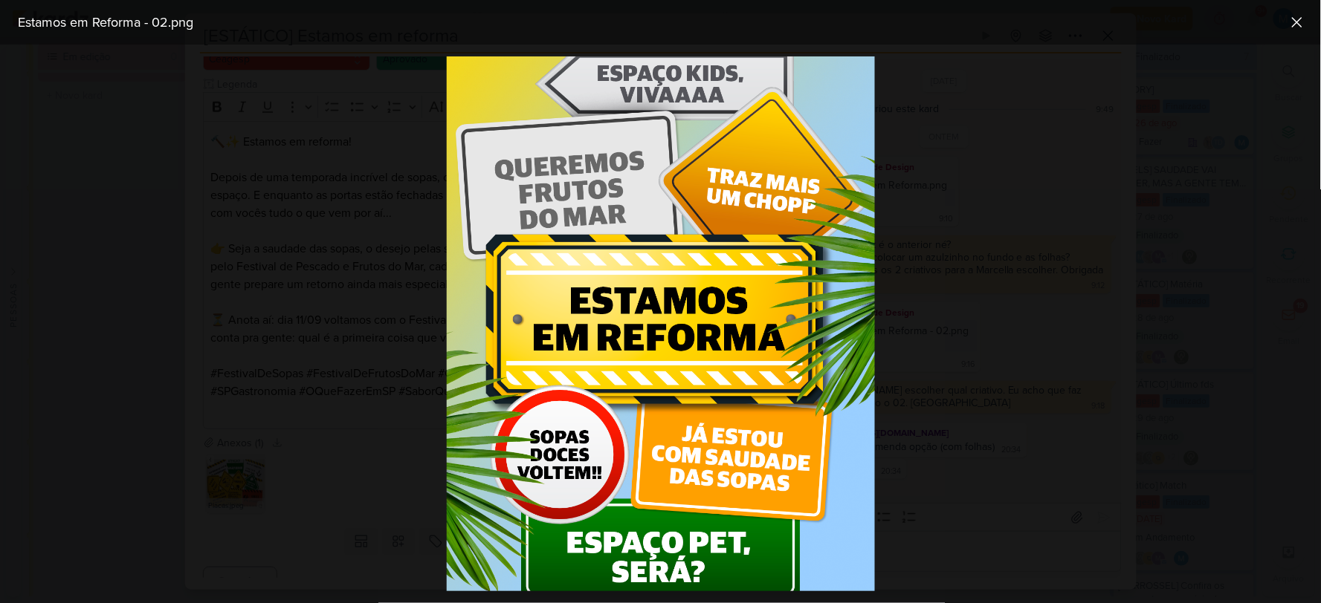
click at [1042, 347] on div at bounding box center [660, 324] width 1321 height 559
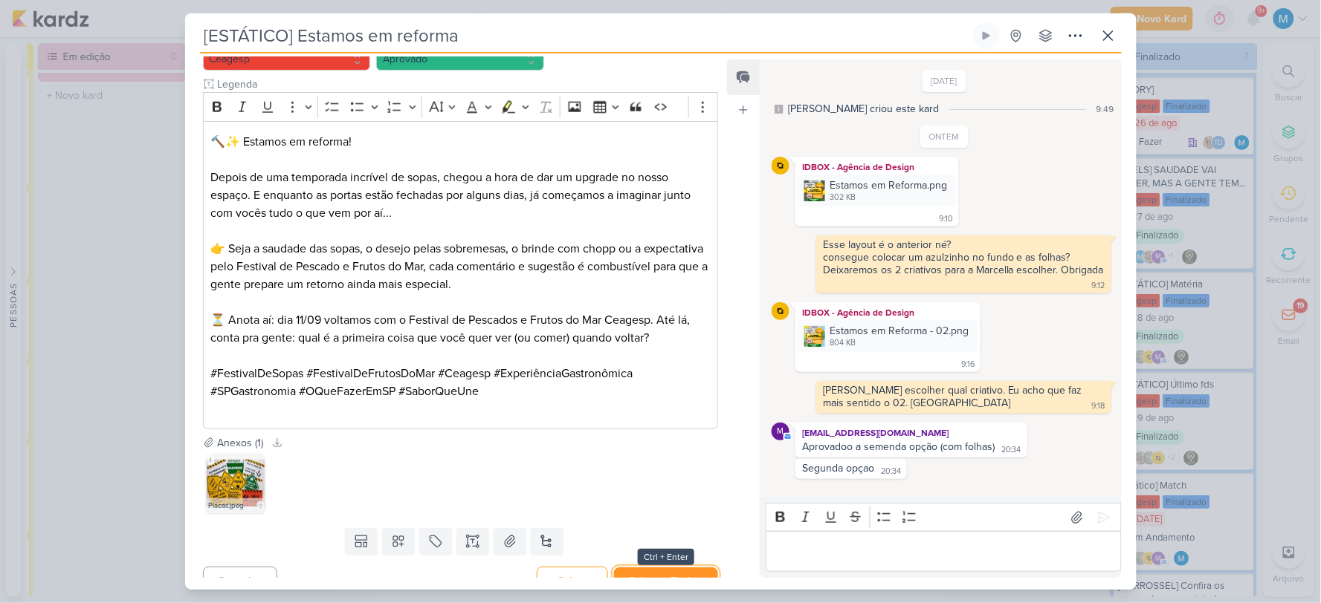
click at [681, 568] on button "Salvar e Fechar" at bounding box center [666, 581] width 104 height 27
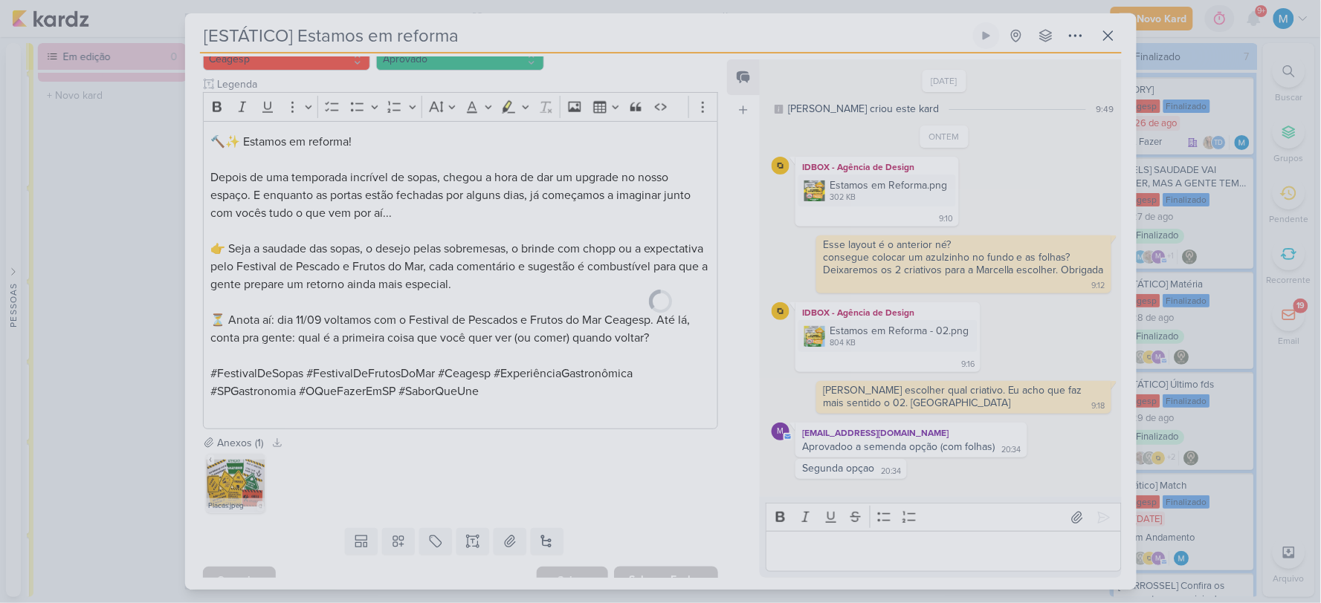
scroll to position [499, 0]
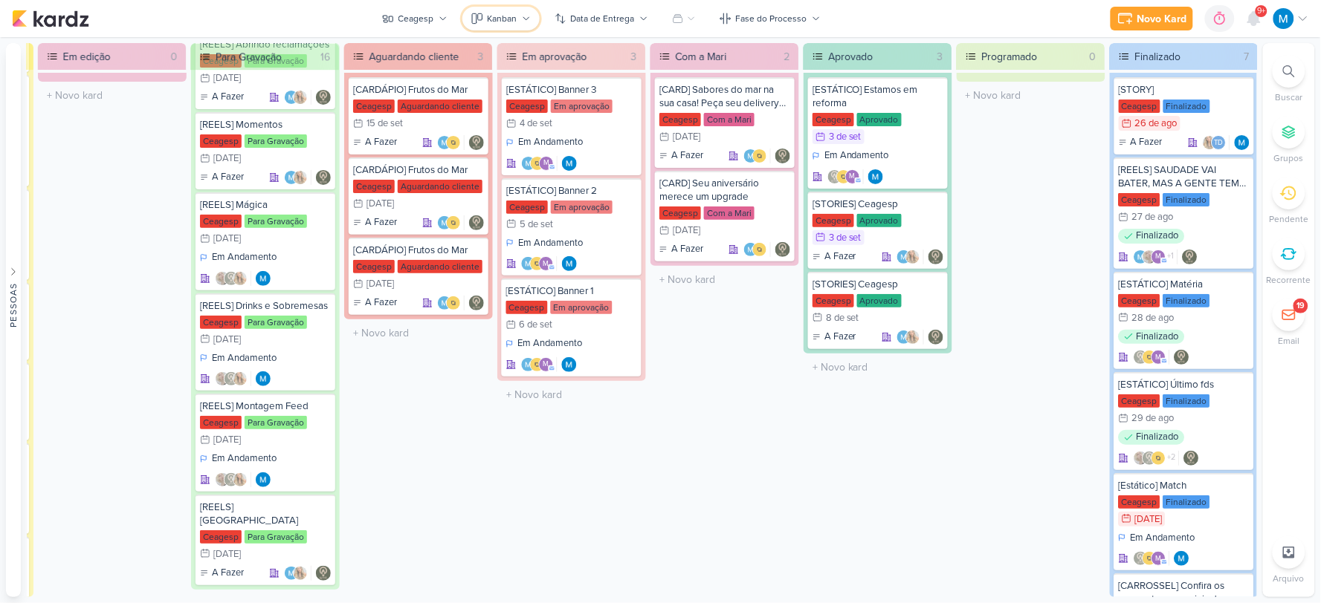
click at [500, 13] on div "Kanban" at bounding box center [503, 18] width 30 height 13
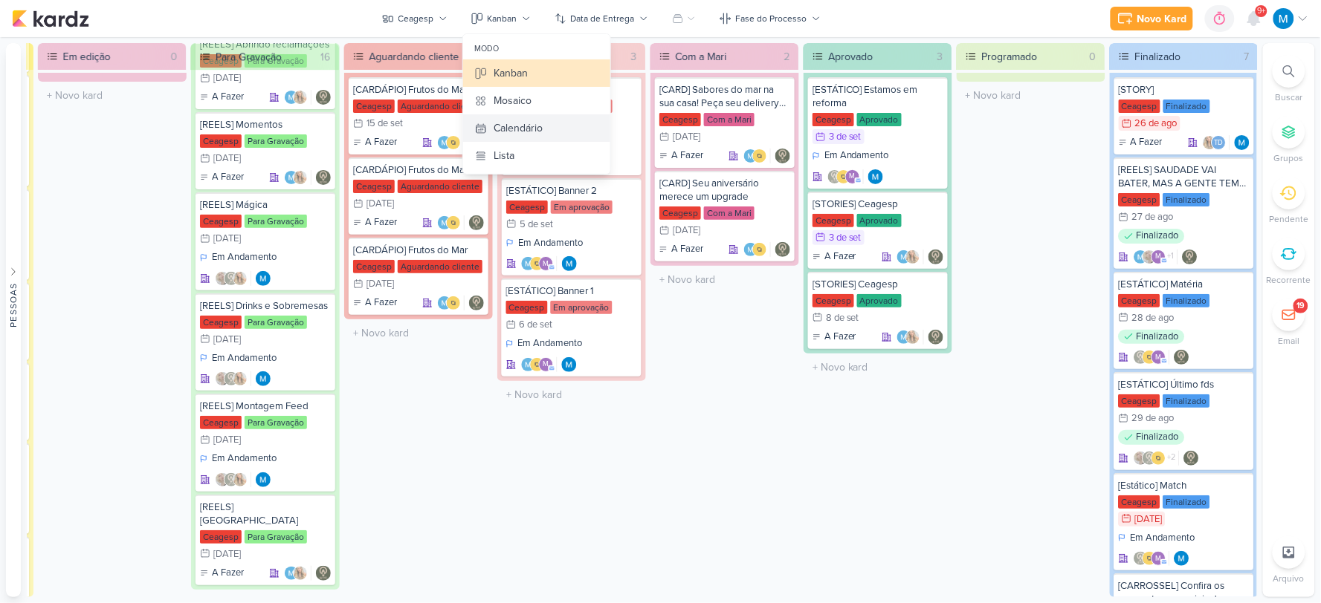
click at [519, 132] on div "Calendário" at bounding box center [518, 128] width 49 height 16
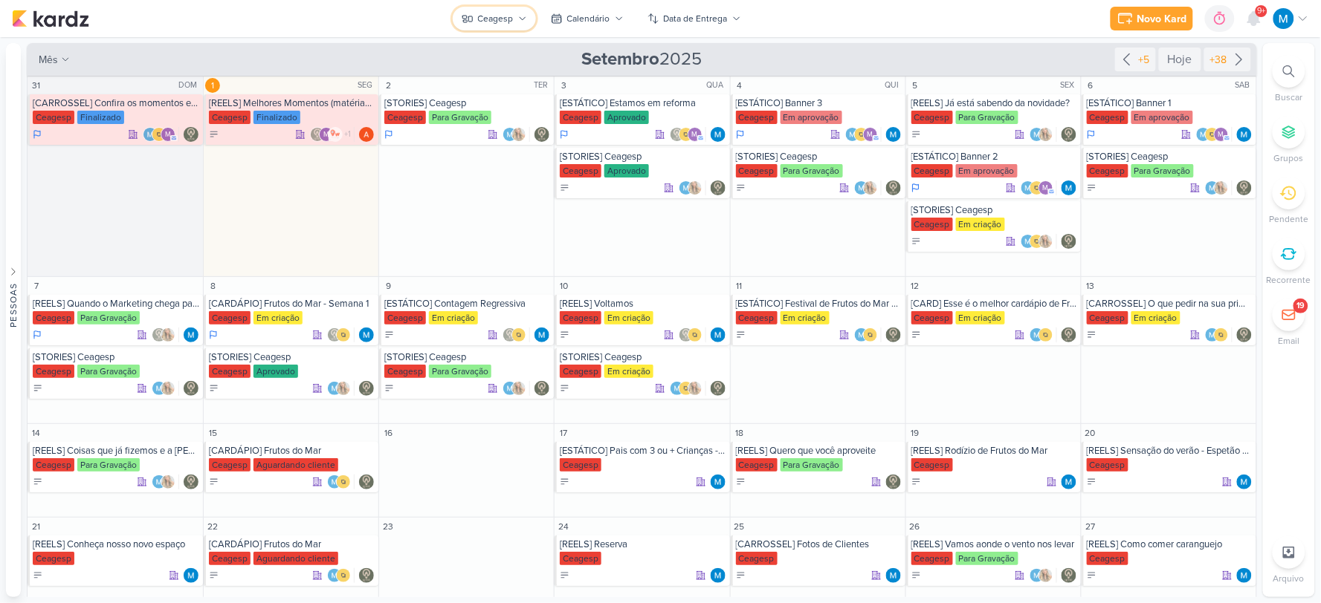
click at [518, 17] on icon at bounding box center [522, 18] width 9 height 9
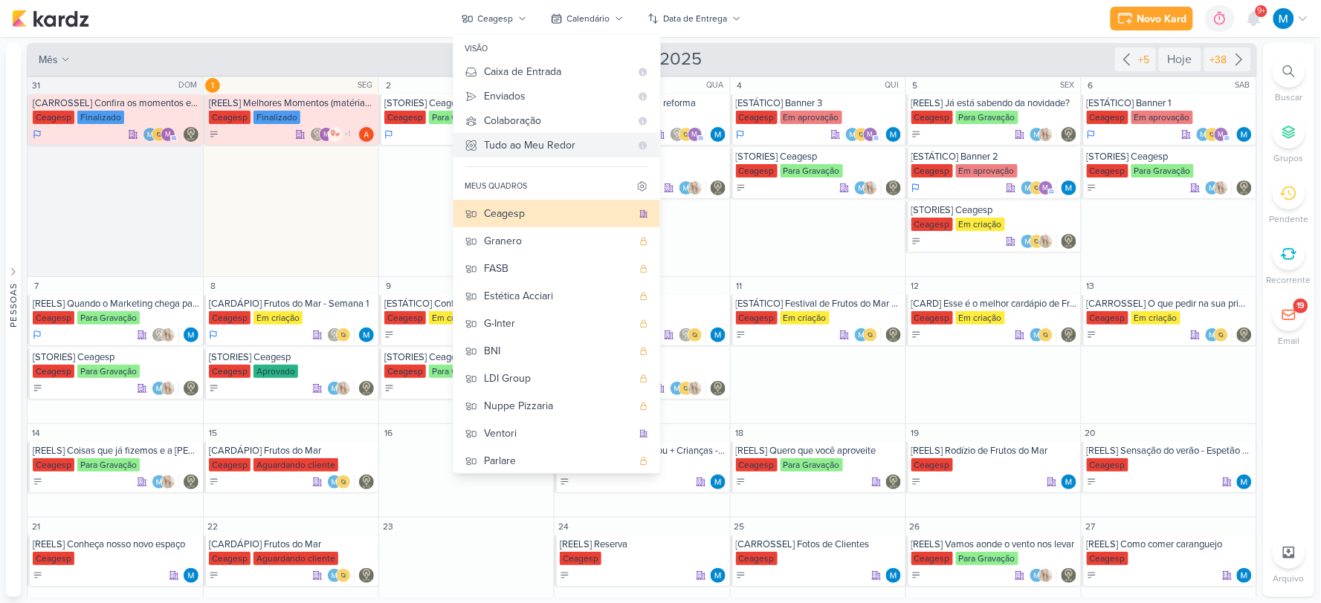
click at [532, 144] on div "Tudo ao Meu Redor" at bounding box center [558, 145] width 146 height 16
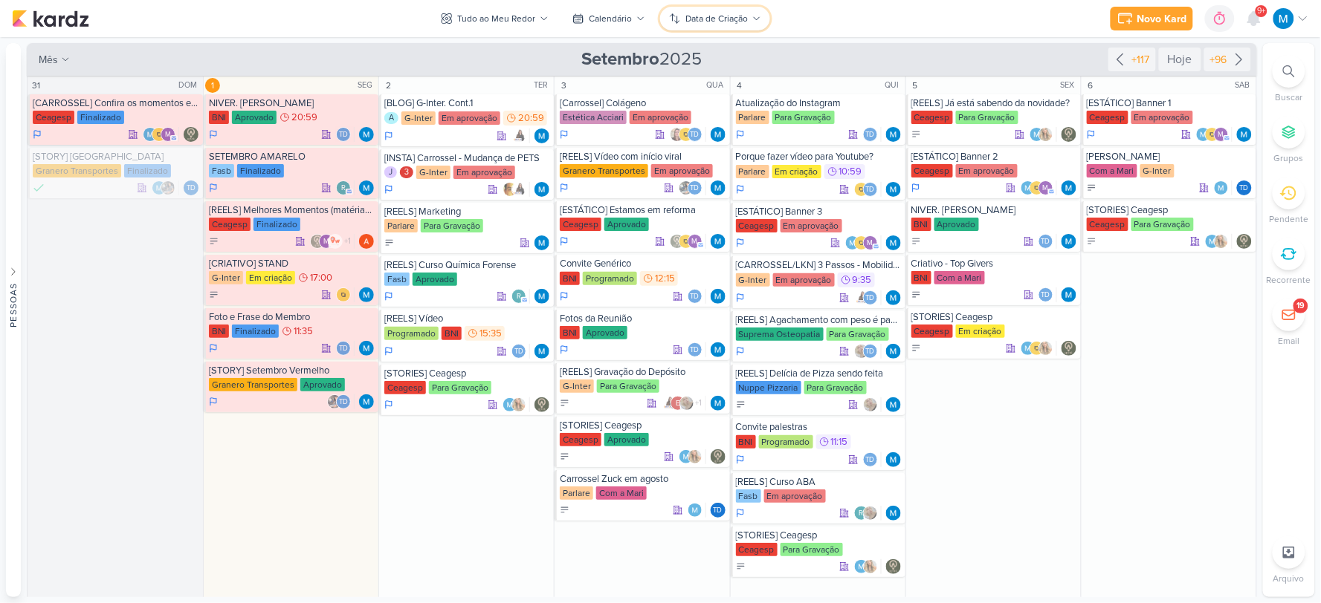
click at [707, 19] on div "Data de Criação" at bounding box center [716, 18] width 62 height 13
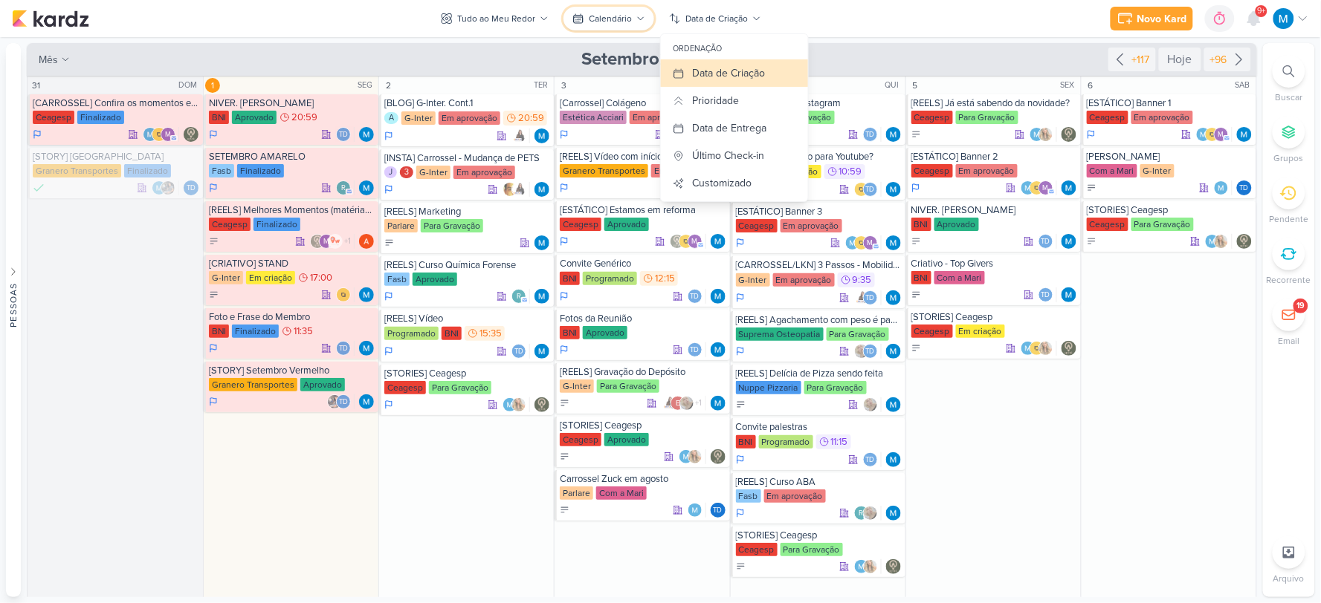
click at [621, 13] on div "Calendário" at bounding box center [610, 18] width 43 height 13
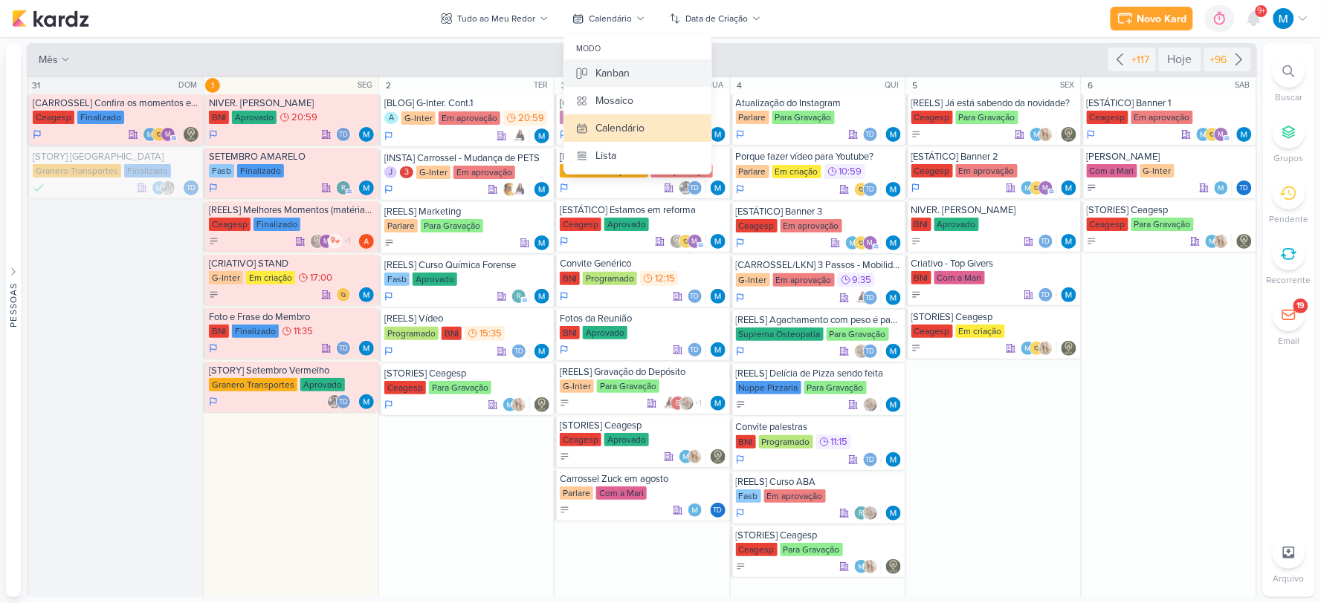
click at [621, 71] on div "Kanban" at bounding box center [612, 73] width 34 height 16
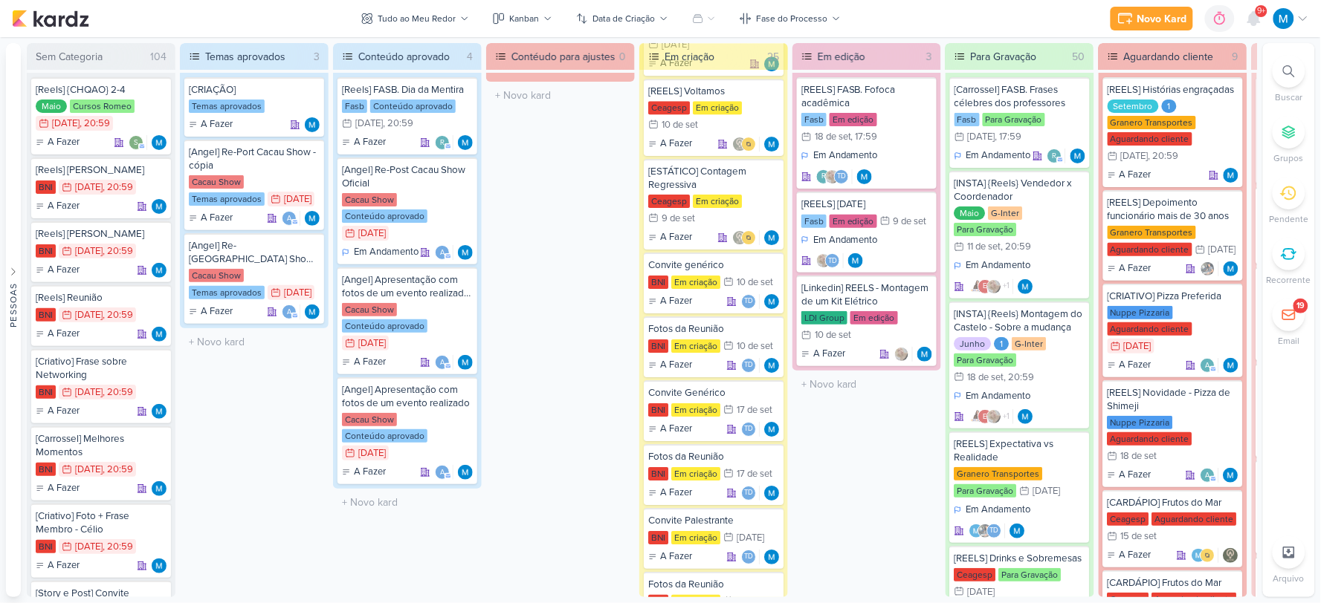
scroll to position [1624, 0]
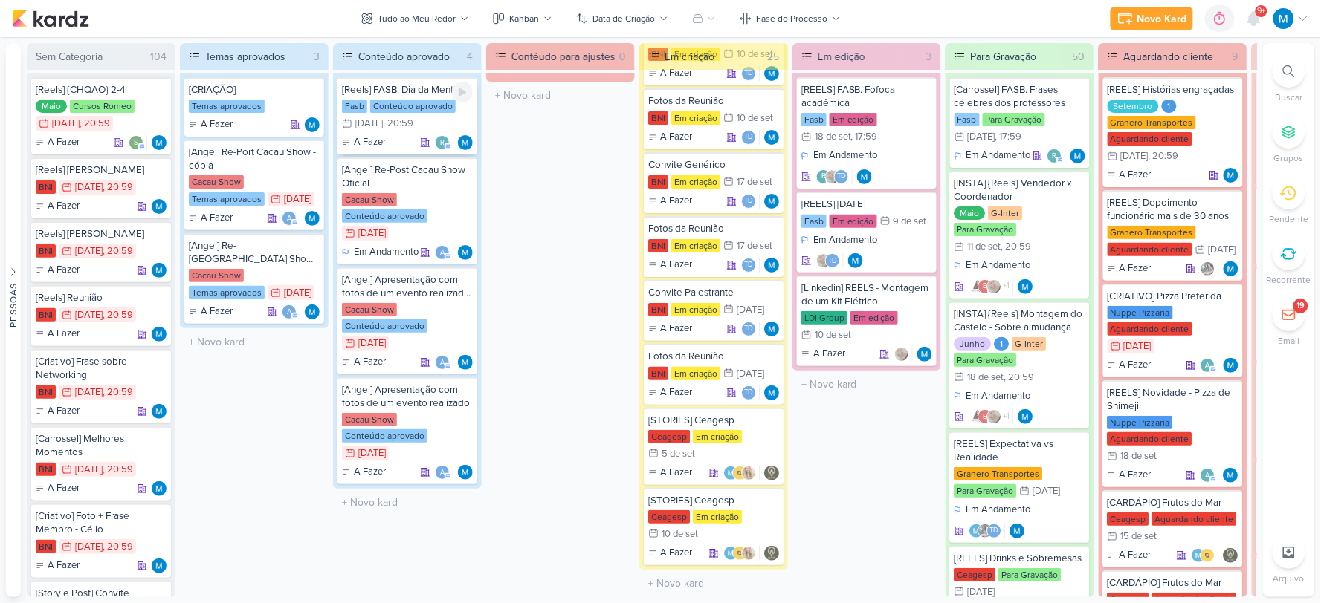
click at [410, 93] on div "[Reels] FASB. Dia da Mentira" at bounding box center [407, 89] width 131 height 13
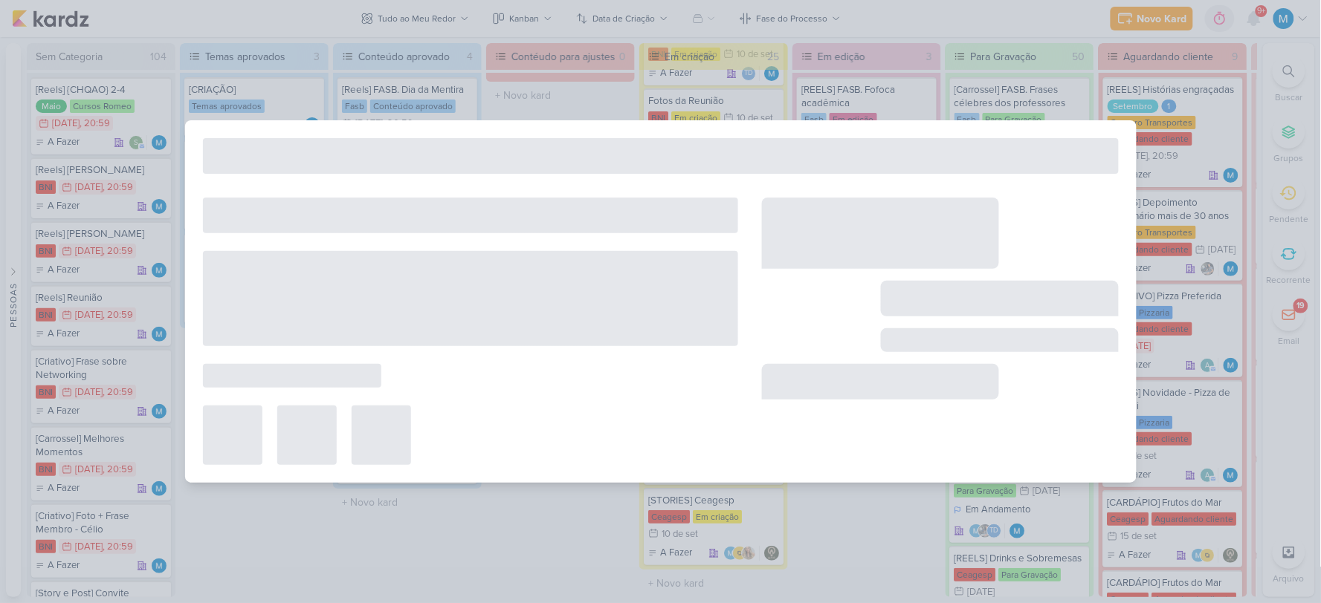
type input "[Reels] FASB. Dia da Mentira"
type input "[DATE] 20:59"
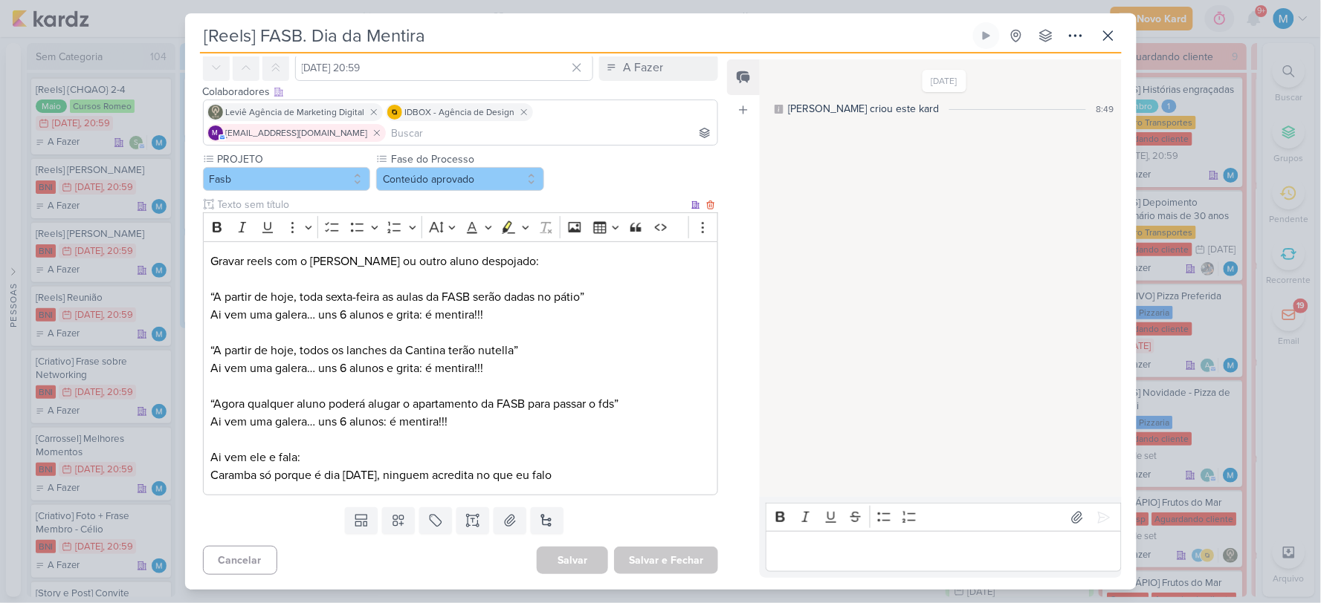
scroll to position [0, 0]
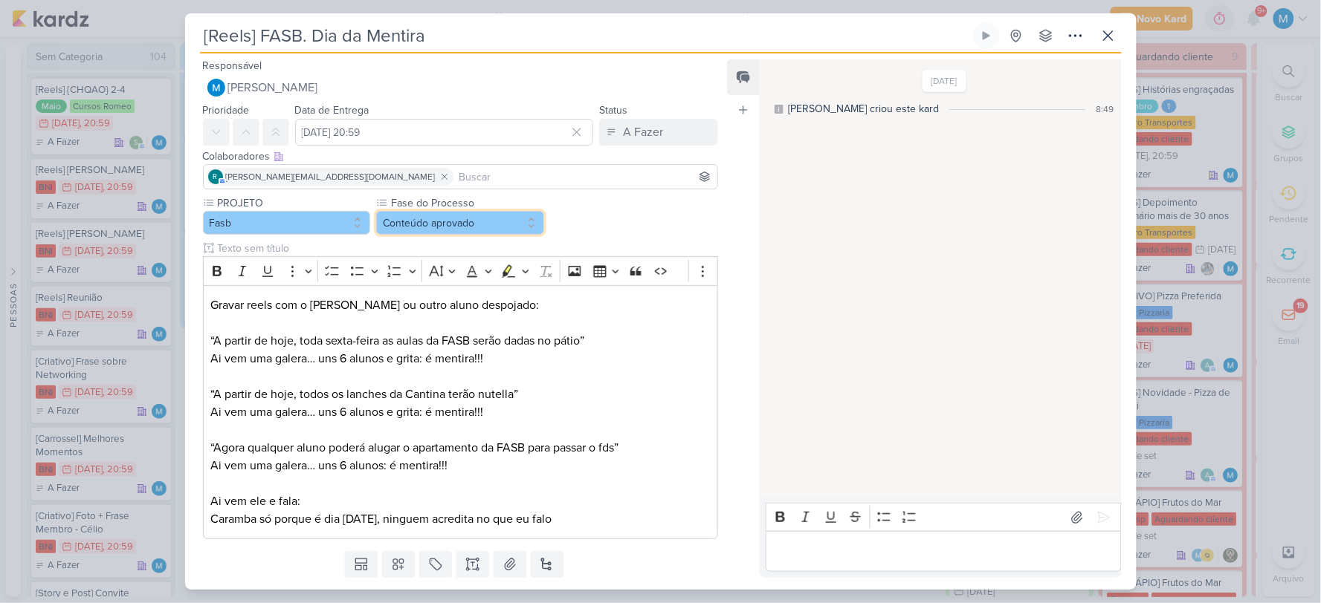
click at [502, 226] on button "Conteúdo aprovado" at bounding box center [460, 223] width 168 height 24
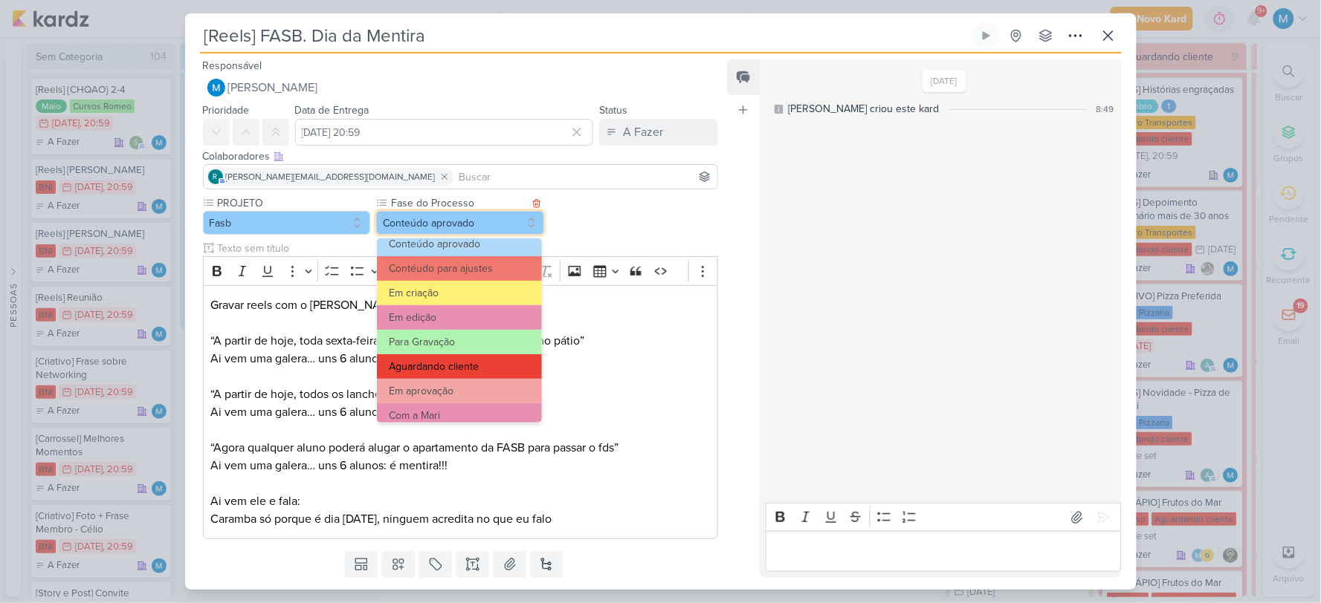
scroll to position [143, 0]
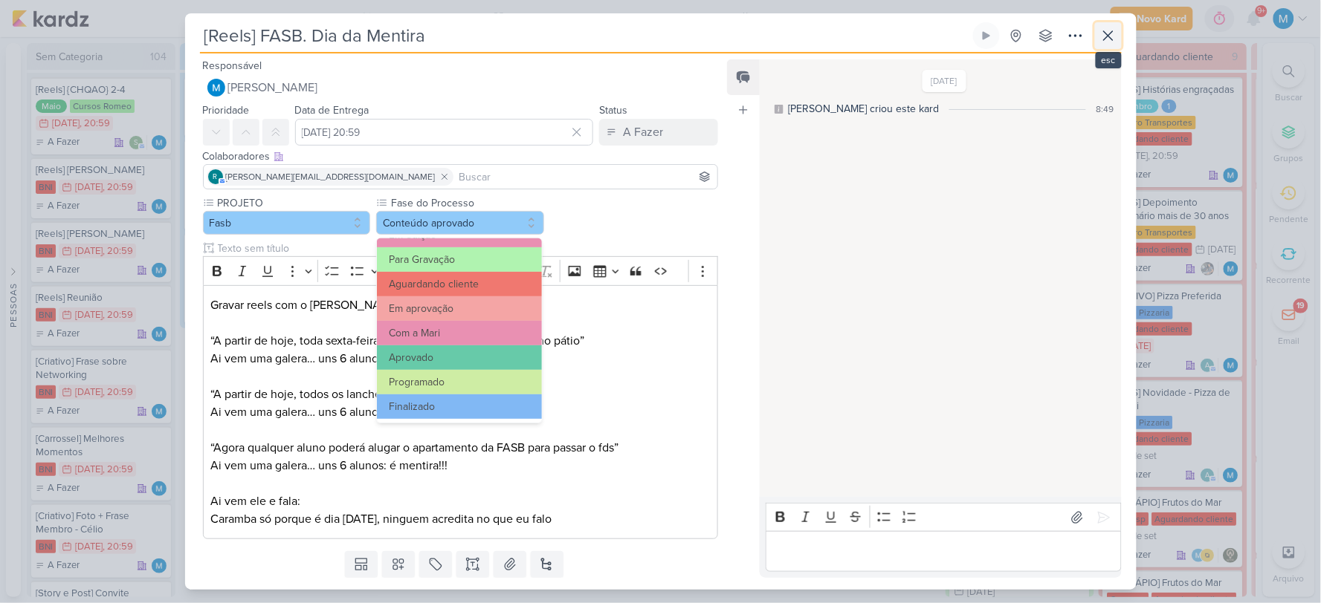
click at [1110, 43] on icon at bounding box center [1108, 36] width 18 height 18
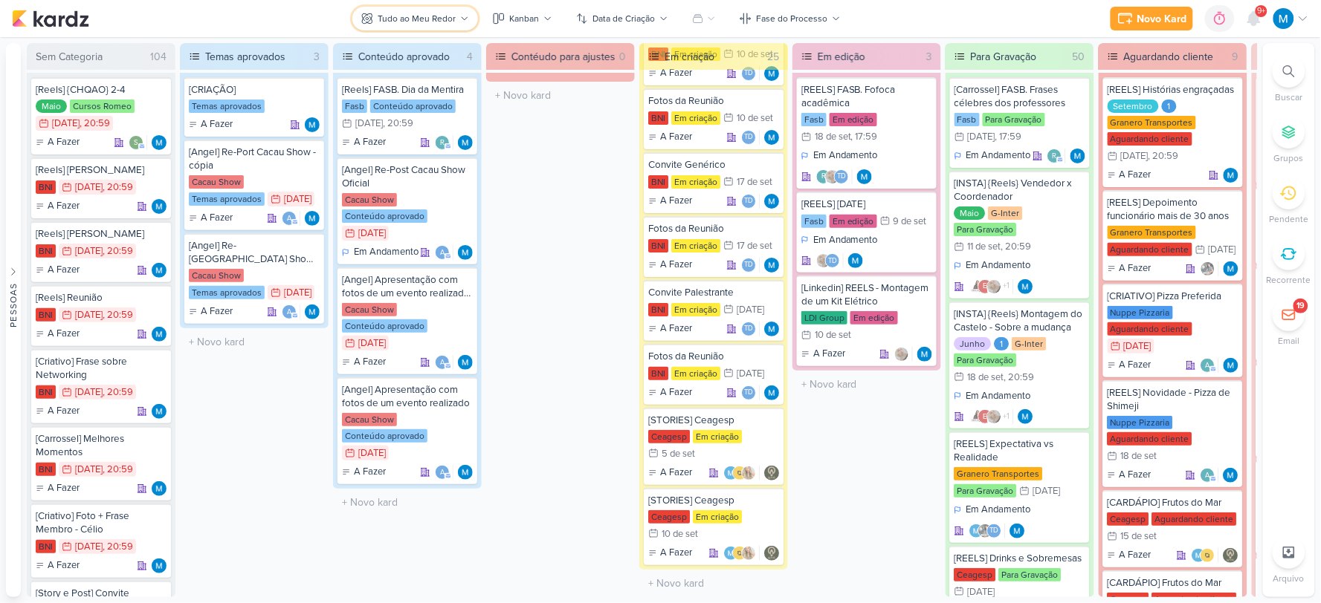
click at [448, 16] on div "Tudo ao Meu Redor" at bounding box center [417, 18] width 78 height 13
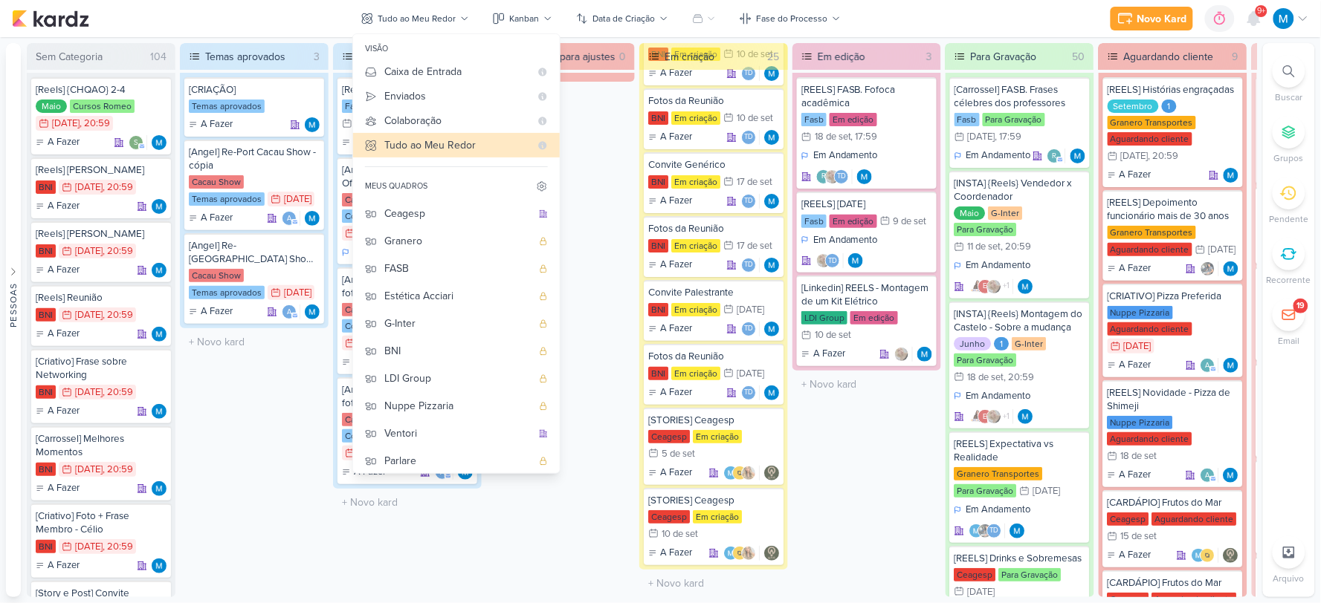
click at [589, 198] on div "Contéudo para ajustes 0 O título do kard deve ter menos que 100 caracteres" at bounding box center [560, 320] width 149 height 554
click at [545, 22] on icon at bounding box center [547, 18] width 9 height 9
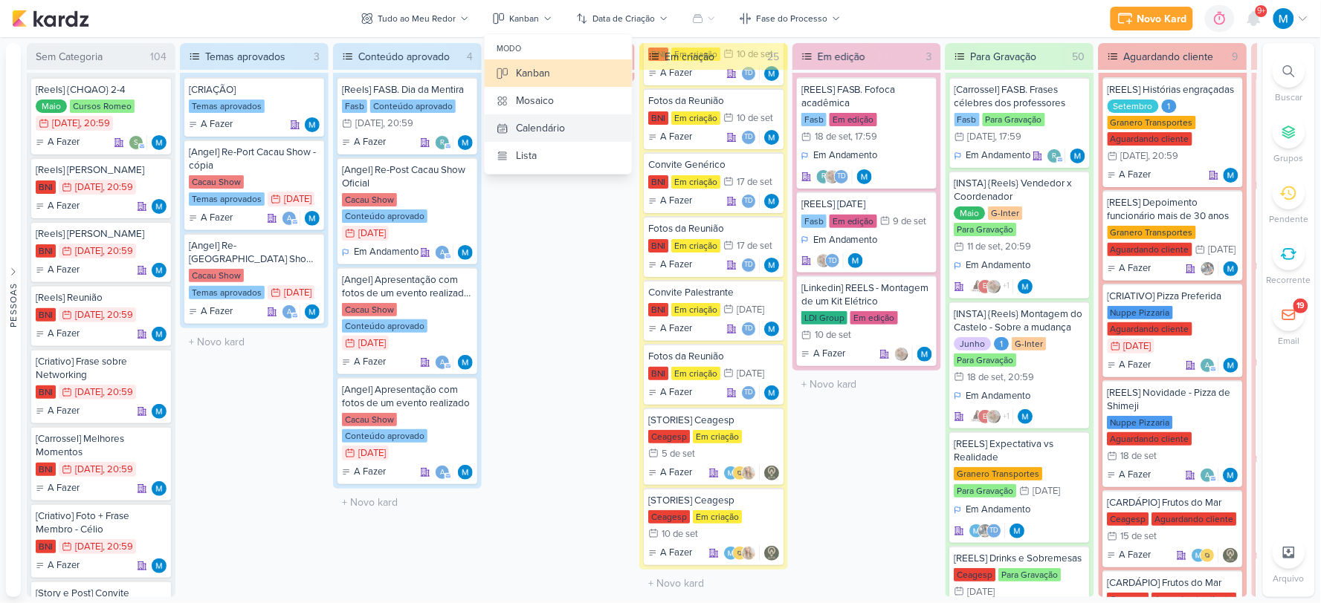
click at [552, 128] on div "Calendário" at bounding box center [540, 128] width 49 height 16
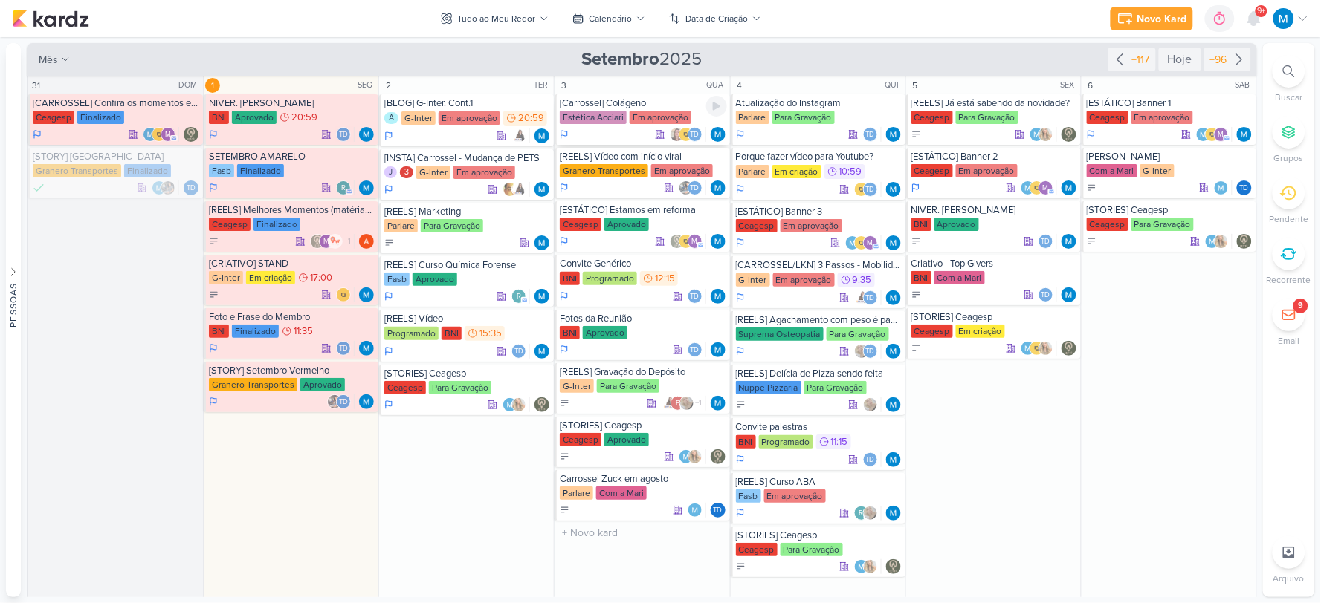
click at [613, 100] on div "[Carrossel] Colágeno" at bounding box center [643, 103] width 166 height 12
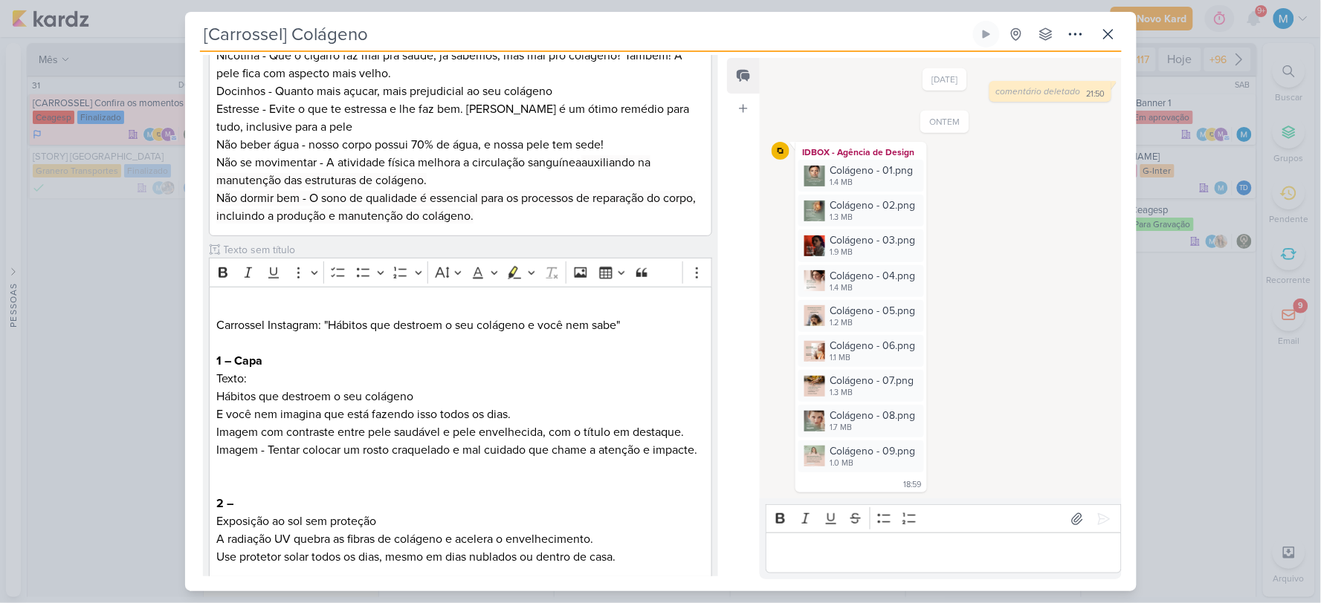
scroll to position [0, 0]
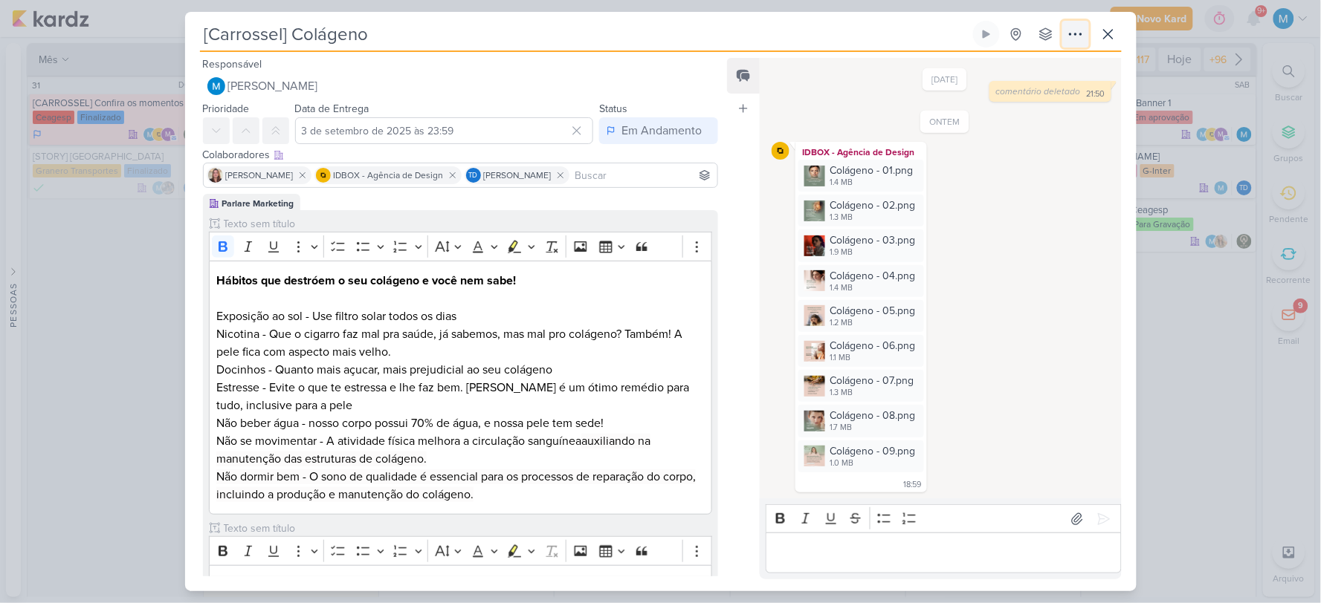
click at [1070, 30] on icon at bounding box center [1075, 34] width 18 height 18
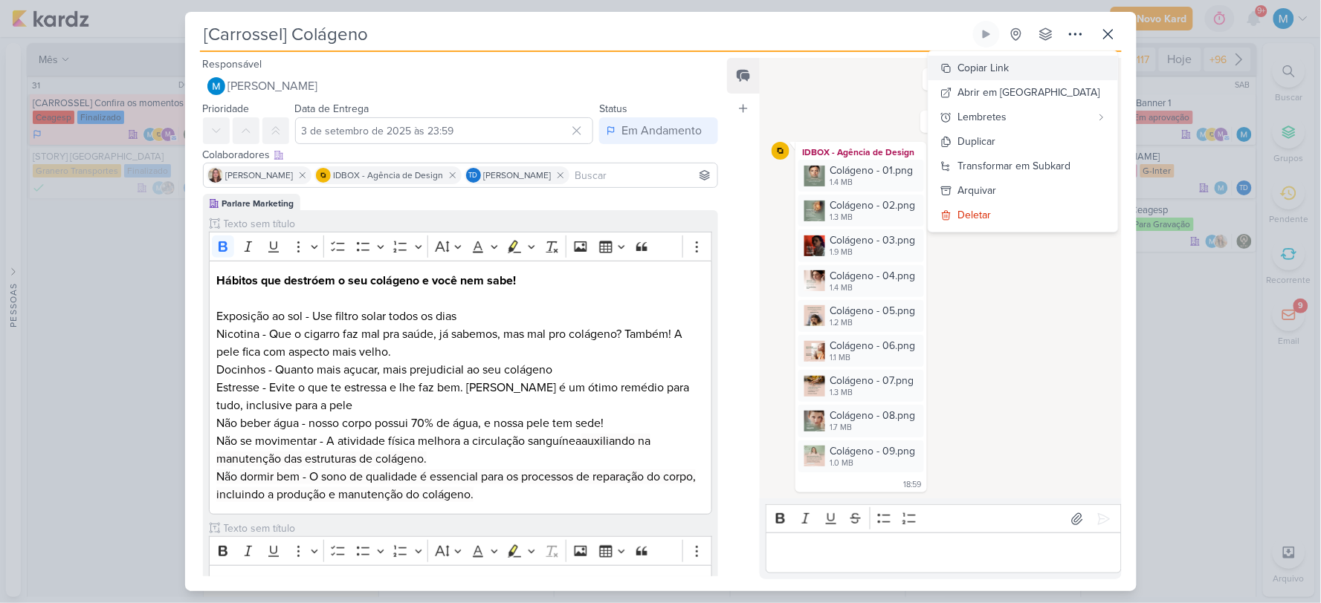
click at [1031, 59] on button "Copiar Link" at bounding box center [1023, 68] width 190 height 25
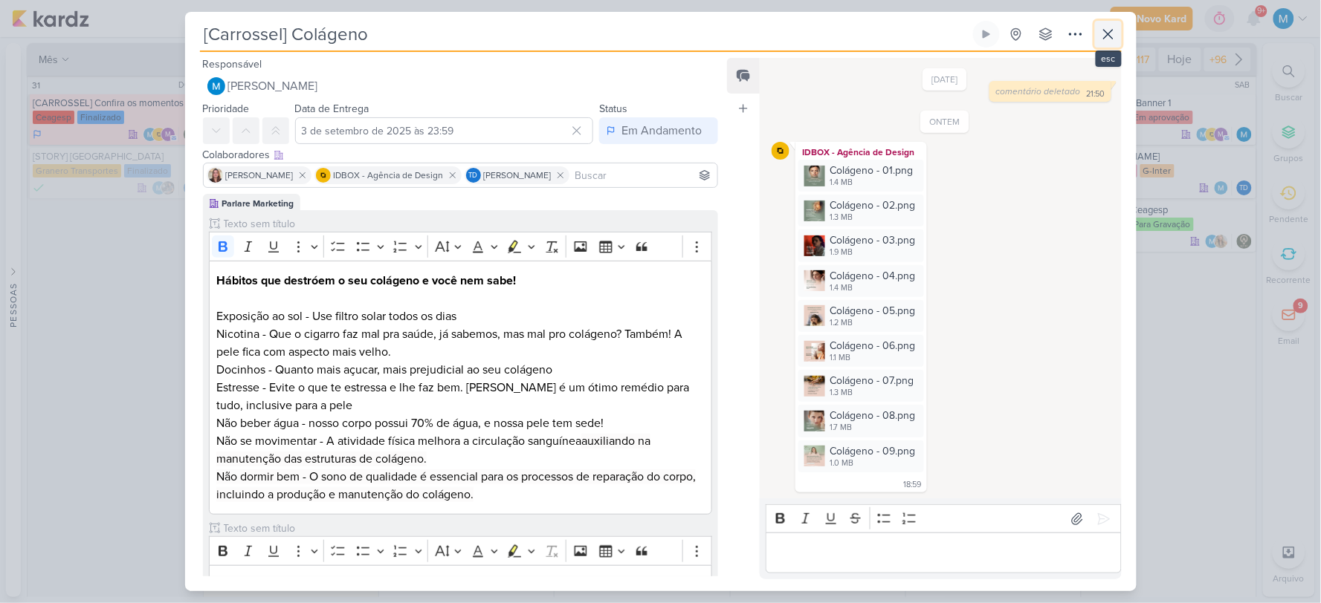
click at [1103, 42] on icon at bounding box center [1108, 34] width 18 height 18
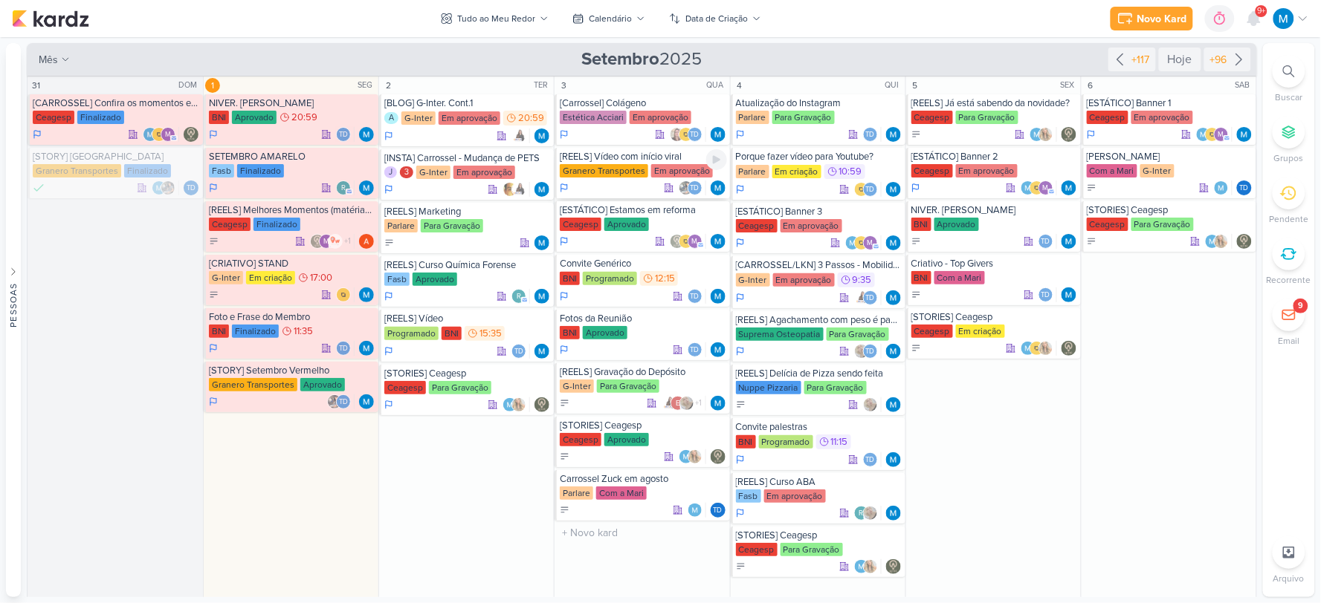
click at [636, 161] on div "[REELS] Vídeo com início viral" at bounding box center [643, 157] width 166 height 12
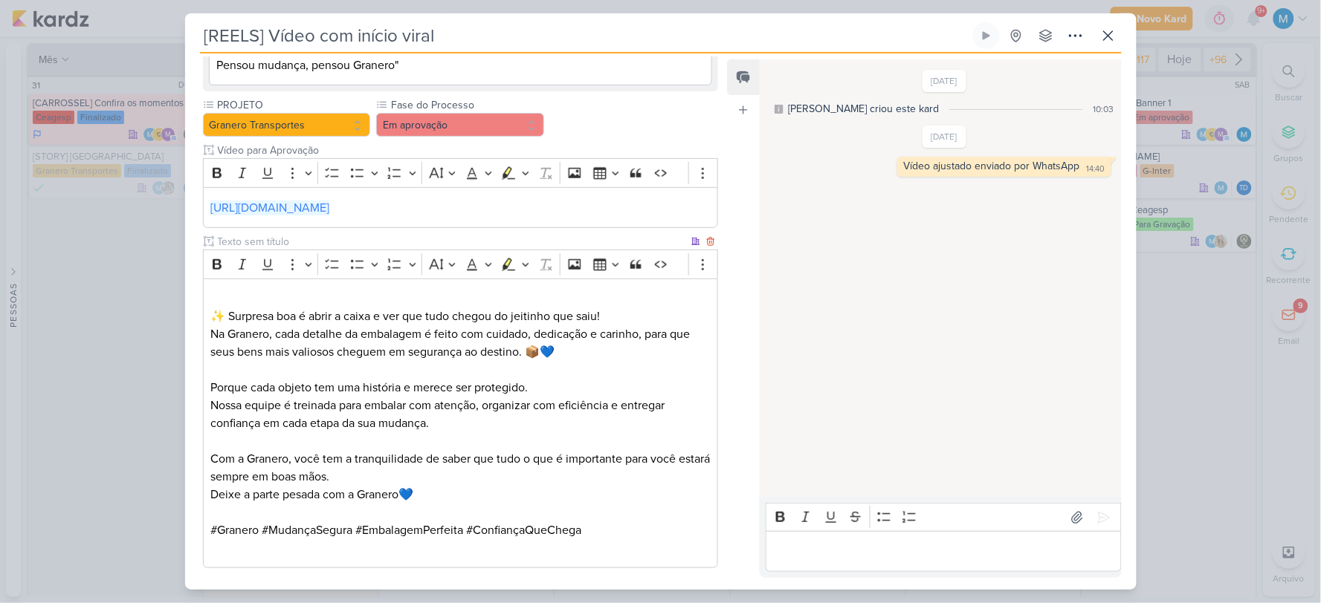
scroll to position [297, 0]
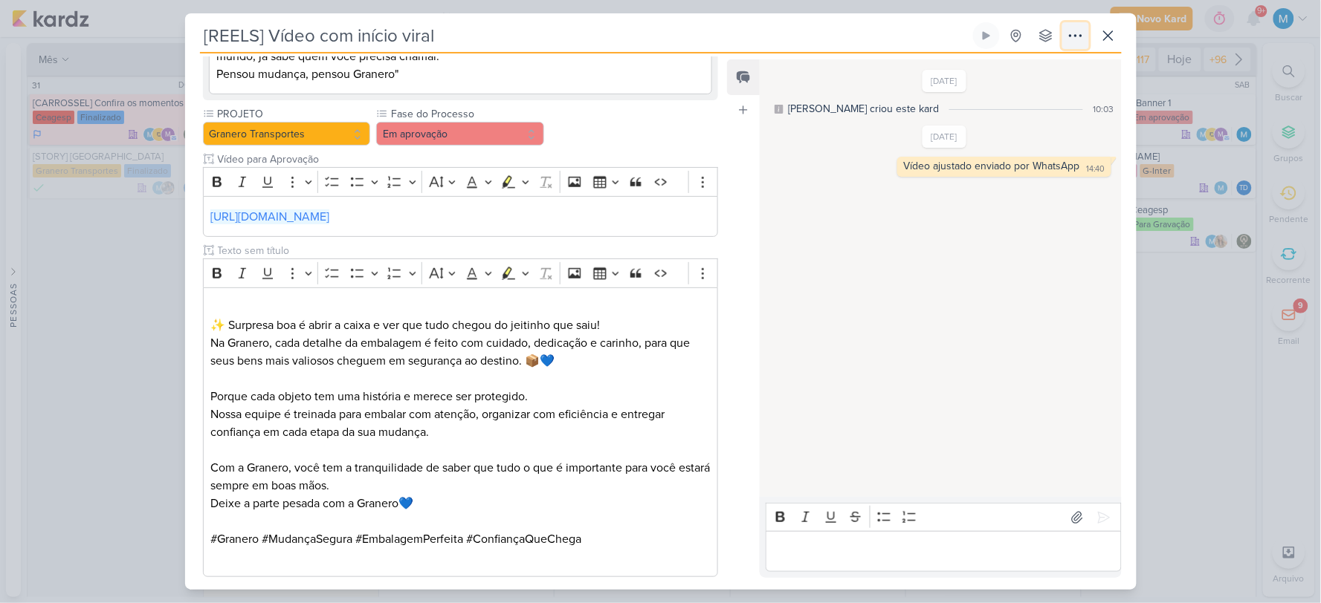
click at [1082, 39] on icon at bounding box center [1075, 36] width 18 height 18
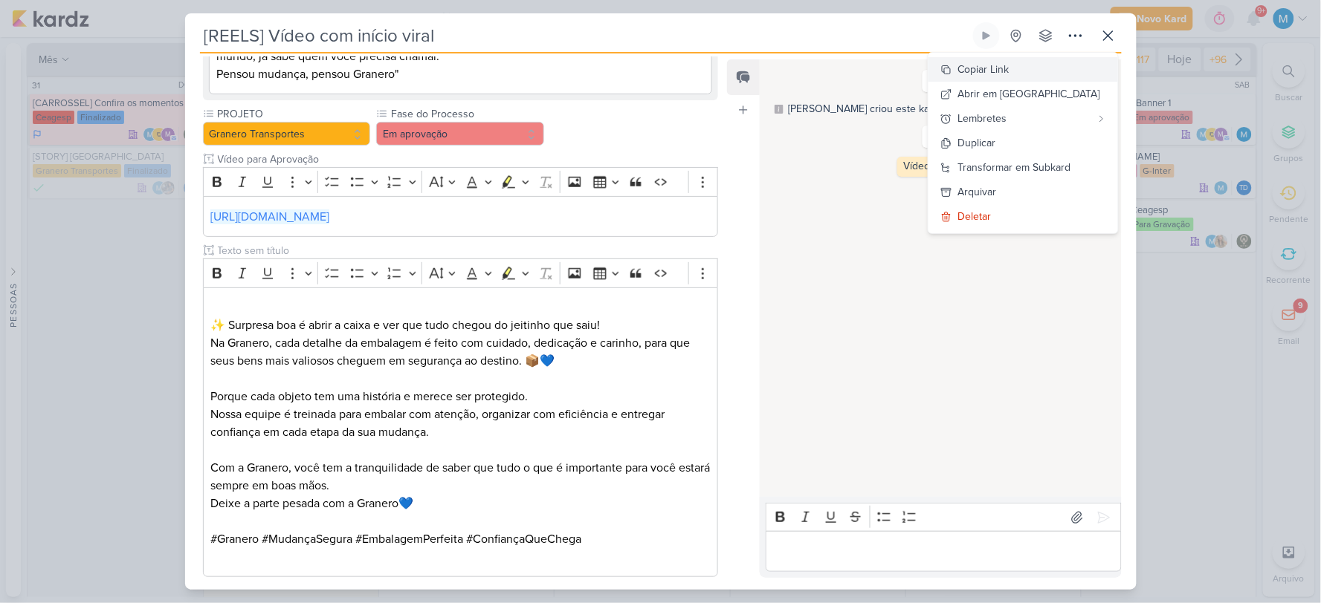
click at [1009, 71] on div "Copiar Link" at bounding box center [983, 70] width 51 height 16
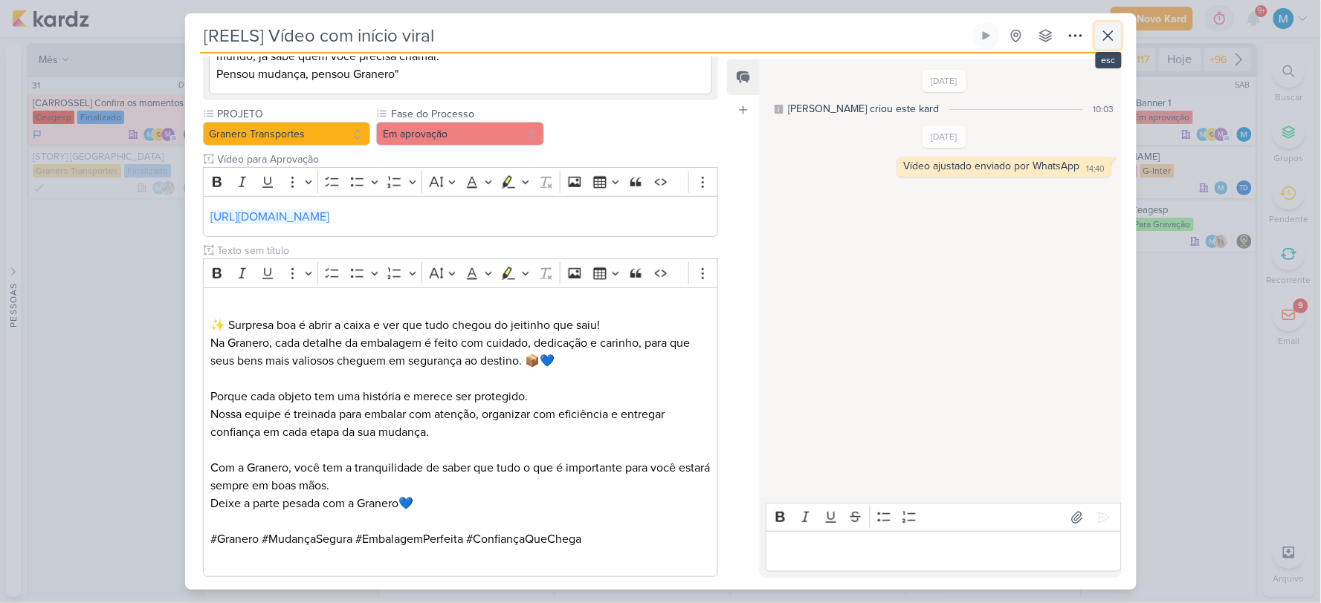
click at [1110, 30] on icon at bounding box center [1108, 36] width 18 height 18
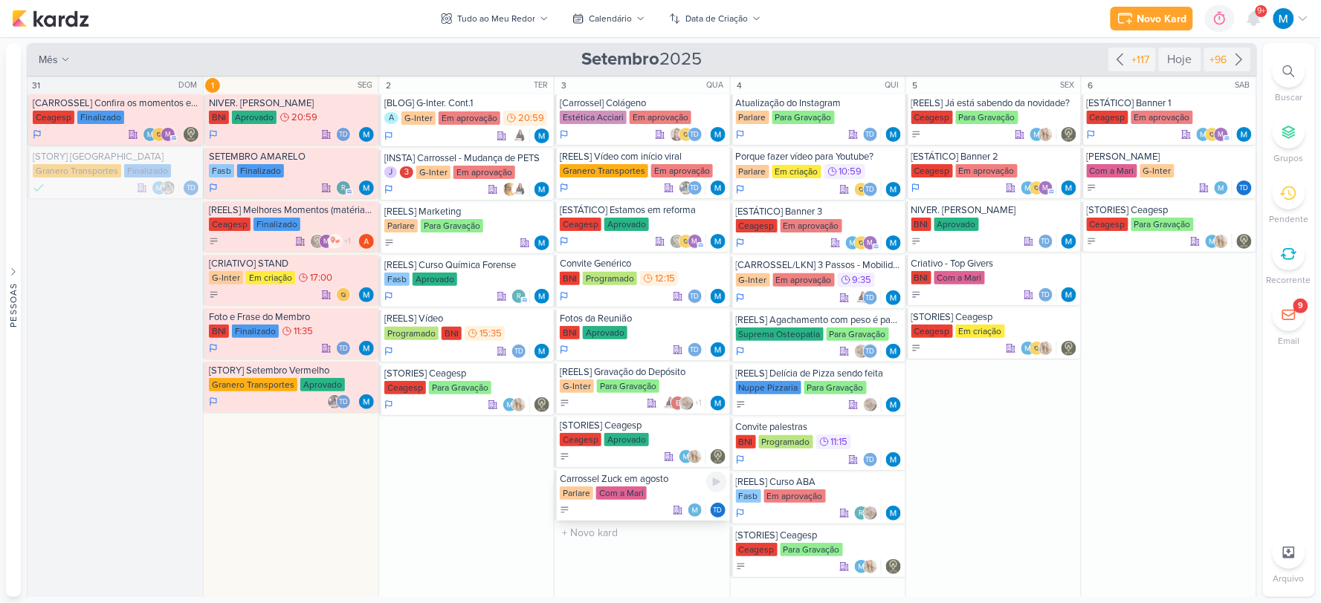
click at [663, 483] on div "Carrossel Zuck em agosto" at bounding box center [643, 479] width 166 height 12
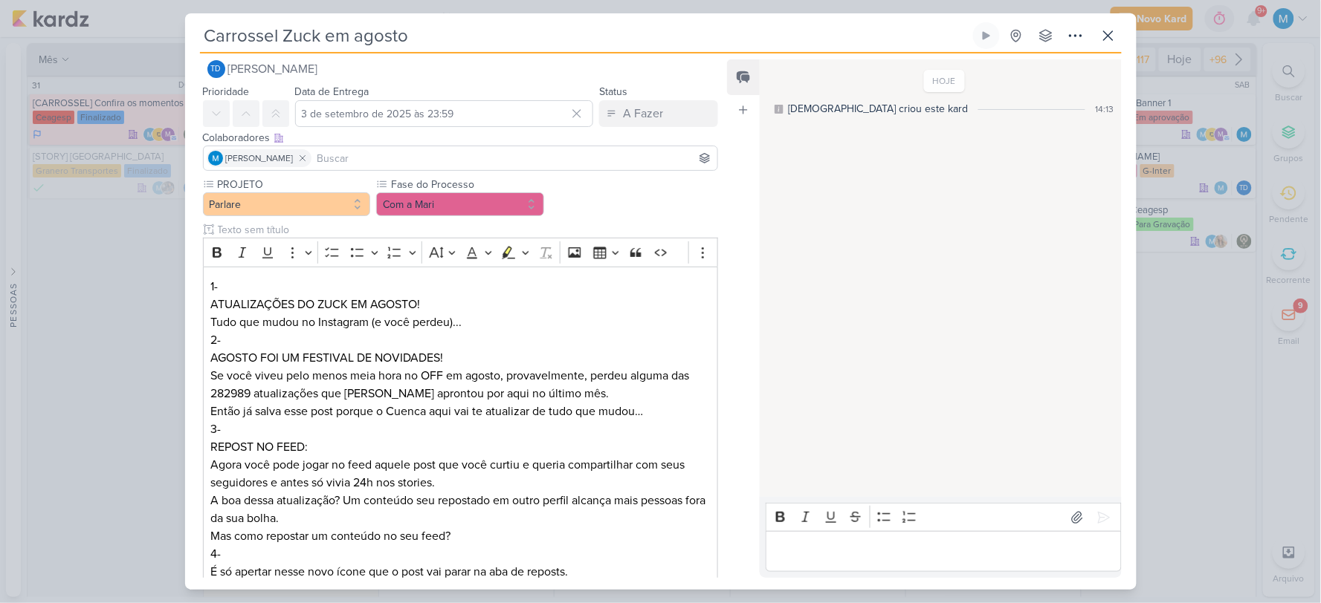
scroll to position [0, 0]
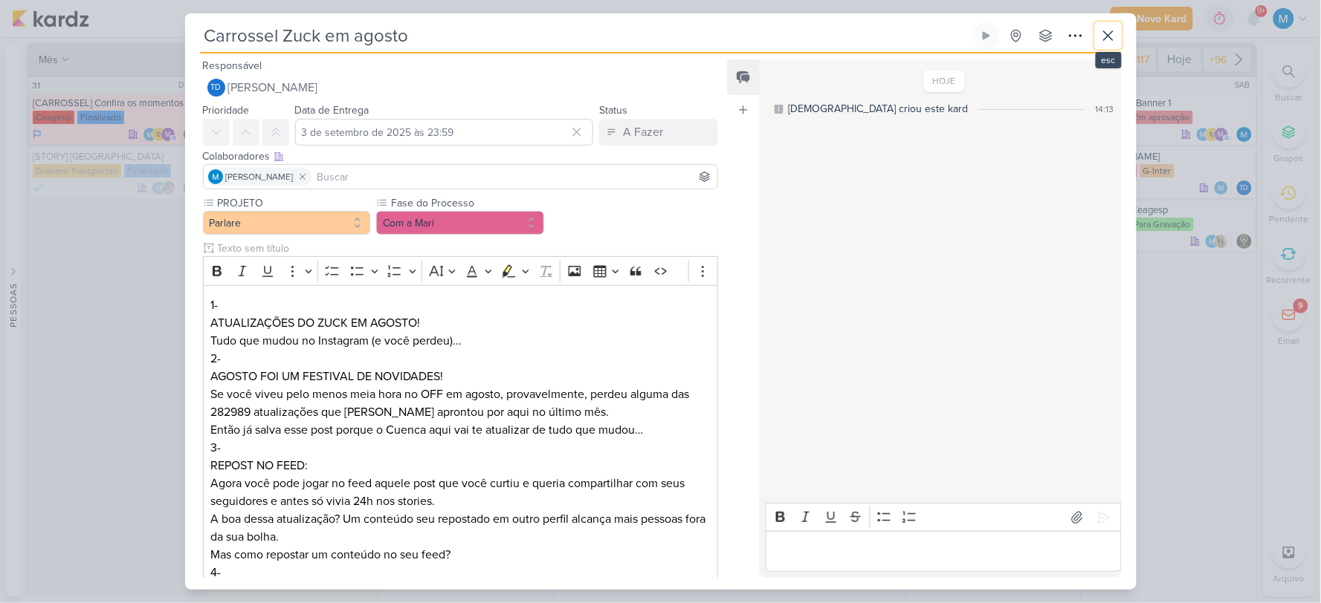
click at [1106, 36] on icon at bounding box center [1108, 36] width 18 height 18
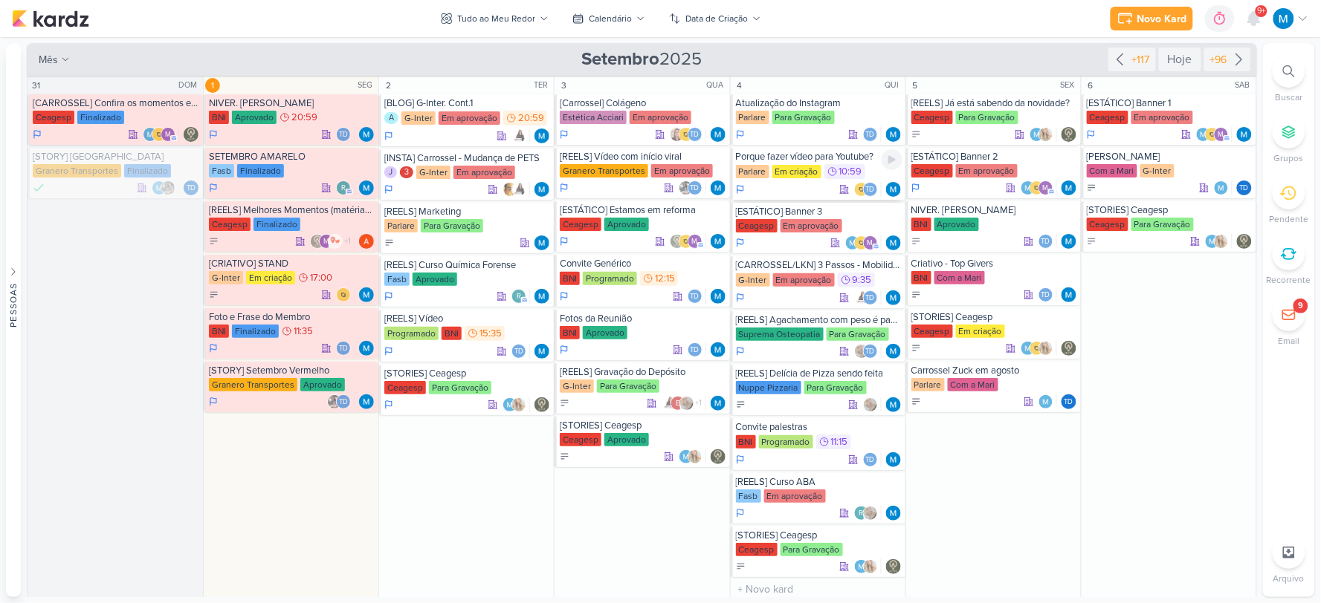
click at [797, 161] on div "Porque fazer vídeo para Youtube?" at bounding box center [819, 157] width 166 height 12
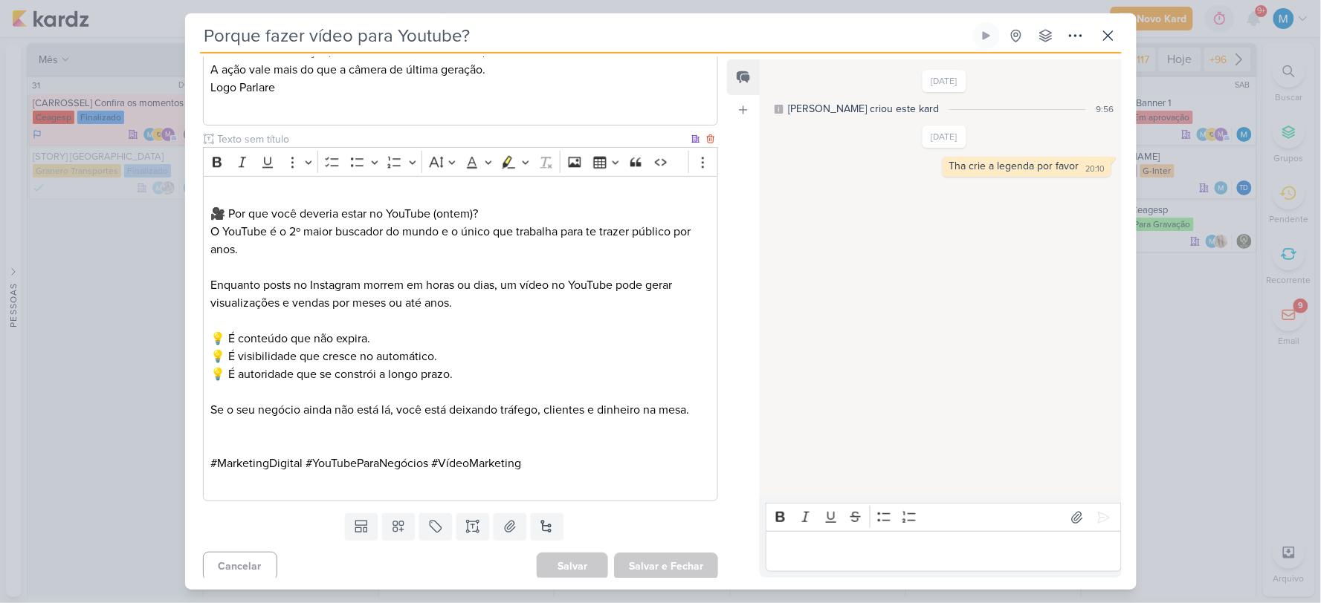
scroll to position [1130, 0]
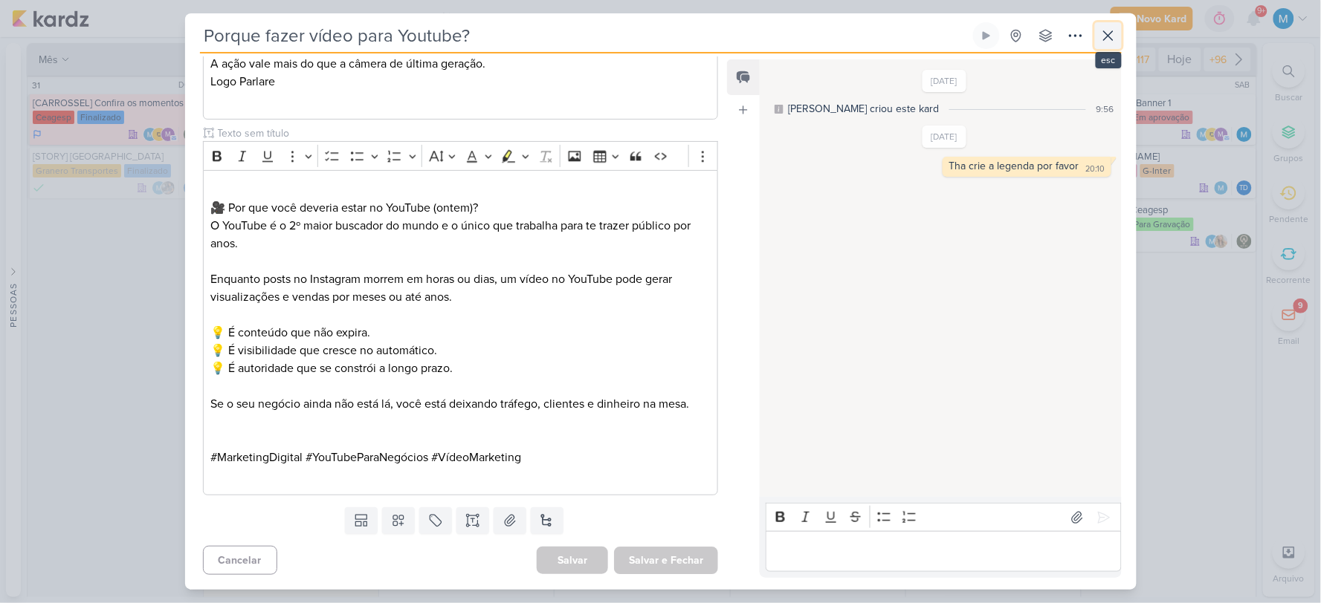
click at [1110, 42] on icon at bounding box center [1108, 36] width 18 height 18
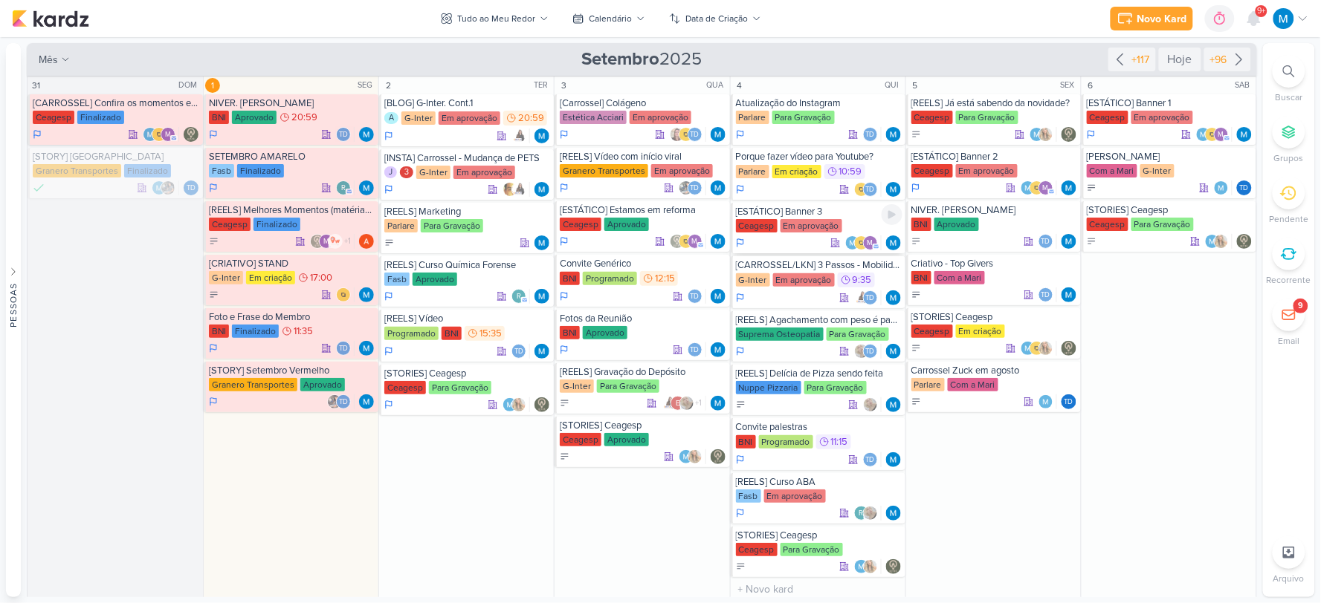
click at [850, 219] on div "Ceagesp Em aprovação" at bounding box center [819, 226] width 166 height 15
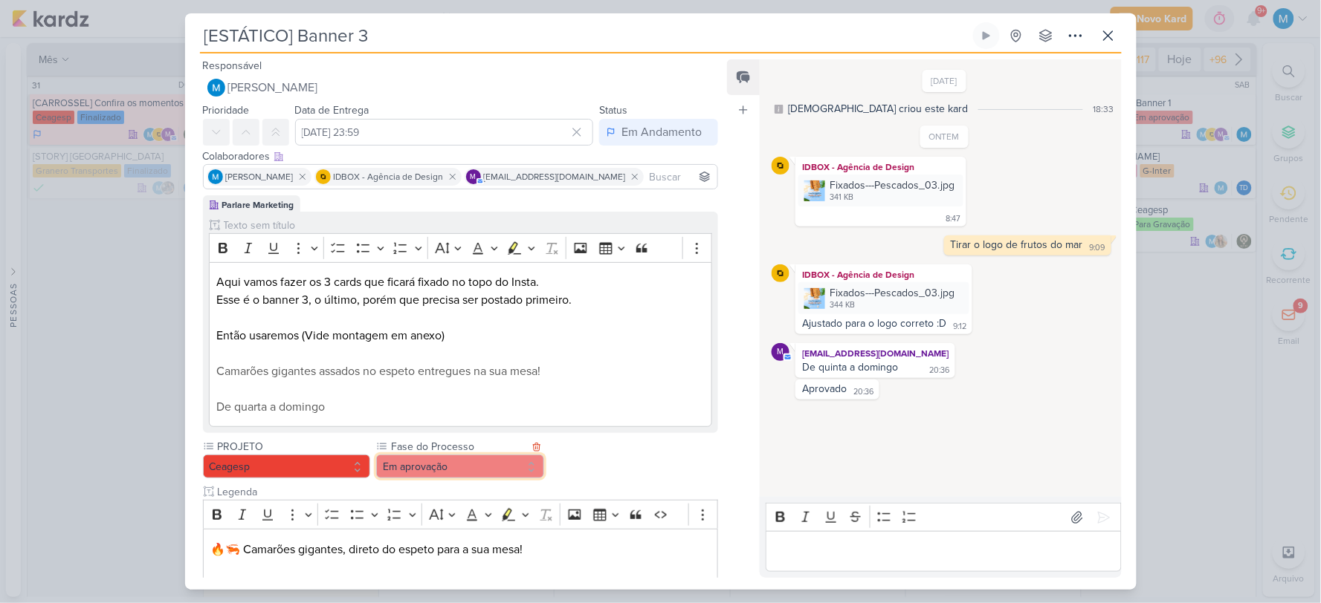
click at [455, 469] on button "Em aprovação" at bounding box center [460, 467] width 168 height 24
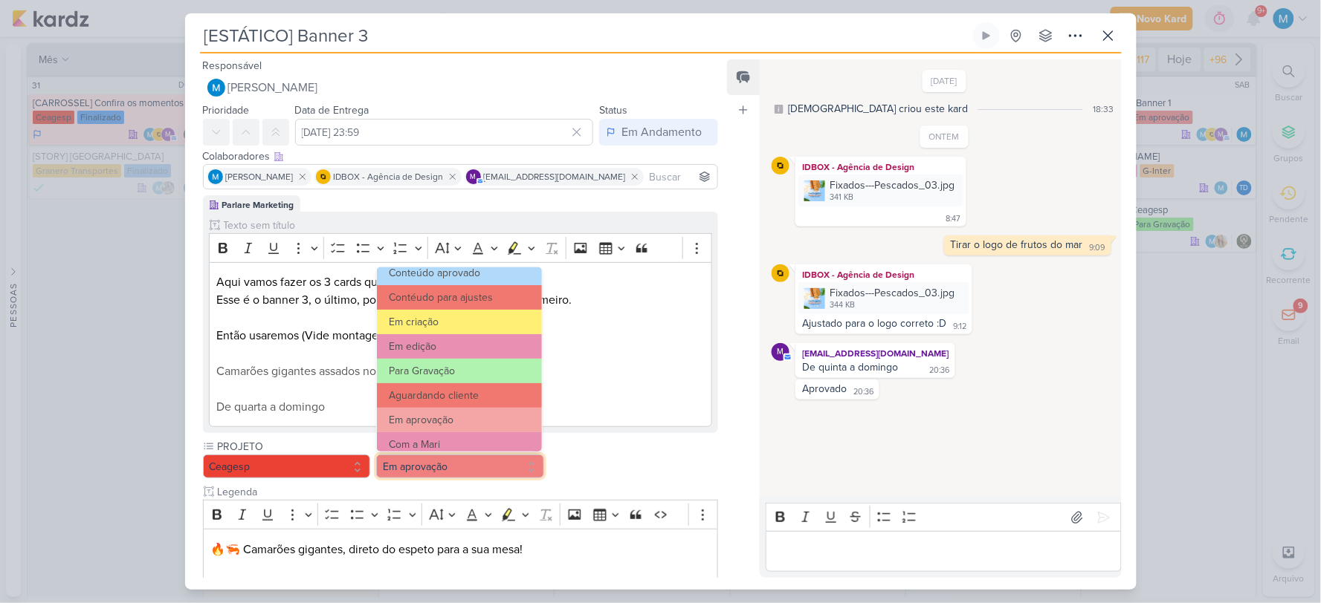
scroll to position [143, 0]
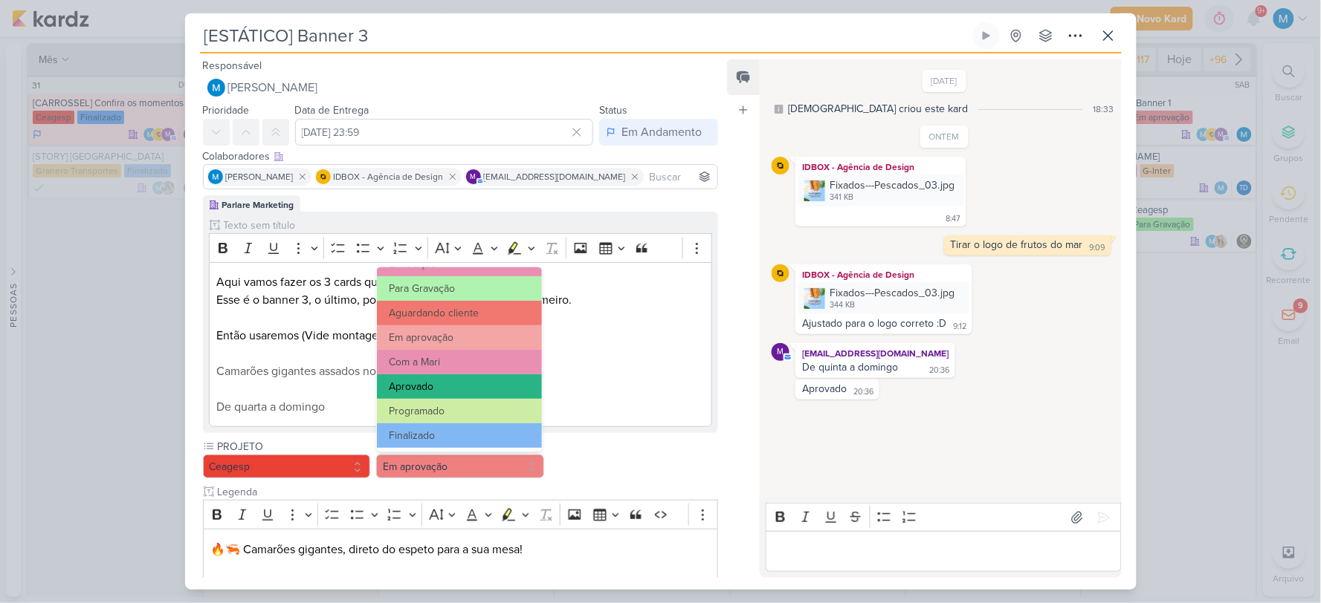
click at [435, 384] on button "Aprovado" at bounding box center [459, 387] width 164 height 25
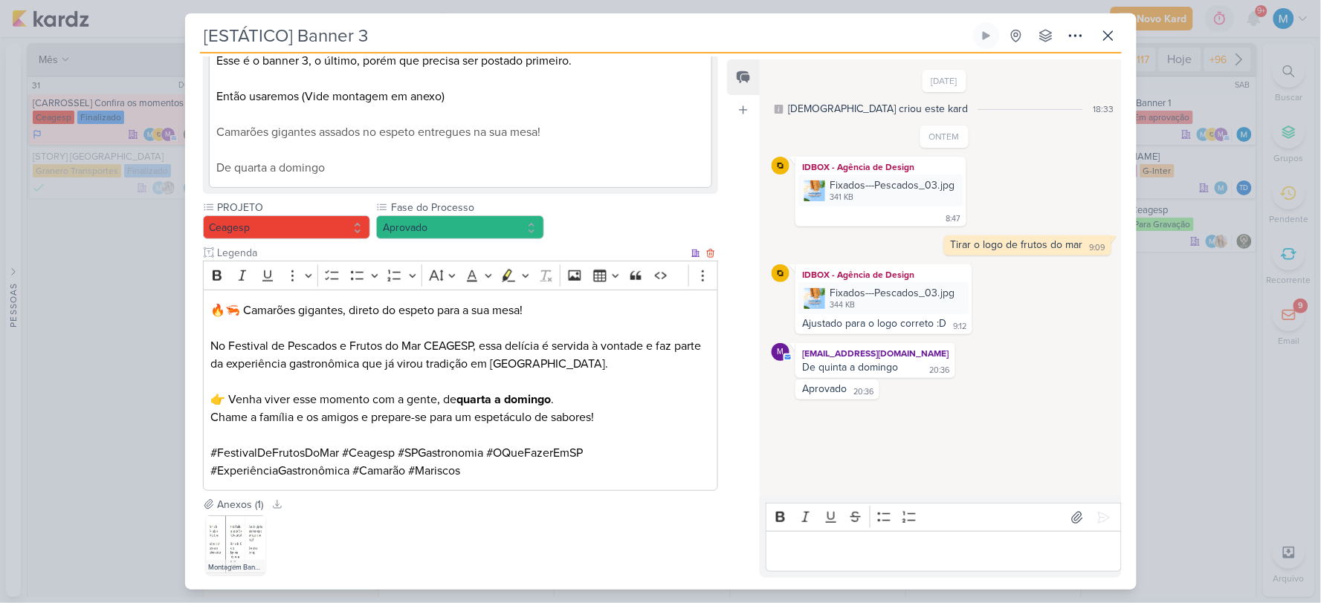
scroll to position [247, 0]
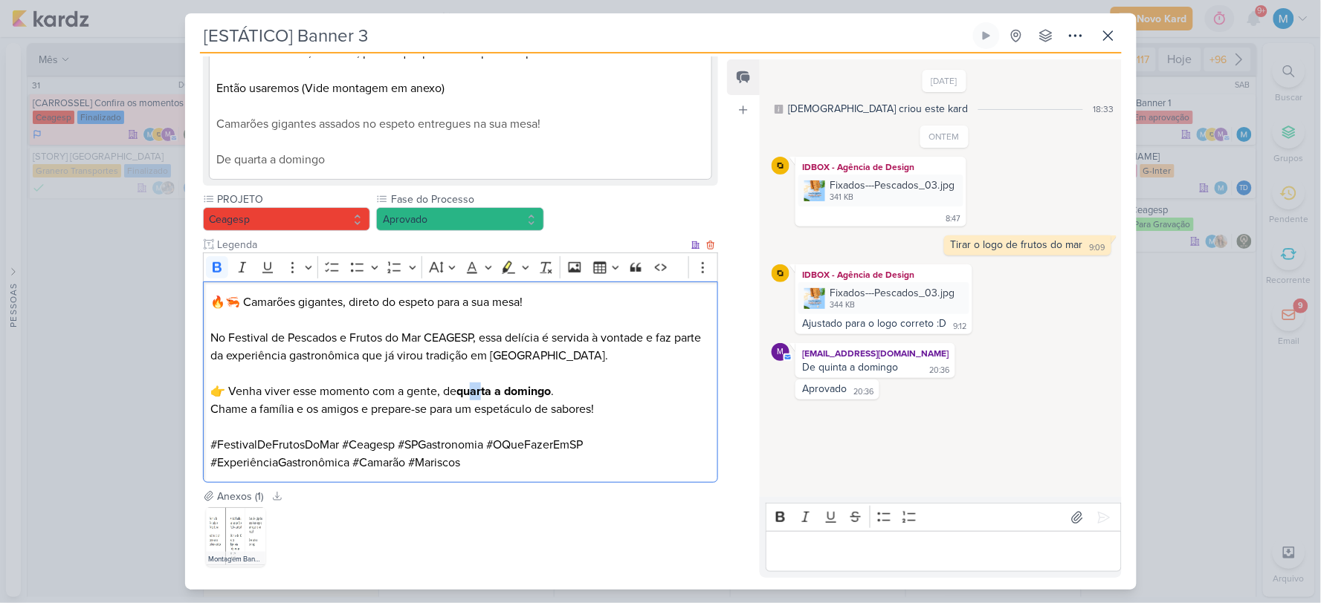
drag, startPoint x: 477, startPoint y: 395, endPoint x: 486, endPoint y: 392, distance: 9.4
click at [486, 392] on strong "quarta a domingo" at bounding box center [503, 391] width 94 height 15
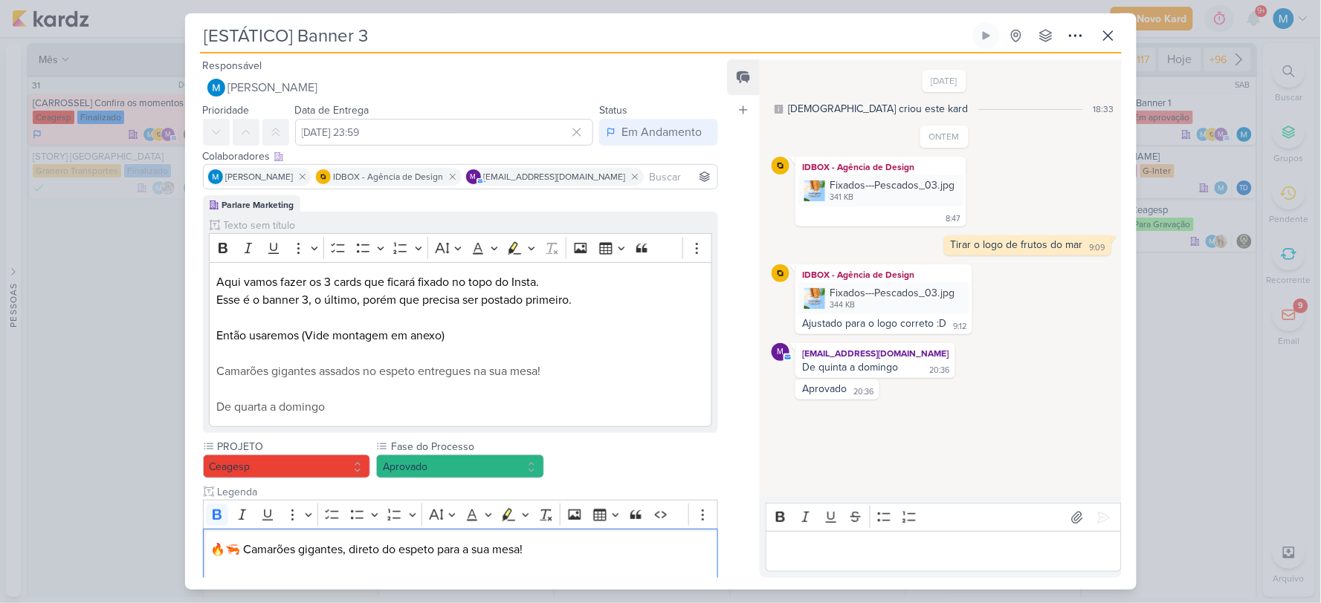
scroll to position [322, 0]
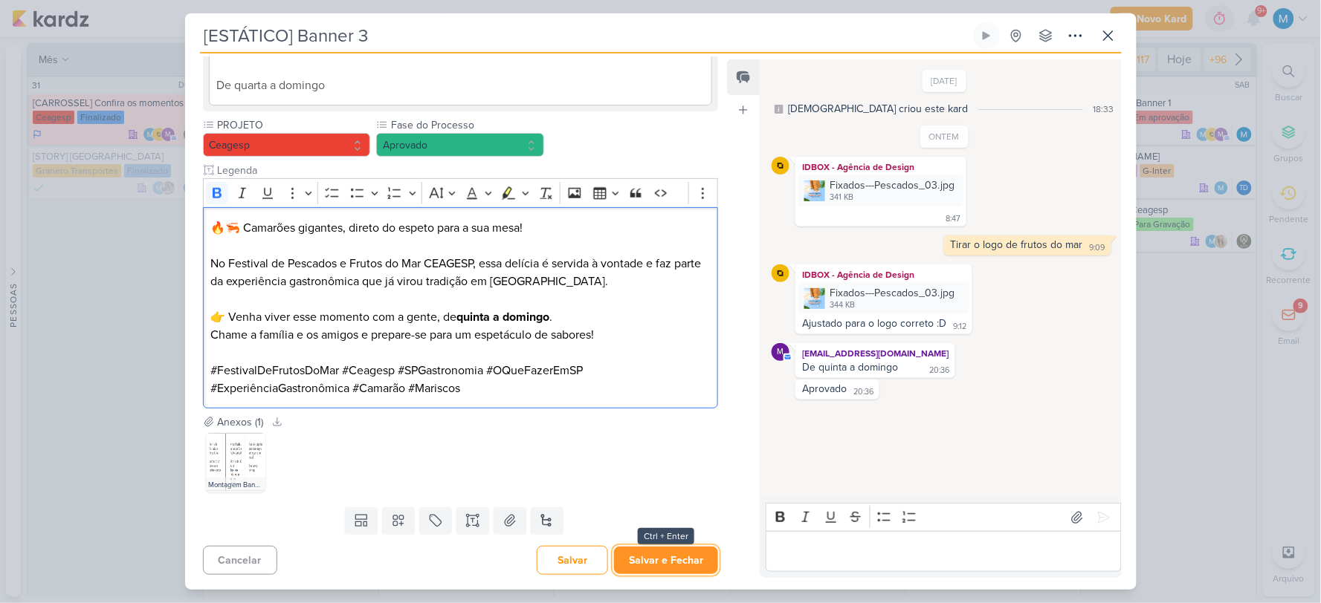
click at [681, 561] on button "Salvar e Fechar" at bounding box center [666, 560] width 104 height 27
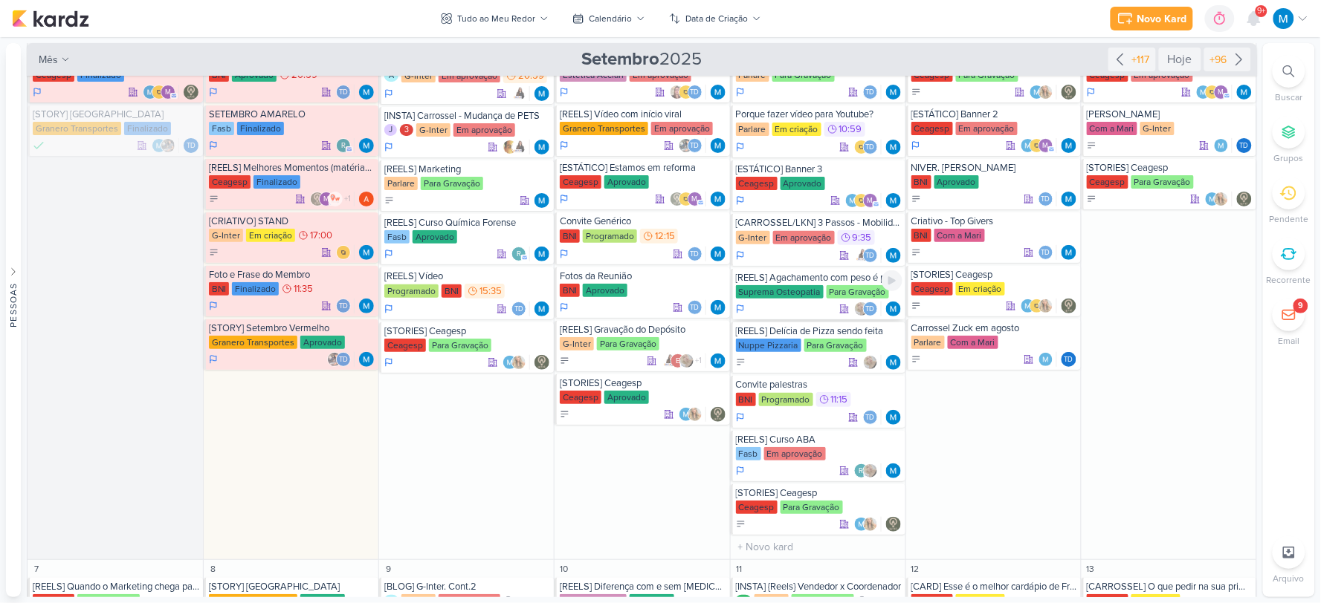
scroll to position [82, 0]
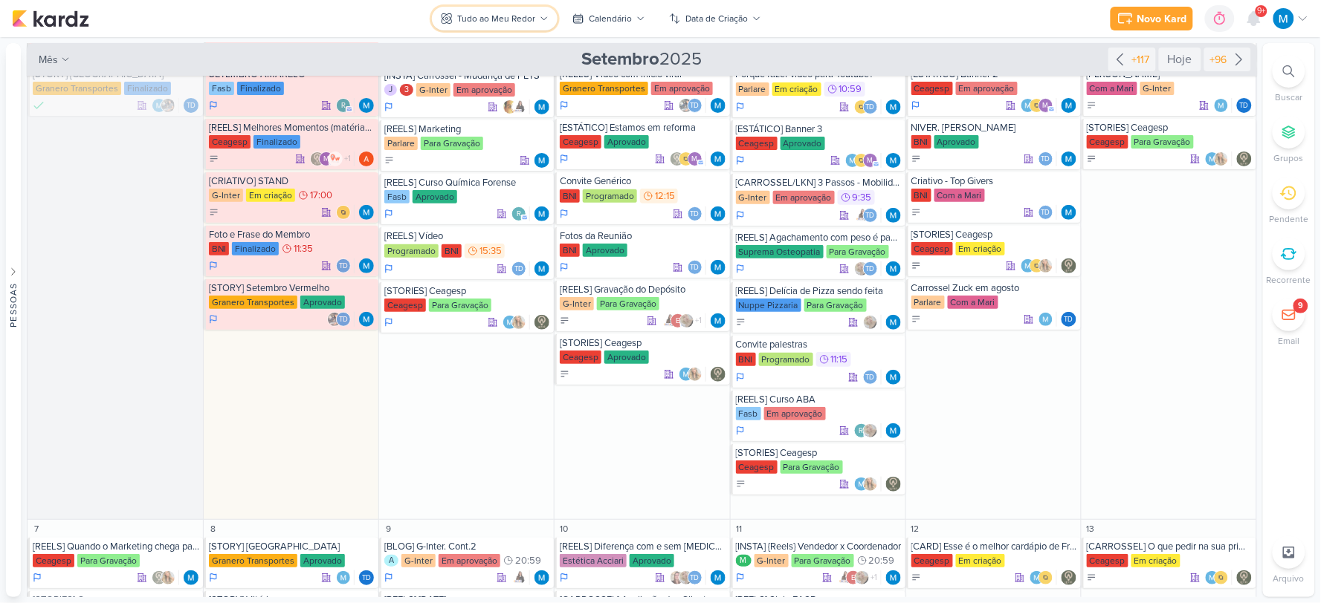
click at [531, 19] on div "Tudo ao Meu Redor" at bounding box center [496, 18] width 78 height 13
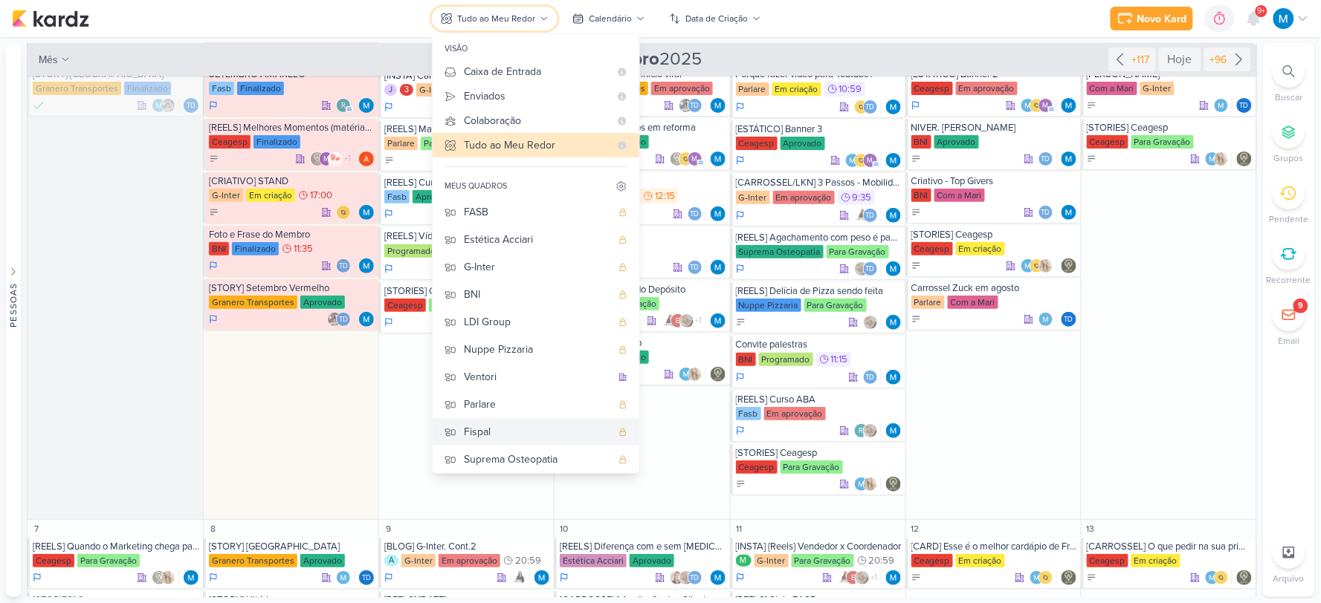
scroll to position [60, 0]
click at [528, 462] on div "Suprema Osteopatia" at bounding box center [537, 456] width 147 height 16
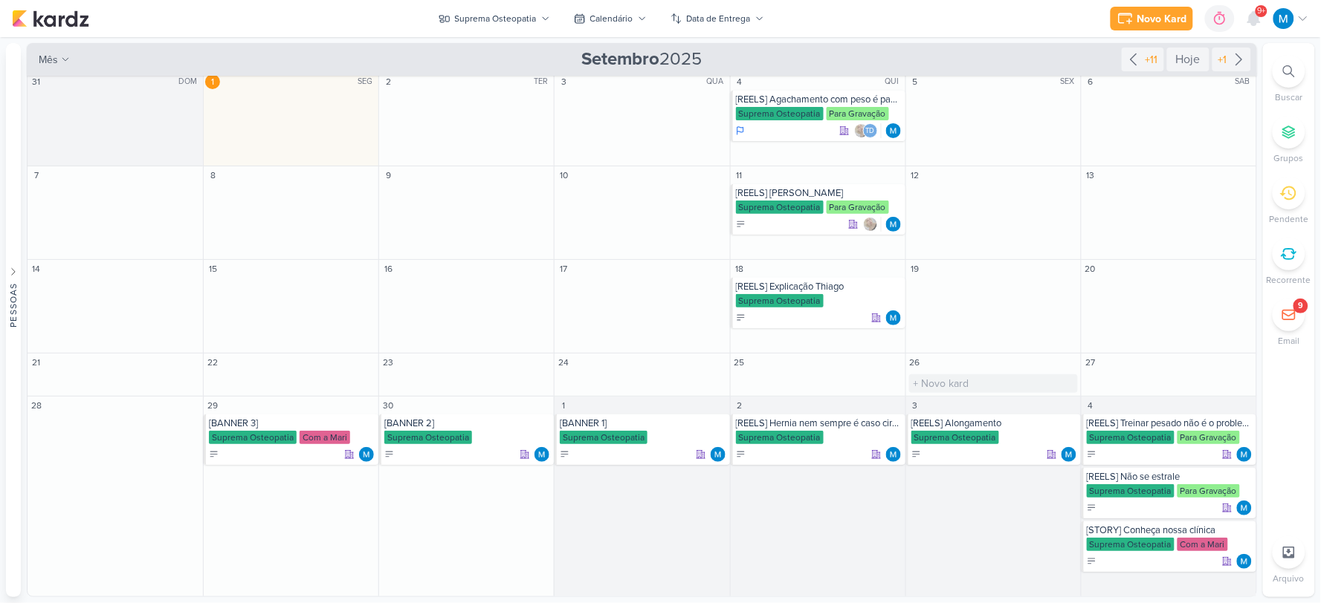
scroll to position [0, 0]
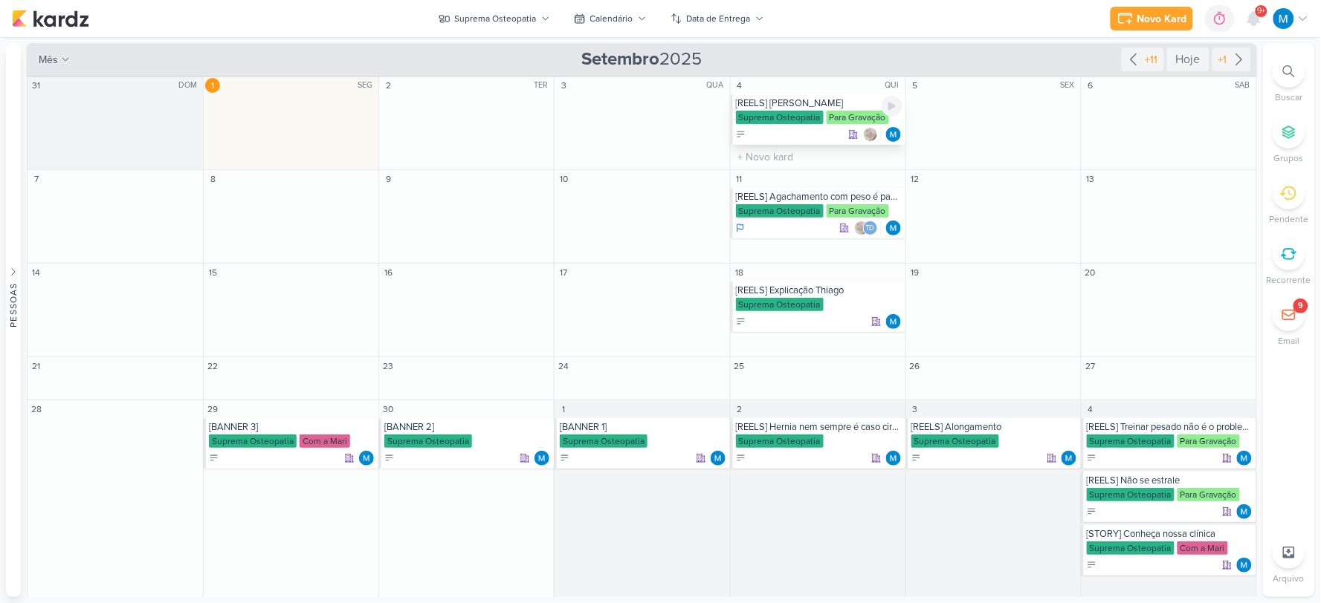
click at [794, 105] on div "[REELS] [PERSON_NAME]" at bounding box center [819, 103] width 166 height 12
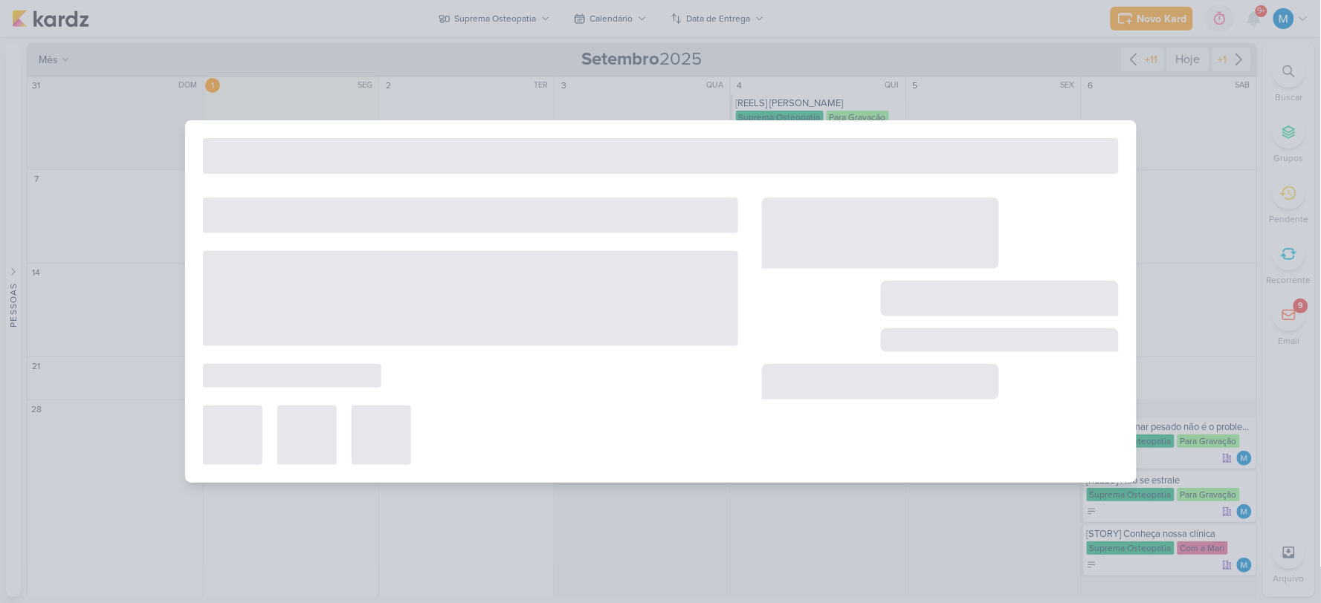
type input "[REELS] [PERSON_NAME]"
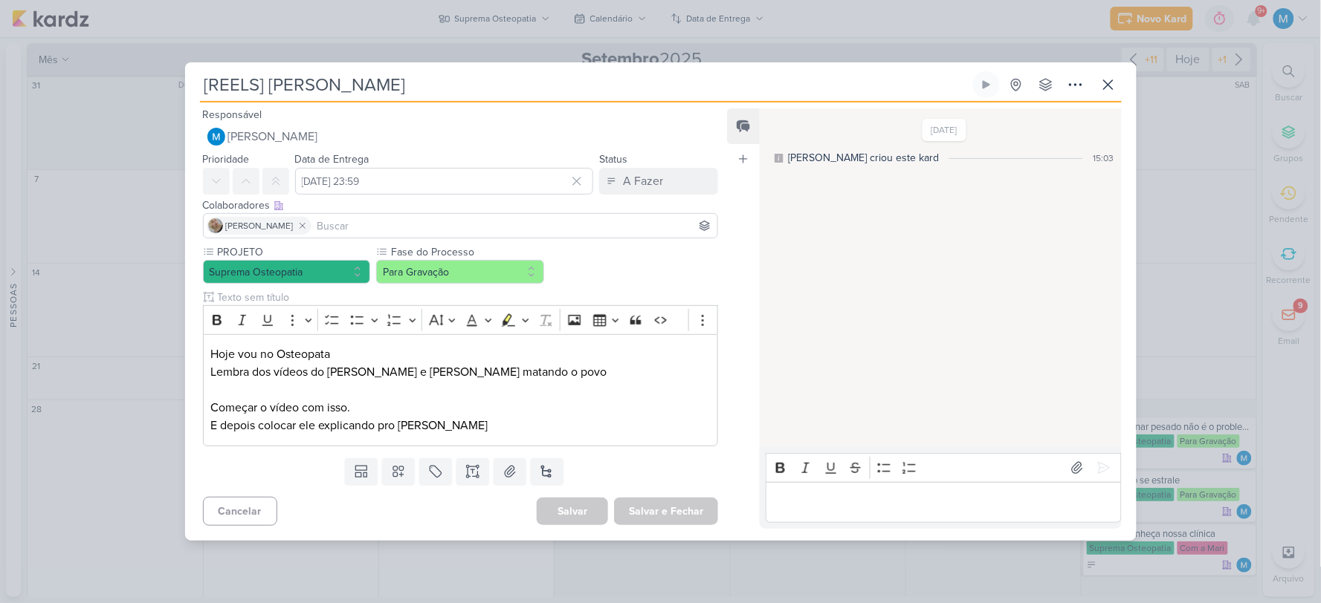
click at [418, 225] on input at bounding box center [514, 226] width 401 height 18
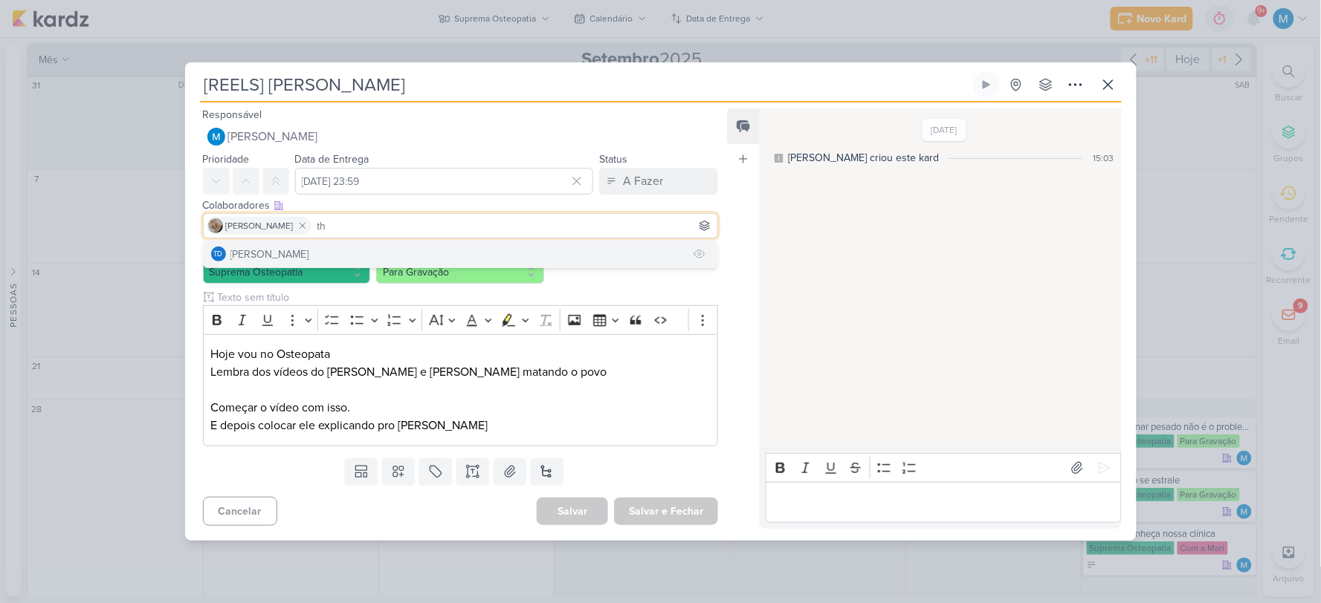
type input "th"
click at [333, 250] on button "Td Thais de carvalho" at bounding box center [461, 254] width 514 height 27
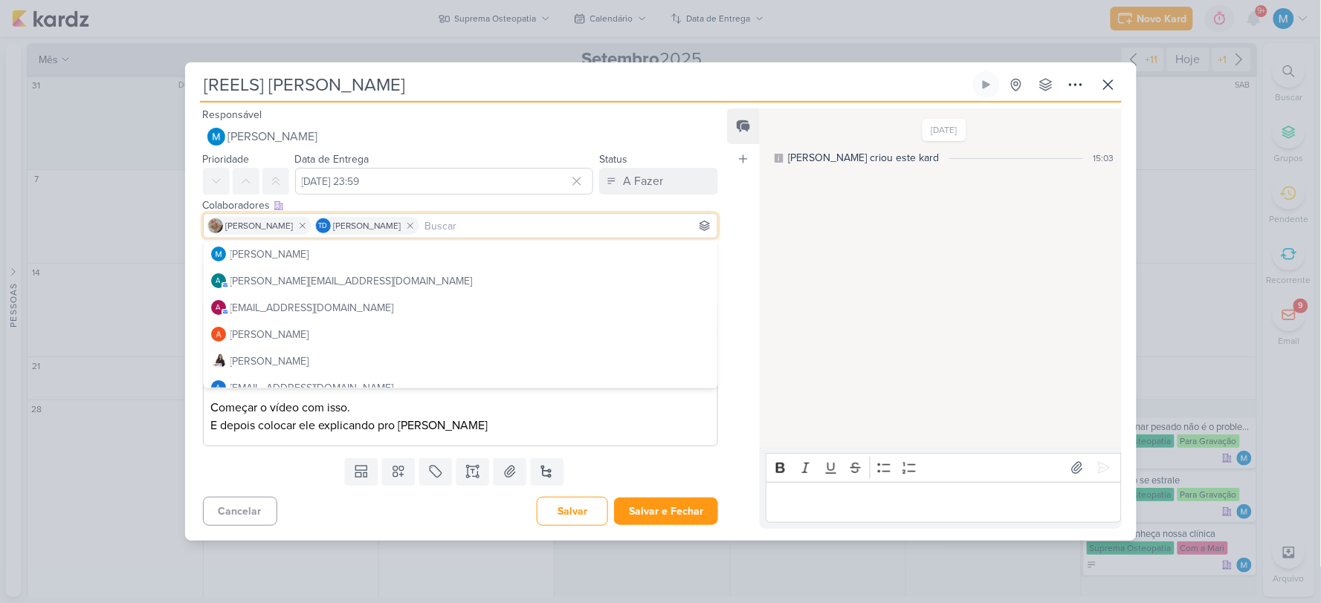
click at [739, 213] on div "Feed Atrelar email Solte o email para atrelar ao kard" at bounding box center [743, 319] width 33 height 420
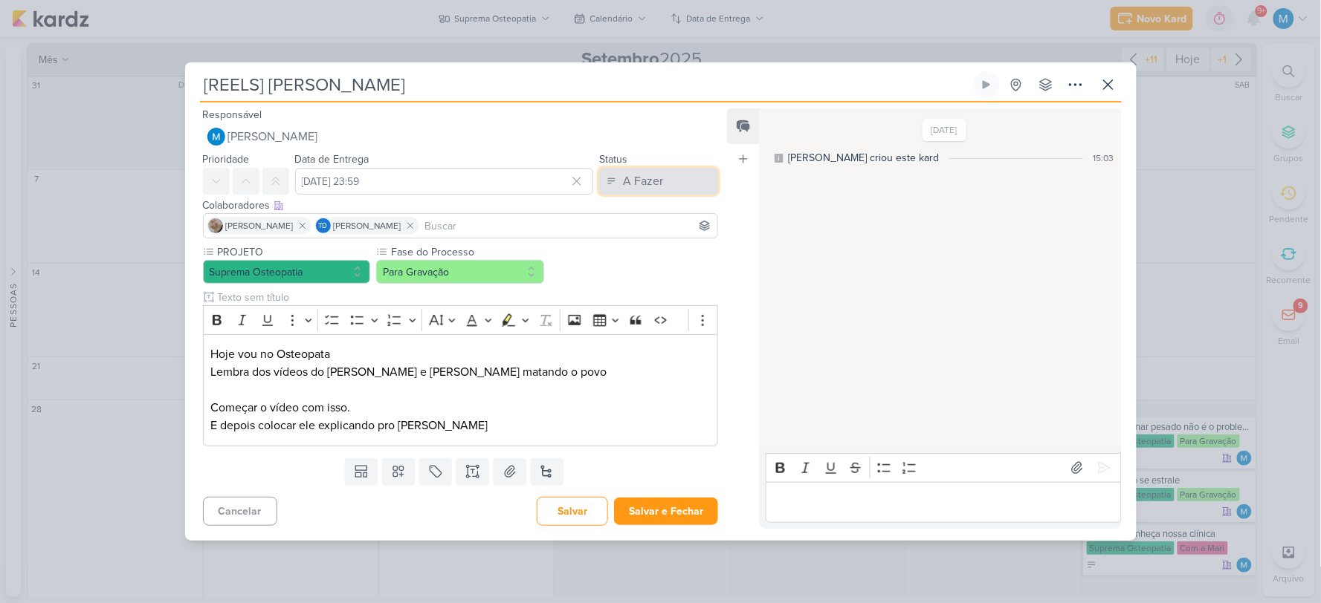
click at [660, 181] on button "A Fazer" at bounding box center [658, 181] width 119 height 27
click at [663, 256] on div "Em Andamento" at bounding box center [647, 264] width 70 height 16
click at [464, 277] on button "Para Gravação" at bounding box center [460, 272] width 168 height 24
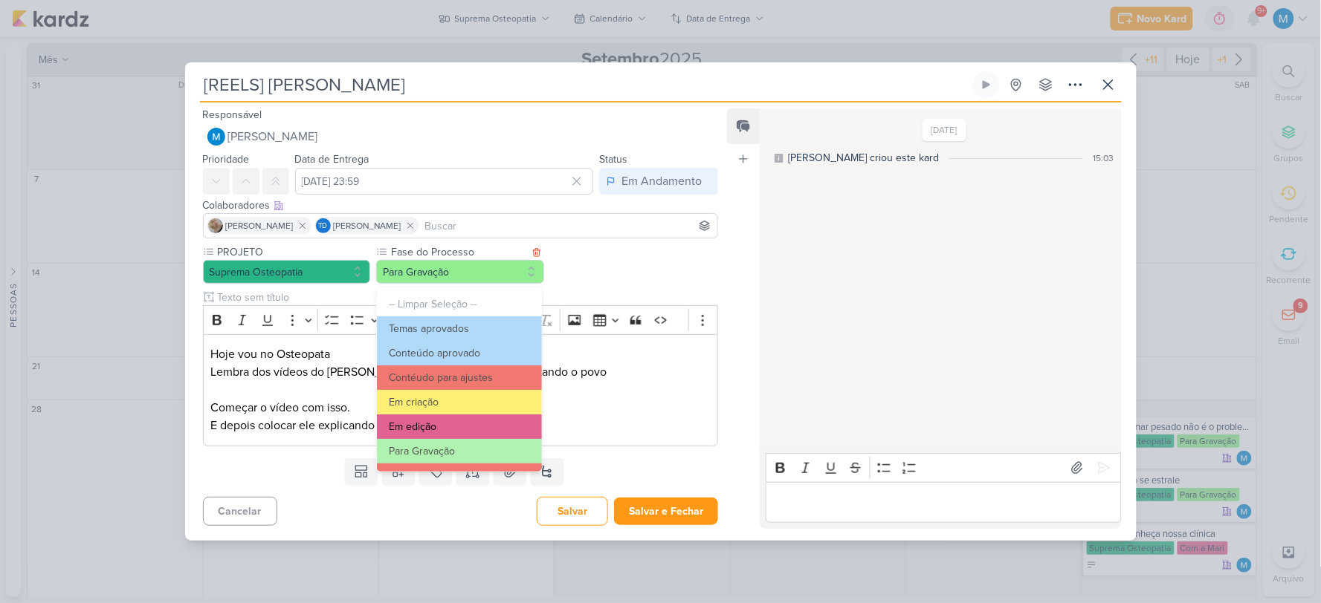
click at [444, 427] on button "Em edição" at bounding box center [459, 427] width 164 height 25
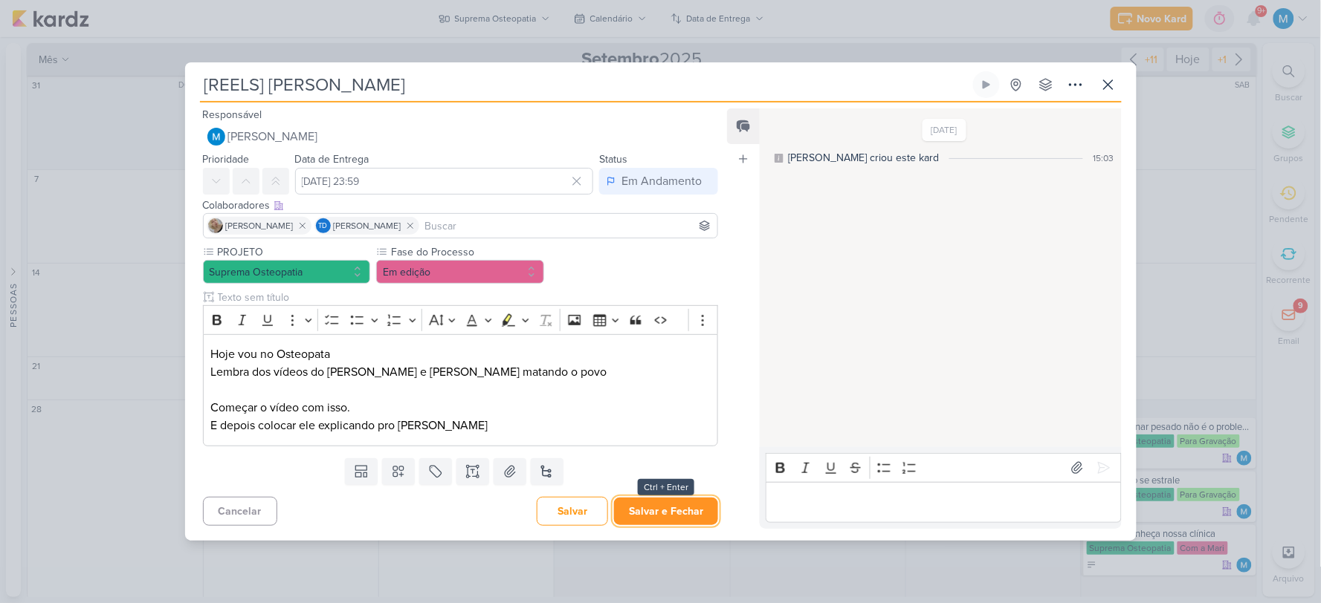
click at [686, 514] on button "Salvar e Fechar" at bounding box center [666, 511] width 104 height 27
